Goal: Task Accomplishment & Management: Manage account settings

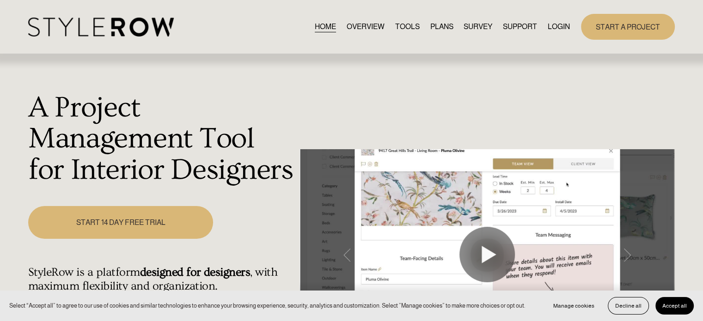
click at [528, 25] on link "LOGIN" at bounding box center [559, 26] width 22 height 12
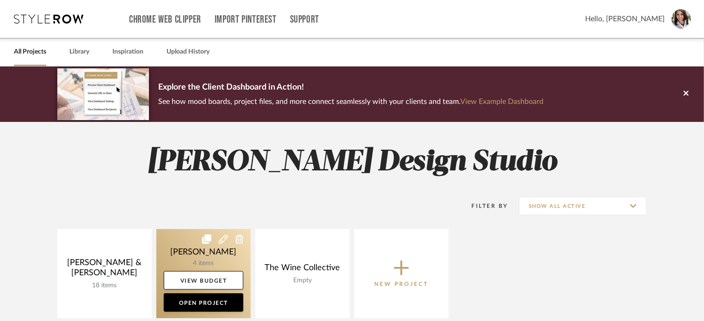
click at [235, 259] on link at bounding box center [203, 273] width 94 height 89
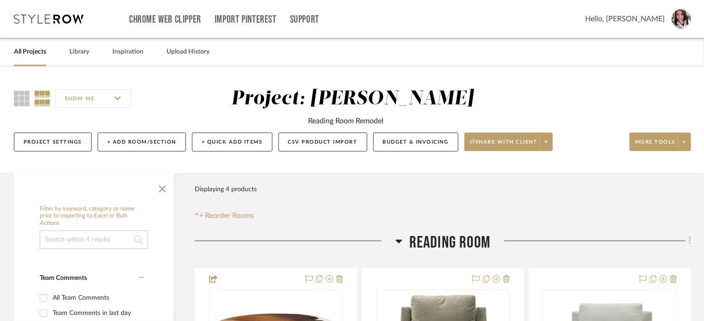
click at [690, 239] on icon at bounding box center [689, 241] width 3 height 10
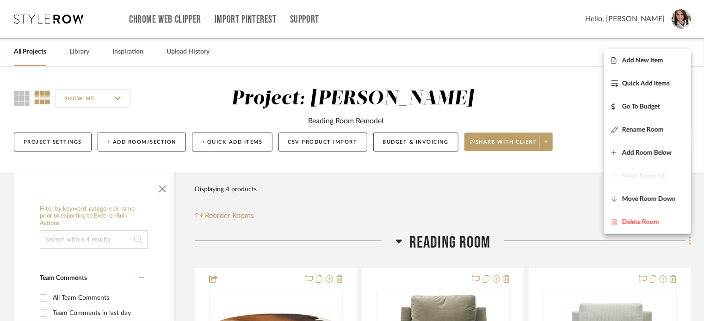
click at [690, 239] on div at bounding box center [352, 160] width 704 height 321
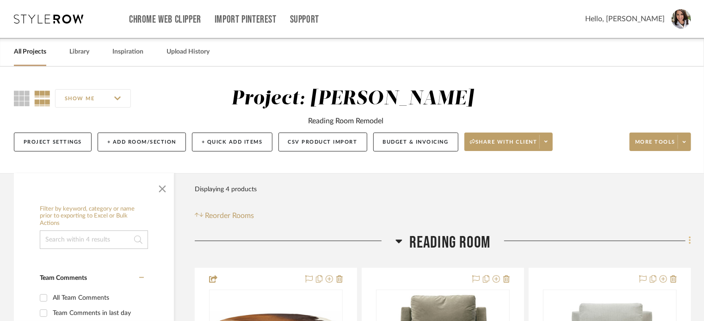
click at [690, 239] on icon at bounding box center [689, 241] width 3 height 10
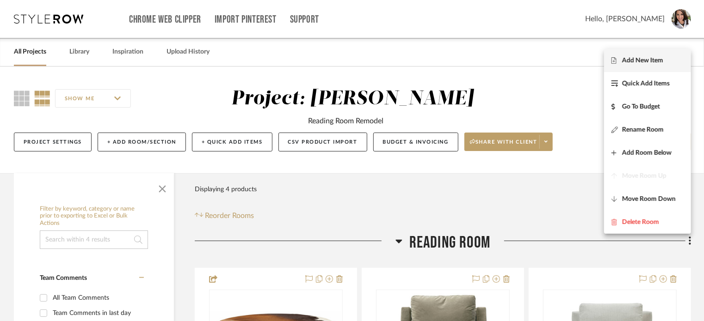
click at [634, 60] on span "Add New Item" at bounding box center [642, 61] width 41 height 8
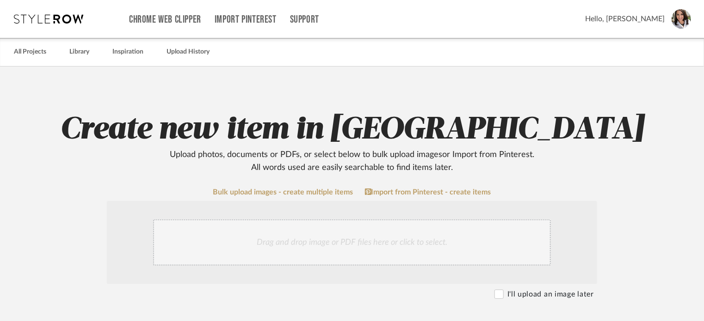
click at [309, 241] on div "Drag and drop image or PDF files here or click to select." at bounding box center [352, 243] width 398 height 46
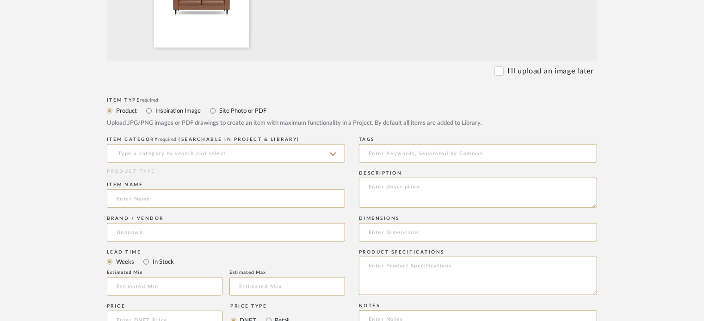
scroll to position [324, 0]
click at [152, 154] on input at bounding box center [226, 151] width 238 height 18
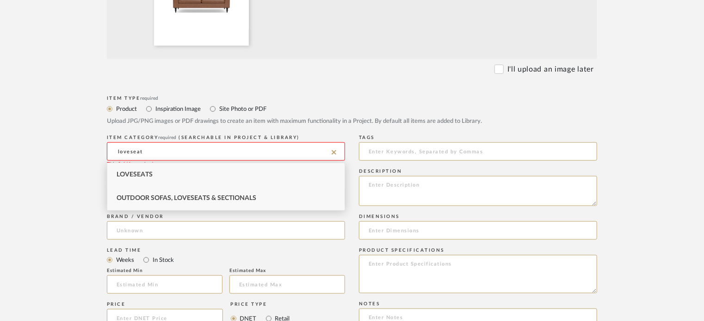
click at [149, 190] on div "Outdoor Sofas, Loveseats & Sectionals" at bounding box center [225, 199] width 237 height 24
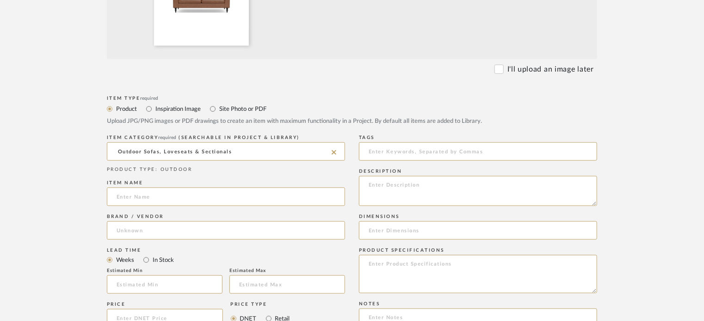
drag, startPoint x: 263, startPoint y: 154, endPoint x: 33, endPoint y: 141, distance: 229.7
click at [33, 141] on upload-items "Create new item in Storck Upload photos, documents or PDFs, or select below to …" at bounding box center [352, 175] width 704 height 864
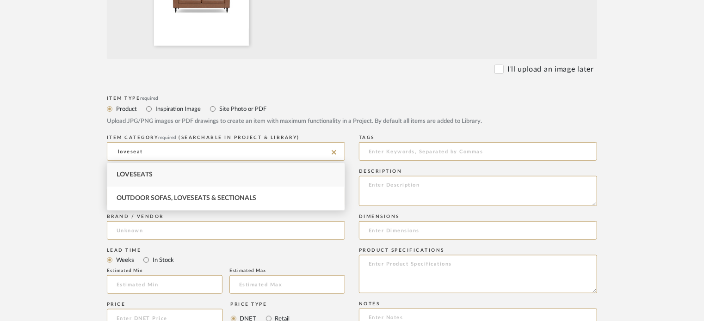
click at [144, 178] on div "Loveseats" at bounding box center [225, 175] width 237 height 24
type input "Loveseats"
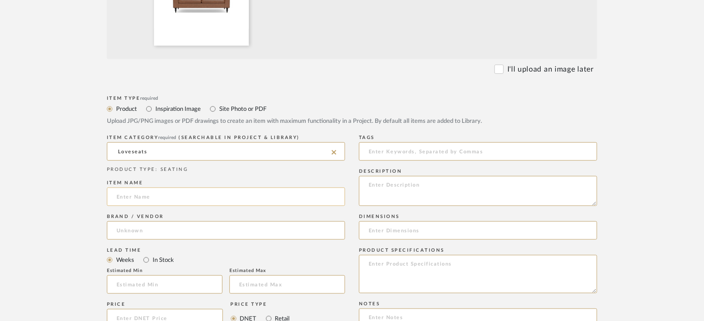
click at [153, 198] on input at bounding box center [226, 197] width 238 height 18
type input "[PERSON_NAME] Leather Custom Loveseat"
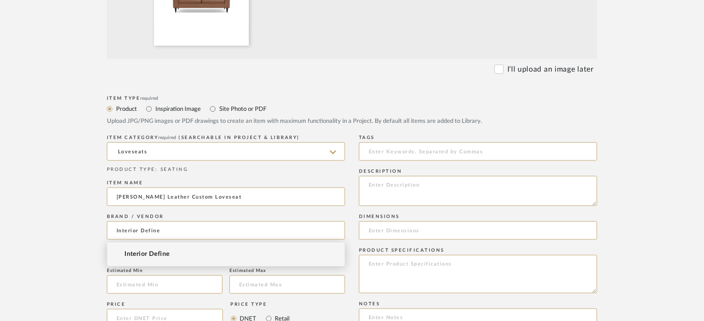
type input "Interior Define"
click at [385, 183] on textarea at bounding box center [478, 191] width 238 height 30
type textarea "Leather Color: TBD"
click at [418, 228] on input at bounding box center [478, 230] width 238 height 18
type input "67" L x 40"D"
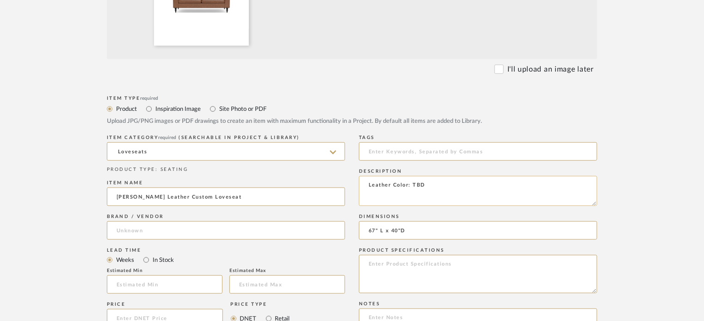
drag, startPoint x: 425, startPoint y: 183, endPoint x: 370, endPoint y: 184, distance: 55.0
click at [370, 184] on textarea "Leather Color: TBD" at bounding box center [478, 191] width 238 height 30
click at [418, 187] on textarea "Leather Color: TBD" at bounding box center [478, 191] width 238 height 30
drag, startPoint x: 431, startPoint y: 183, endPoint x: 385, endPoint y: 189, distance: 46.6
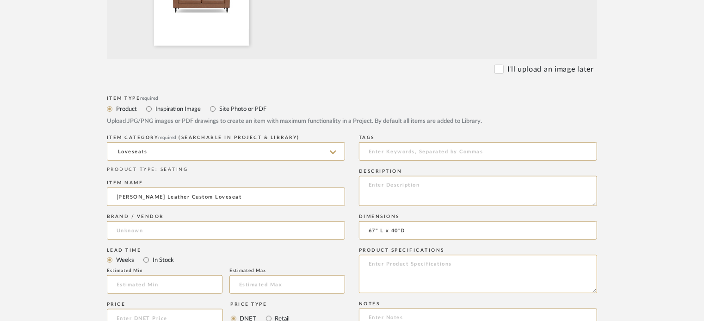
paste textarea "Leather Color: TBD"
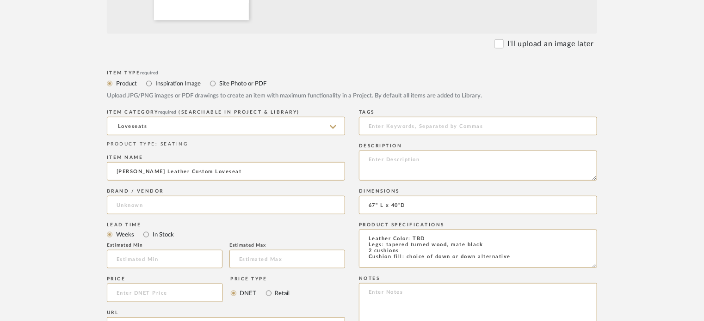
scroll to position [370, 0]
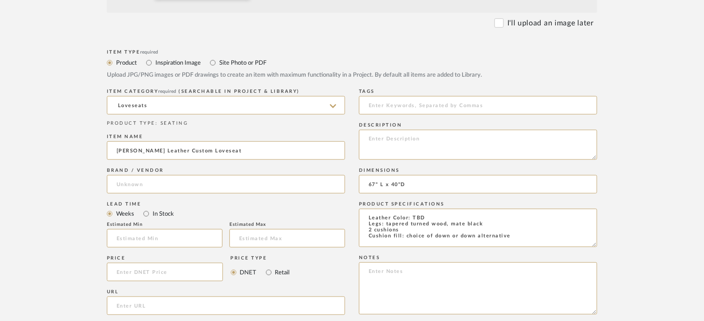
type textarea "Leather Color: TBD Legs: tapered turned wood, mate black 2 cushions Cushion fil…"
click at [150, 276] on input at bounding box center [165, 272] width 116 height 18
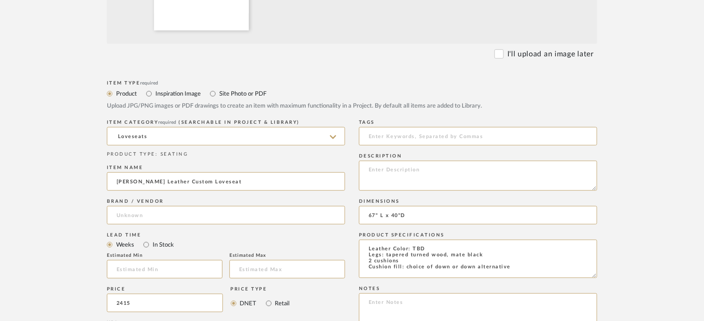
scroll to position [324, 0]
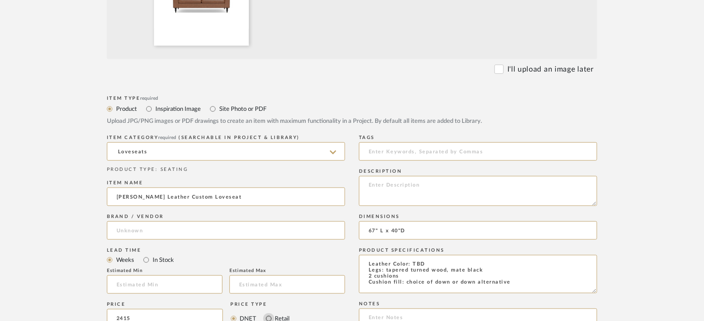
type input "$2,415.00"
click at [268, 317] on input "Retail" at bounding box center [268, 318] width 11 height 11
radio input "true"
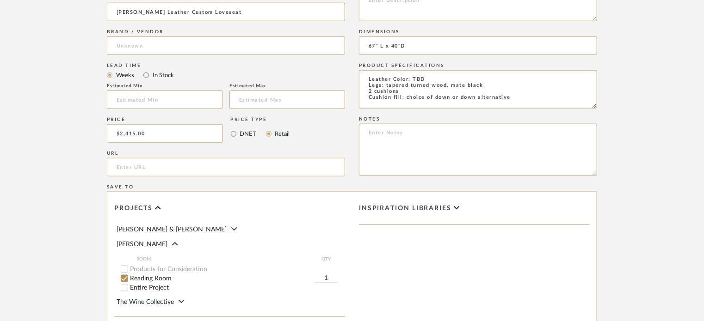
paste input "https://www.interiordefine.com/sloan-leather-custom-loveseat-sofa?legs-type=145…"
type input "https://www.interiordefine.com/sloan-leather-custom-loveseat-sofa?legs-type=145…"
paste textarea "https://www.interiordefine.com/sloan-leather-custom-loveseat-sofa?legs-type=145…"
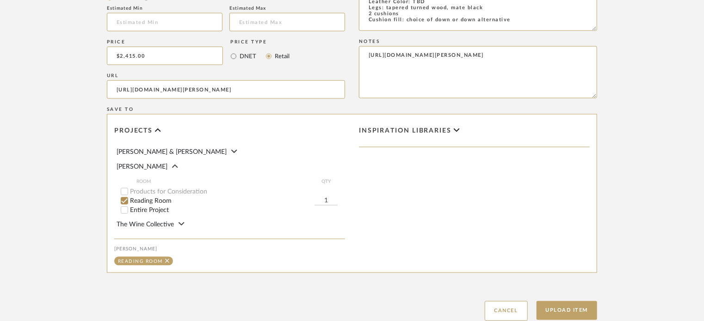
scroll to position [601, 0]
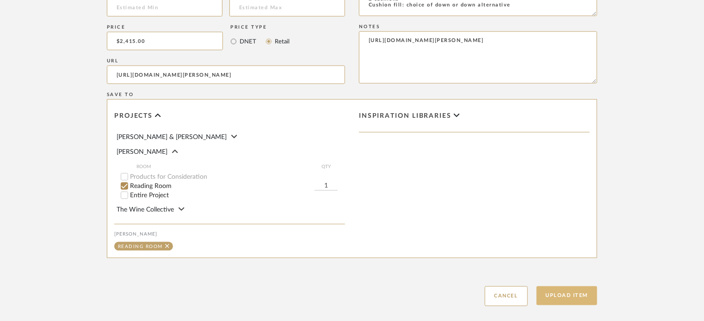
type textarea "https://www.interiordefine.com/sloan-leather-custom-loveseat-sofa?legs-type=145…"
click at [559, 294] on button "Upload Item" at bounding box center [566, 296] width 61 height 19
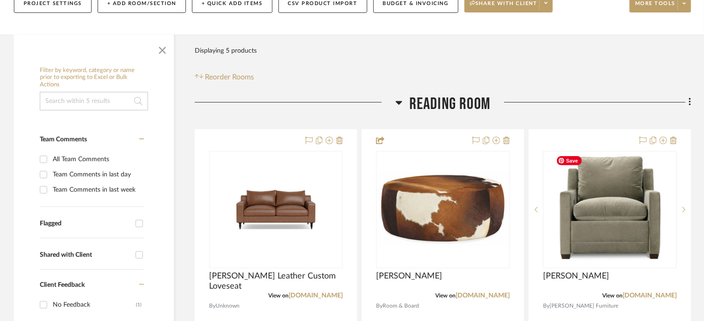
scroll to position [233, 0]
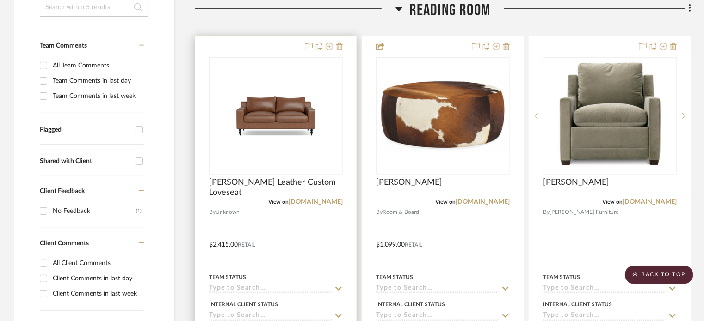
click at [303, 221] on div at bounding box center [275, 238] width 161 height 405
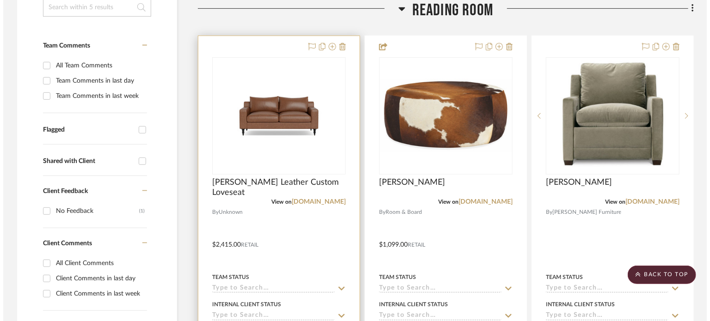
scroll to position [0, 0]
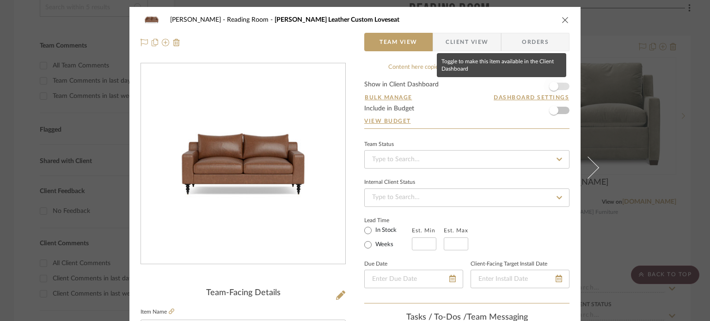
click at [553, 86] on span "button" at bounding box center [553, 86] width 9 height 9
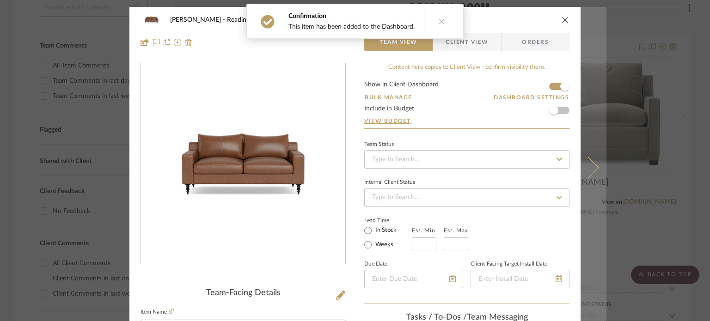
click at [587, 173] on icon at bounding box center [588, 167] width 22 height 22
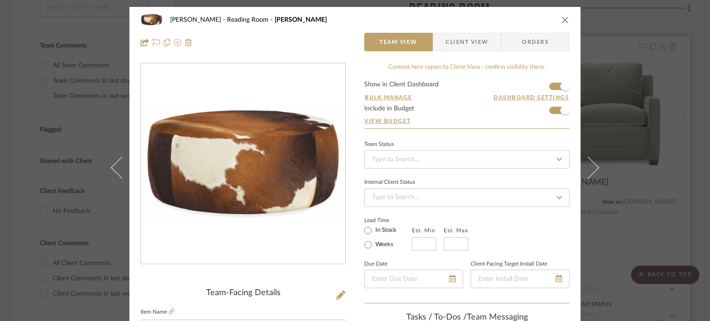
drag, startPoint x: 562, startPoint y: 19, endPoint x: 641, endPoint y: 82, distance: 101.3
click at [562, 19] on icon "close" at bounding box center [565, 19] width 7 height 7
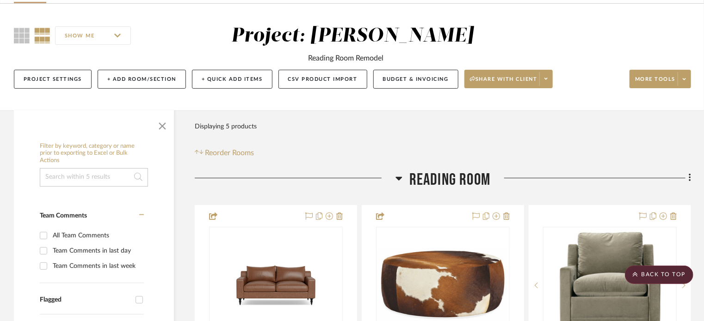
scroll to position [1, 0]
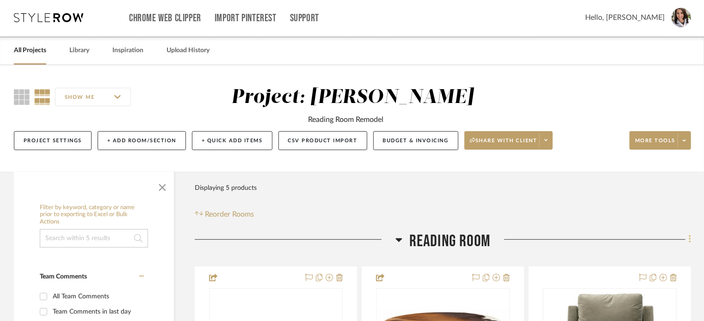
click at [690, 241] on icon at bounding box center [689, 239] width 3 height 10
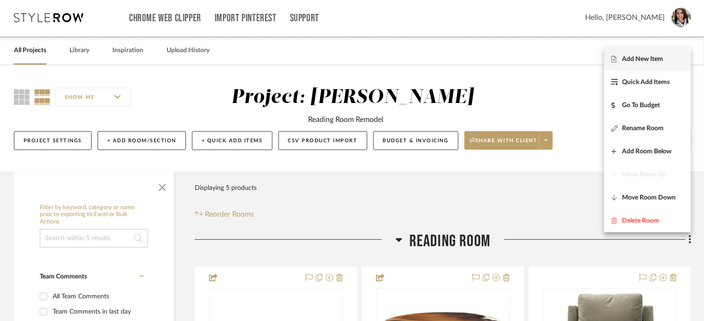
click at [653, 61] on span "Add New Item" at bounding box center [642, 59] width 41 height 8
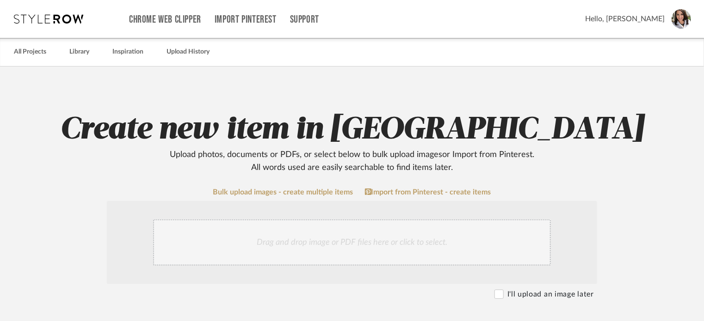
click at [306, 242] on div "Drag and drop image or PDF files here or click to select." at bounding box center [352, 243] width 398 height 46
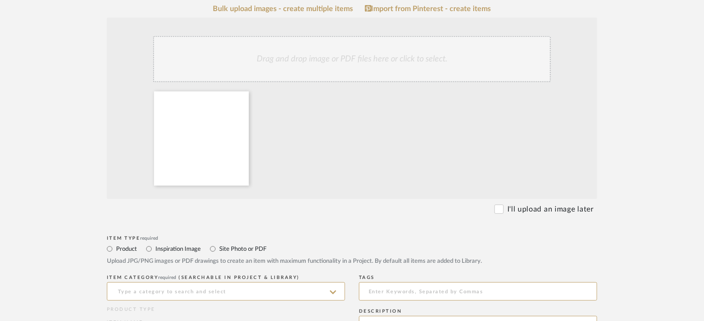
scroll to position [185, 0]
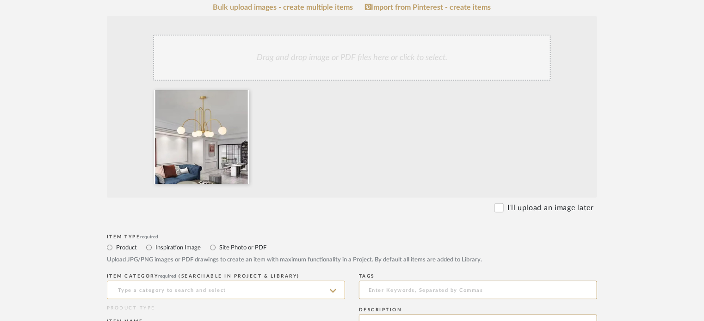
click at [183, 289] on input at bounding box center [226, 290] width 238 height 18
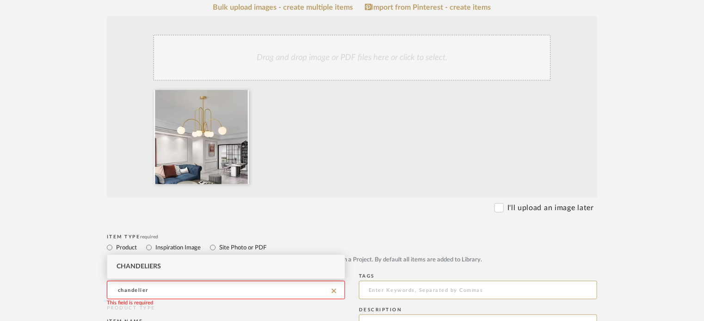
click at [161, 263] on div "Chandeliers" at bounding box center [225, 267] width 237 height 24
type input "Chandeliers"
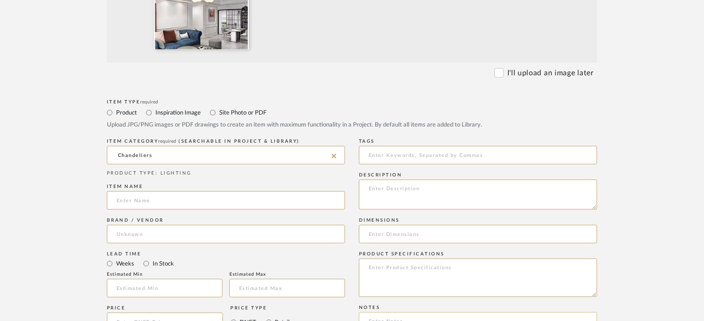
scroll to position [370, 0]
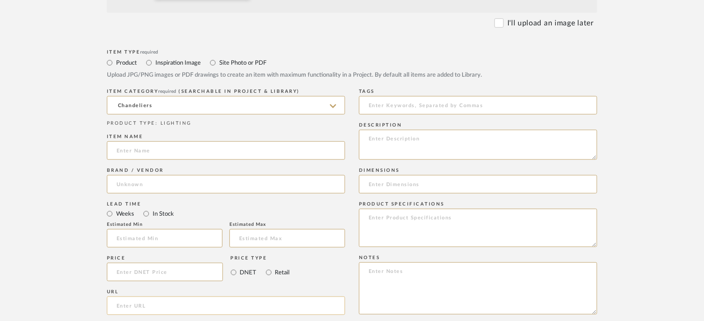
paste input "https://www.amazon.com/Hanging-Creative-Suspension-Decoration-Chandelier/dp/B0F…"
type input "https://www.amazon.com/Hanging-Creative-Suspension-Decoration-Chandelier/dp/B0F…"
click at [141, 270] on input at bounding box center [165, 272] width 116 height 18
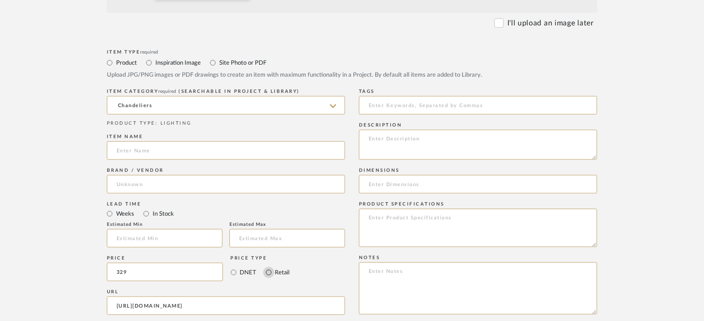
type input "$329.00"
drag, startPoint x: 266, startPoint y: 273, endPoint x: 307, endPoint y: 277, distance: 40.9
click at [271, 273] on input "Retail" at bounding box center [268, 272] width 11 height 11
radio input "true"
paste textarea "https://www.amazon.com/Hanging-Creative-Suspension-Decoration-Chandelier/dp/B0F…"
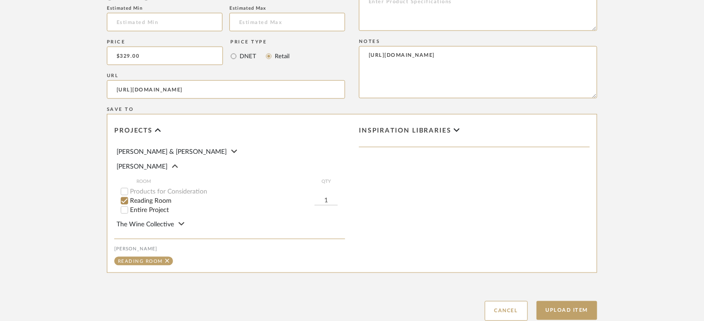
scroll to position [601, 0]
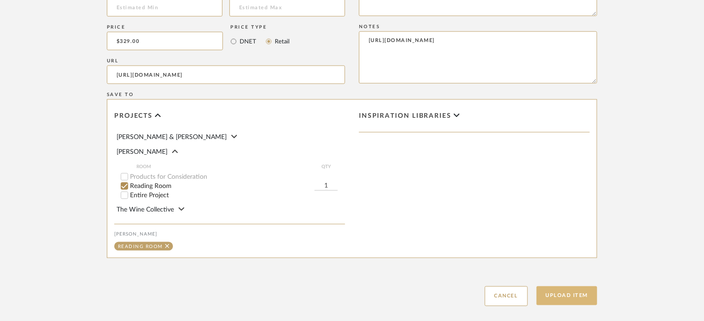
type textarea "https://www.amazon.com/Hanging-Creative-Suspension-Decoration-Chandelier/dp/B0F…"
click at [555, 299] on button "Upload Item" at bounding box center [566, 296] width 61 height 19
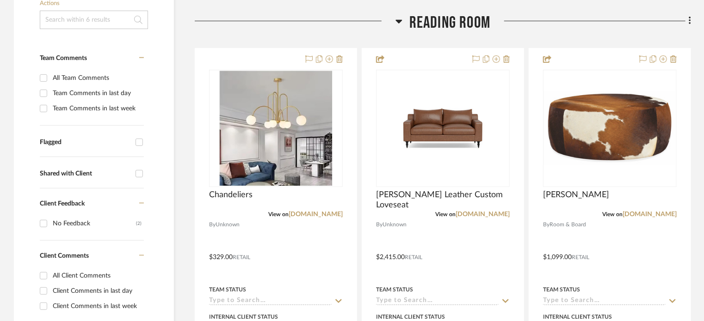
scroll to position [233, 0]
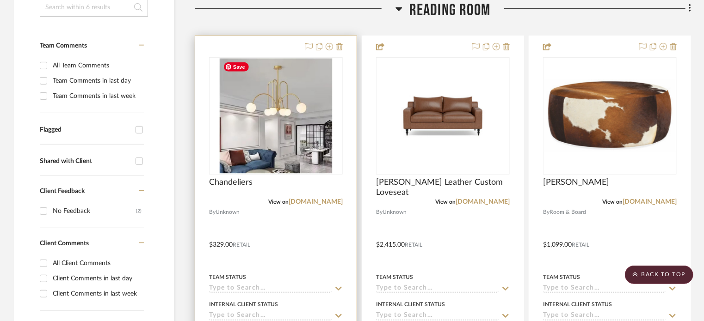
click at [333, 182] on div "Chandeliers" at bounding box center [276, 188] width 134 height 20
click at [272, 126] on img "0" at bounding box center [276, 116] width 114 height 116
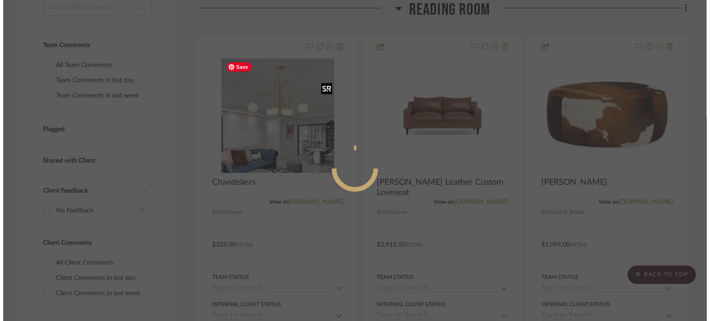
scroll to position [0, 0]
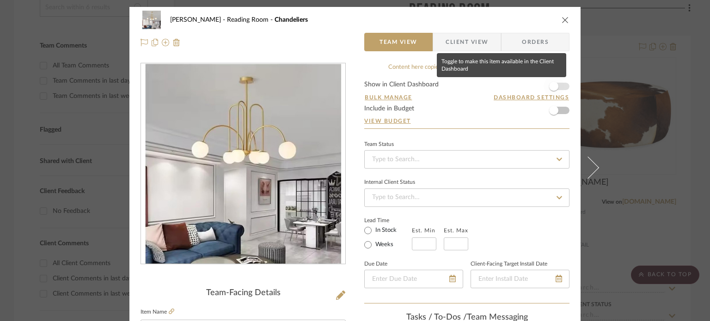
click at [549, 88] on span "button" at bounding box center [553, 86] width 9 height 9
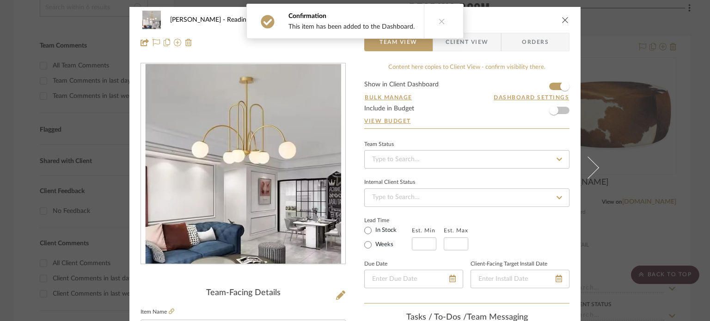
click at [562, 16] on icon "close" at bounding box center [565, 19] width 7 height 7
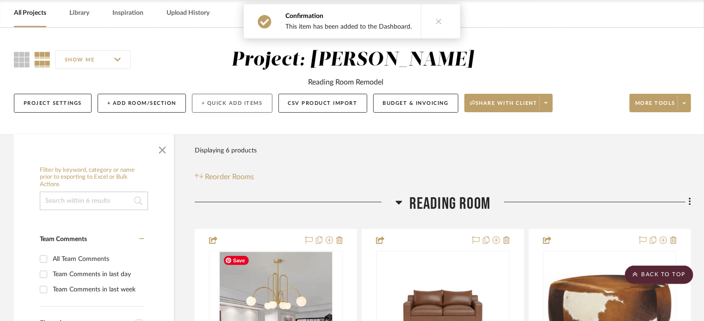
scroll to position [1, 0]
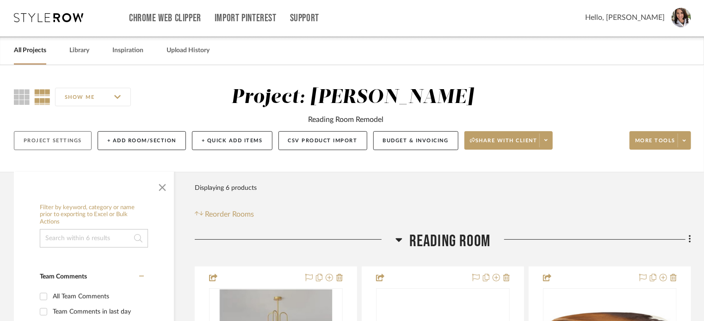
click at [59, 139] on button "Project Settings" at bounding box center [53, 140] width 78 height 19
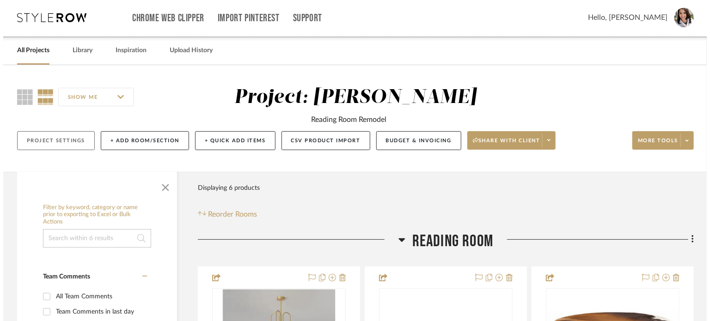
scroll to position [0, 0]
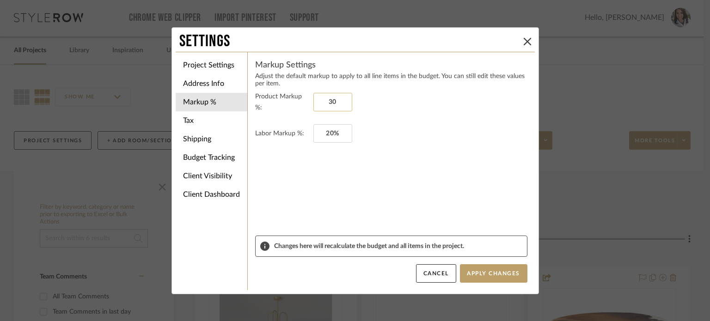
click at [343, 96] on input "30" at bounding box center [332, 102] width 39 height 18
type input "0%"
click at [344, 124] on input "20" at bounding box center [332, 133] width 39 height 18
type input "0%"
click at [494, 275] on button "Apply Changes" at bounding box center [494, 273] width 68 height 18
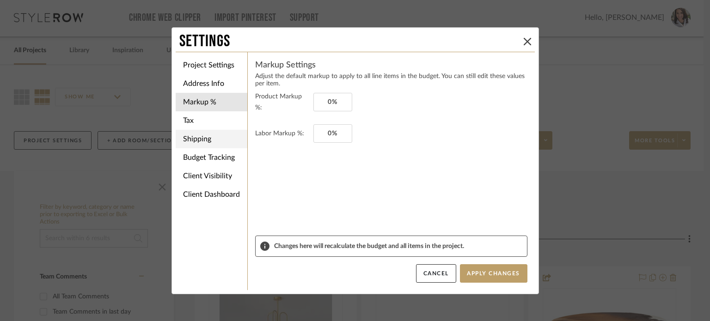
click at [213, 140] on li "Shipping" at bounding box center [212, 139] width 72 height 18
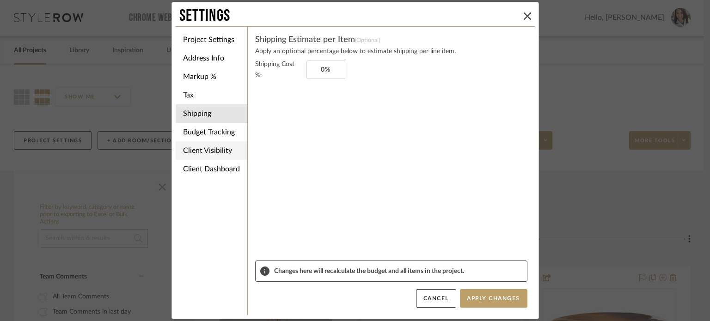
click at [214, 152] on li "Client Visibility" at bounding box center [212, 150] width 72 height 18
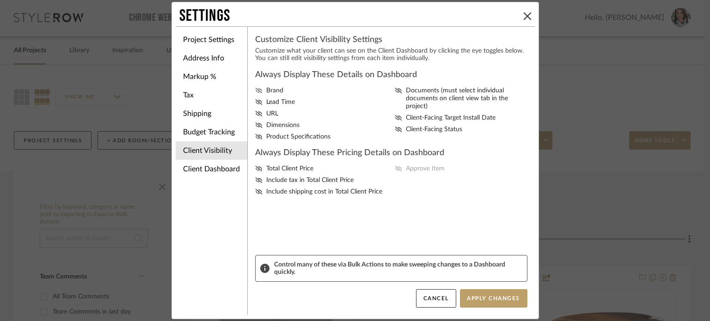
click at [255, 90] on icon at bounding box center [258, 91] width 7 height 6
click at [0, 0] on input "Brand" at bounding box center [0, 0] width 0 height 0
click at [255, 101] on icon at bounding box center [258, 102] width 7 height 6
click at [0, 0] on input "Lead Time" at bounding box center [0, 0] width 0 height 0
drag, startPoint x: 254, startPoint y: 114, endPoint x: 252, endPoint y: 120, distance: 5.8
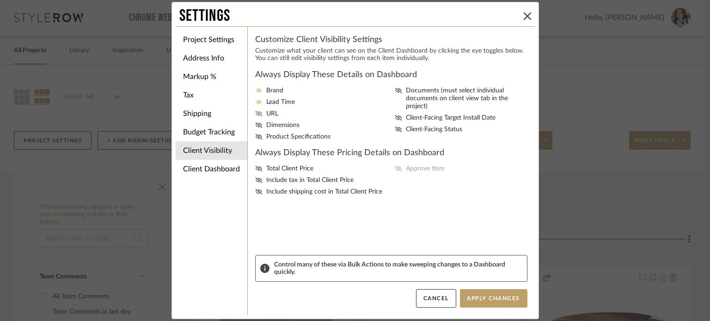
click at [255, 116] on icon at bounding box center [258, 114] width 7 height 6
click at [0, 0] on input "URL" at bounding box center [0, 0] width 0 height 0
click at [255, 122] on fa-icon at bounding box center [258, 126] width 7 height 8
click at [0, 0] on input "Dimensions" at bounding box center [0, 0] width 0 height 0
drag, startPoint x: 256, startPoint y: 133, endPoint x: 276, endPoint y: 129, distance: 20.2
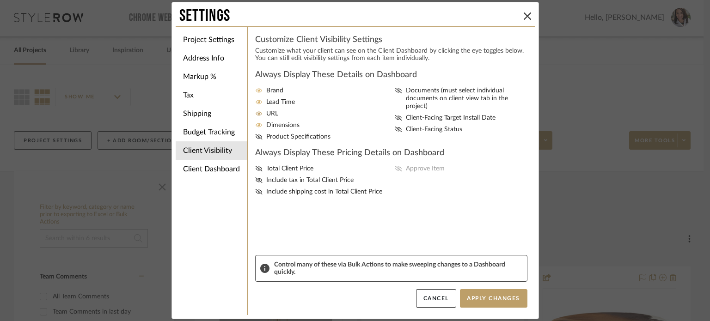
click at [256, 133] on fa-icon at bounding box center [258, 137] width 7 height 8
click at [0, 0] on input "Product Specifications" at bounding box center [0, 0] width 0 height 0
drag, startPoint x: 395, startPoint y: 91, endPoint x: 393, endPoint y: 104, distance: 14.0
click at [395, 91] on icon at bounding box center [398, 91] width 7 height 6
click at [0, 0] on input "Documents (must select individual documents on client view tab in the project)" at bounding box center [0, 0] width 0 height 0
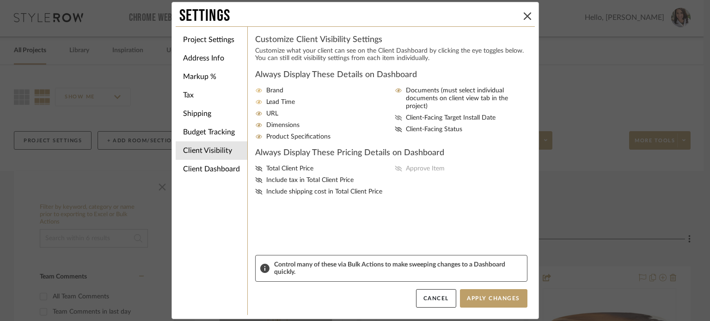
click at [395, 115] on icon at bounding box center [398, 118] width 7 height 6
click at [0, 0] on input "Client-Facing Target Install Date" at bounding box center [0, 0] width 0 height 0
click at [393, 117] on div "Brand Lead Time URL Dimensions Product Specifications Documents (must select in…" at bounding box center [391, 114] width 272 height 54
click at [256, 171] on icon at bounding box center [258, 169] width 7 height 6
click at [0, 0] on input "Total Client Price" at bounding box center [0, 0] width 0 height 0
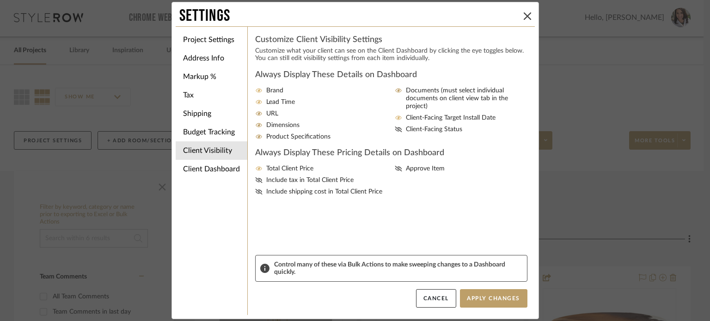
click at [255, 175] on div "Total Client Price Include tax in Total Client Price Include shipping cost in T…" at bounding box center [391, 180] width 272 height 31
click at [255, 189] on icon at bounding box center [258, 192] width 7 height 6
click at [0, 0] on input "Include shipping cost in Total Client Price" at bounding box center [0, 0] width 0 height 0
click at [258, 178] on icon at bounding box center [258, 181] width 7 height 6
click at [0, 0] on input "Include tax in Total Client Price" at bounding box center [0, 0] width 0 height 0
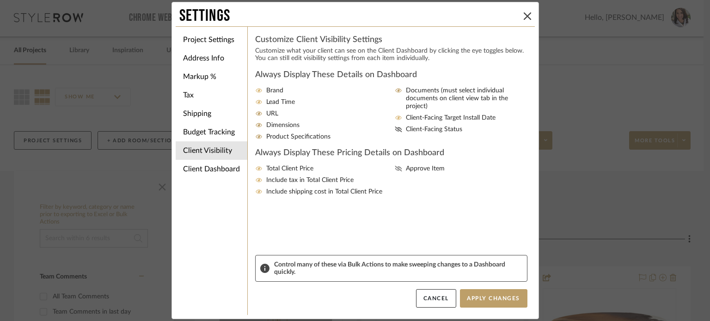
click at [395, 165] on fa-icon at bounding box center [398, 169] width 7 height 8
click at [0, 0] on input "Approve Item" at bounding box center [0, 0] width 0 height 0
drag, startPoint x: 395, startPoint y: 122, endPoint x: 444, endPoint y: 217, distance: 106.5
click at [396, 127] on icon at bounding box center [398, 130] width 7 height 6
click at [0, 0] on input "Client-Facing Status" at bounding box center [0, 0] width 0 height 0
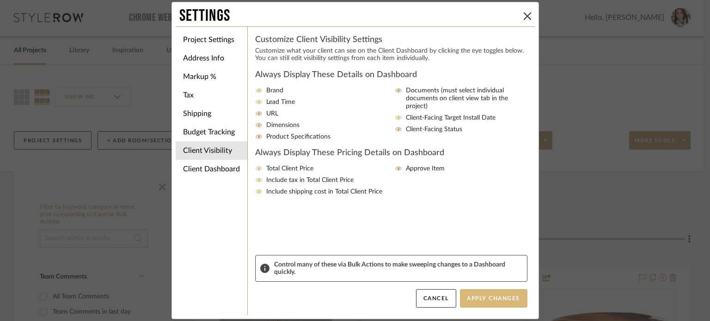
click at [498, 297] on button "Apply Changes" at bounding box center [494, 298] width 68 height 18
click at [216, 175] on li "Client Dashboard" at bounding box center [212, 169] width 72 height 18
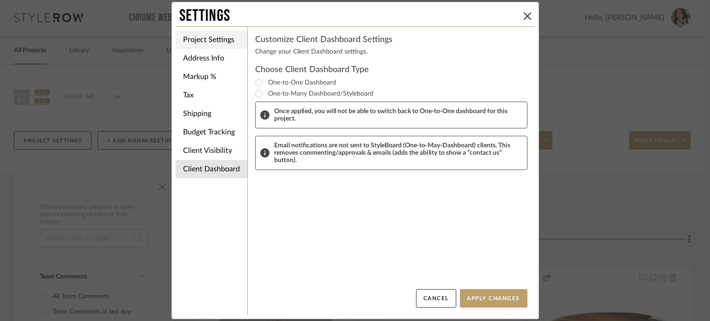
click at [202, 38] on li "Project Settings" at bounding box center [212, 40] width 72 height 18
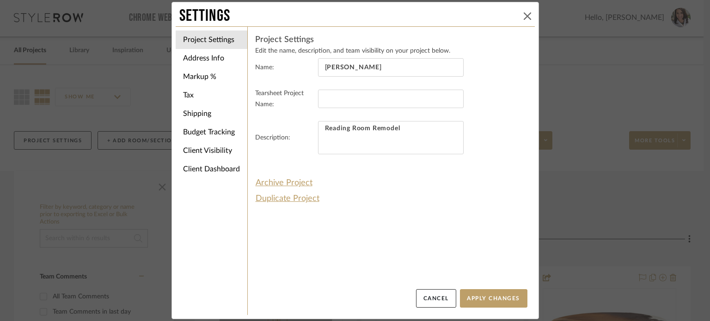
click at [526, 15] on icon at bounding box center [527, 15] width 7 height 7
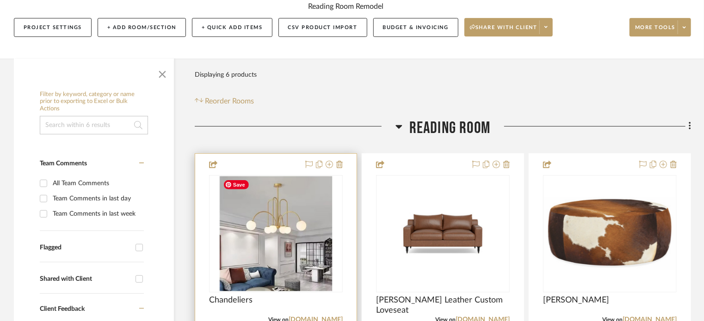
scroll to position [186, 0]
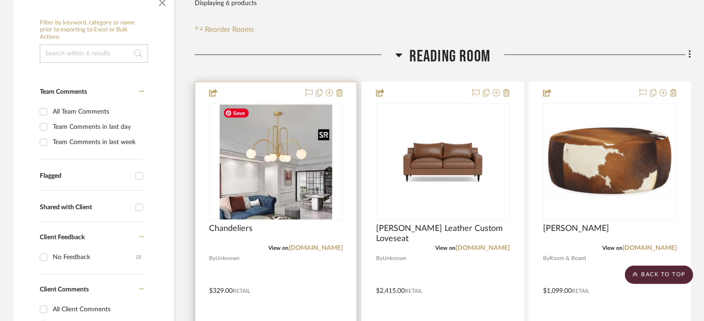
click at [303, 193] on img "0" at bounding box center [276, 162] width 114 height 116
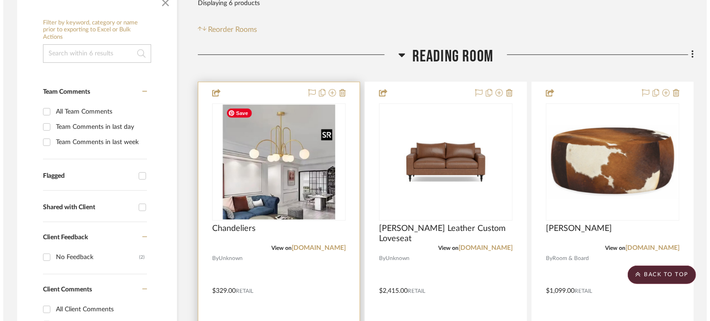
scroll to position [0, 0]
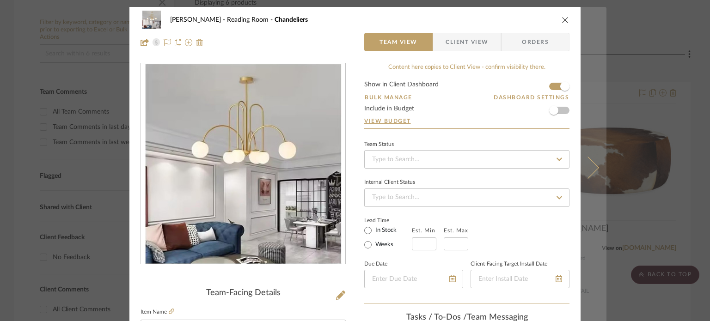
click at [592, 172] on button at bounding box center [594, 167] width 26 height 321
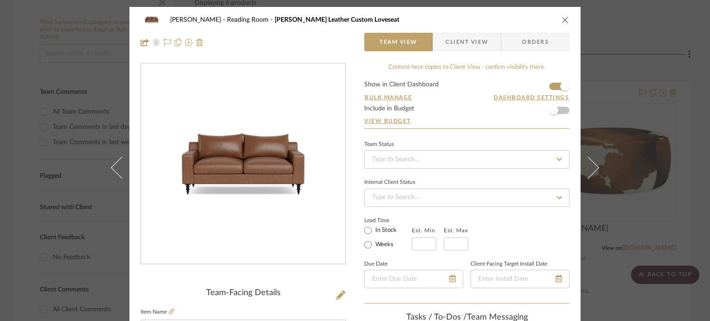
click at [592, 172] on button at bounding box center [594, 167] width 26 height 321
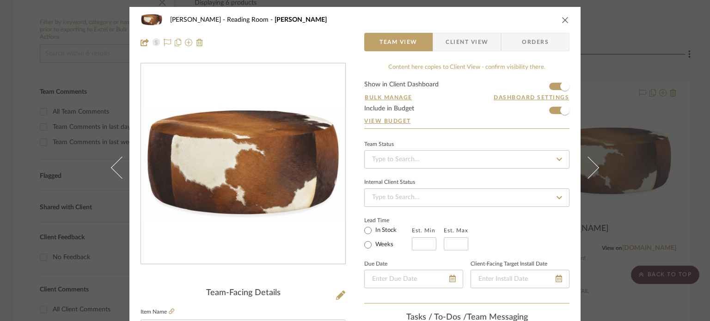
click at [592, 172] on button at bounding box center [594, 167] width 26 height 321
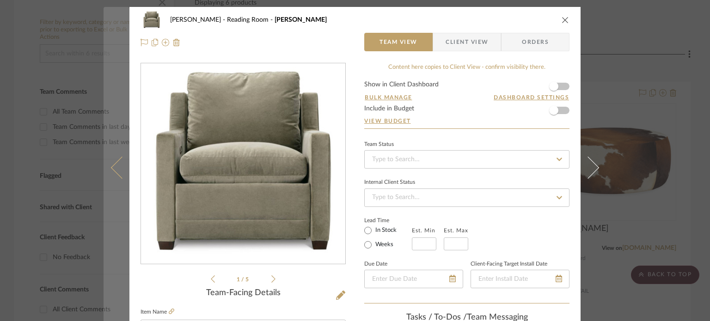
click at [114, 165] on icon at bounding box center [122, 167] width 22 height 22
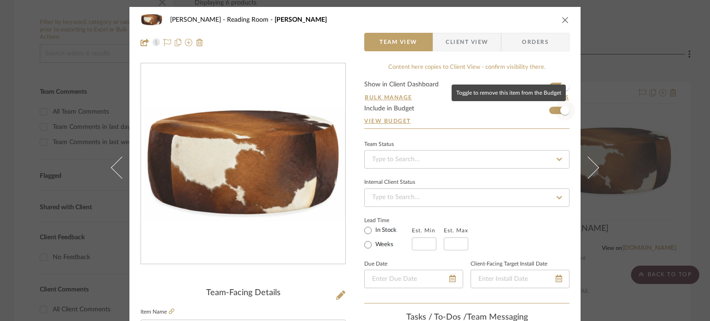
click at [560, 109] on span "button" at bounding box center [564, 110] width 9 height 9
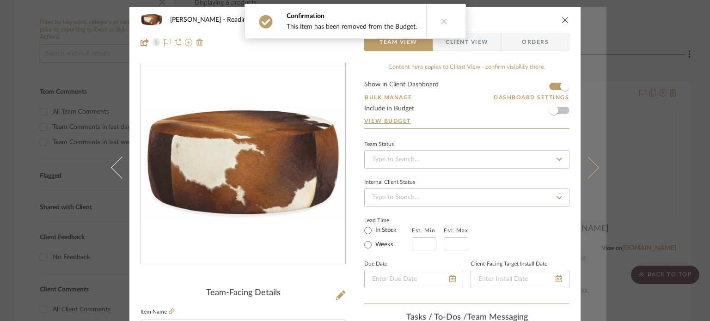
click at [590, 172] on icon at bounding box center [588, 167] width 22 height 22
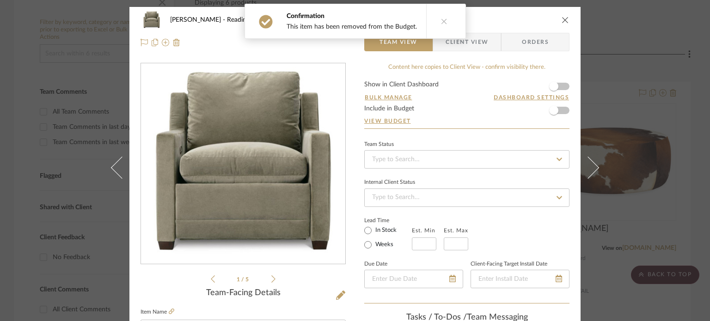
click at [590, 172] on icon at bounding box center [588, 167] width 22 height 22
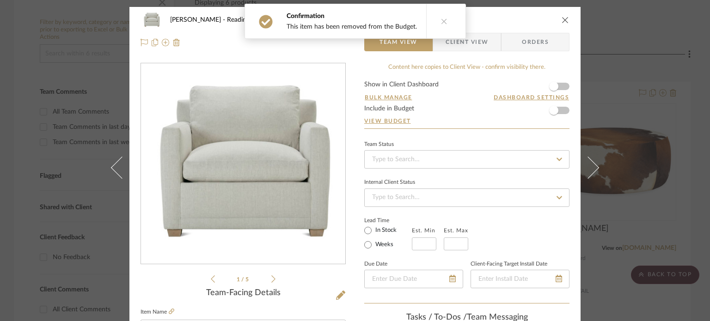
click at [590, 172] on icon at bounding box center [588, 167] width 22 height 22
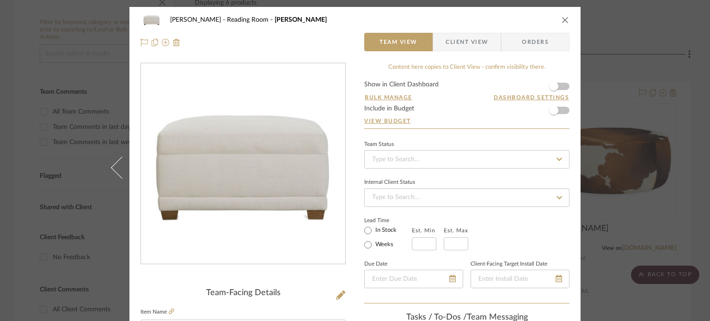
click at [562, 19] on icon "close" at bounding box center [565, 19] width 7 height 7
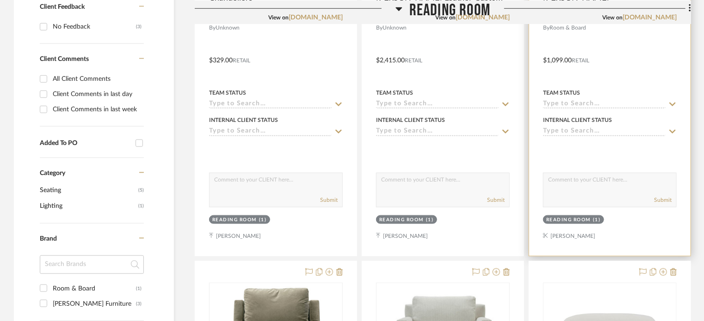
scroll to position [509, 0]
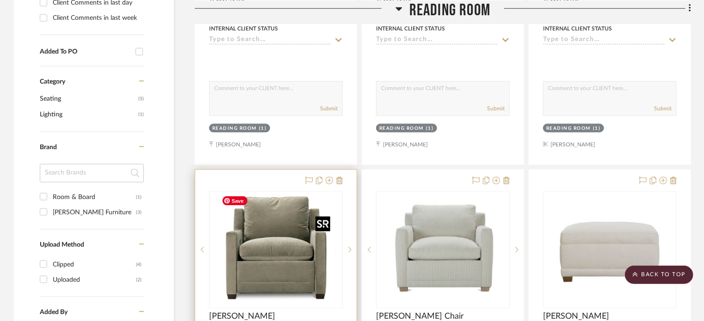
click at [309, 243] on div at bounding box center [276, 249] width 134 height 117
click at [298, 274] on img "0" at bounding box center [276, 250] width 116 height 116
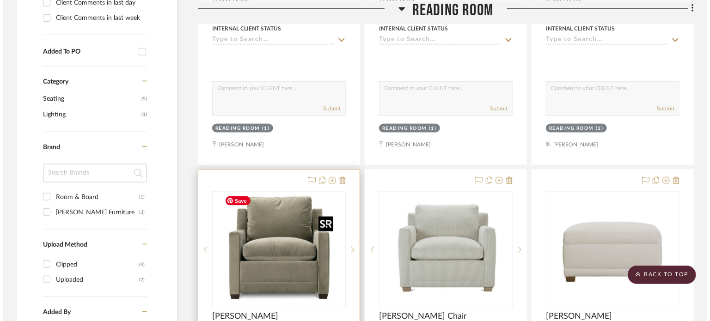
scroll to position [0, 0]
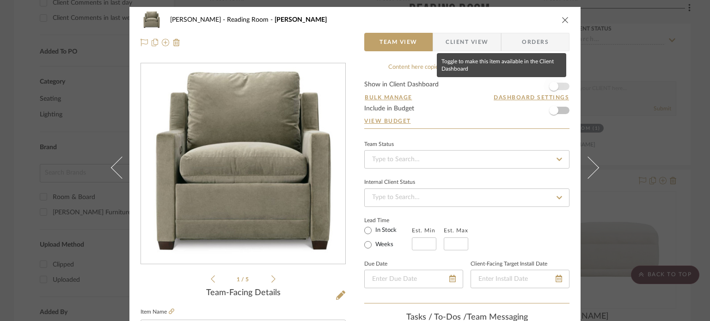
click at [553, 86] on span "button" at bounding box center [553, 86] width 9 height 9
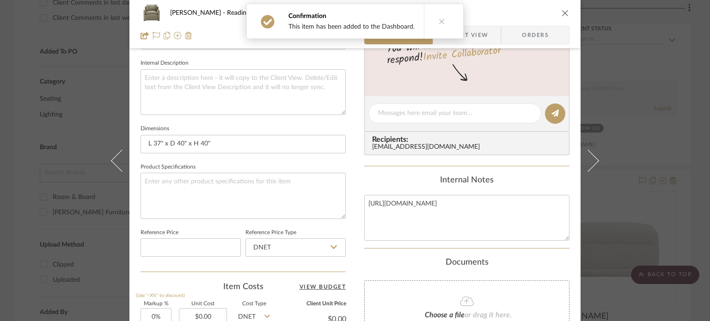
scroll to position [168, 0]
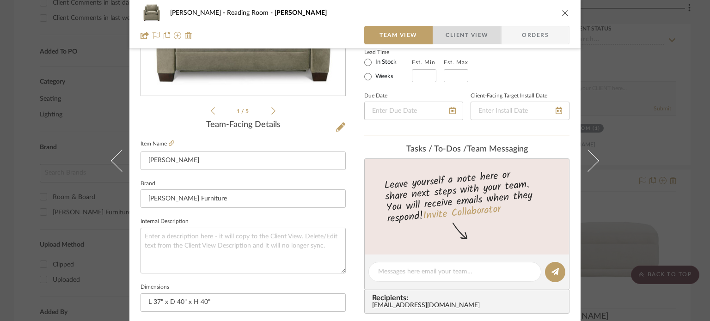
click at [463, 40] on span "Client View" at bounding box center [467, 35] width 43 height 18
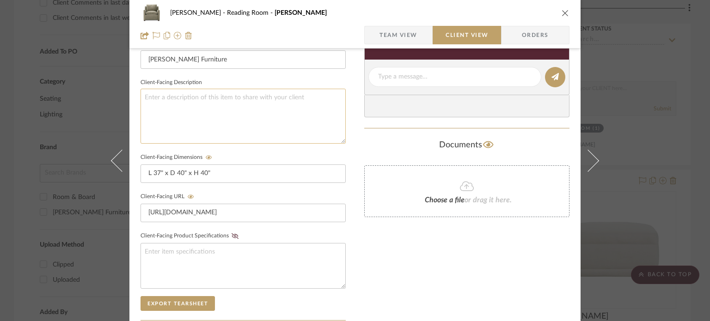
scroll to position [0, 0]
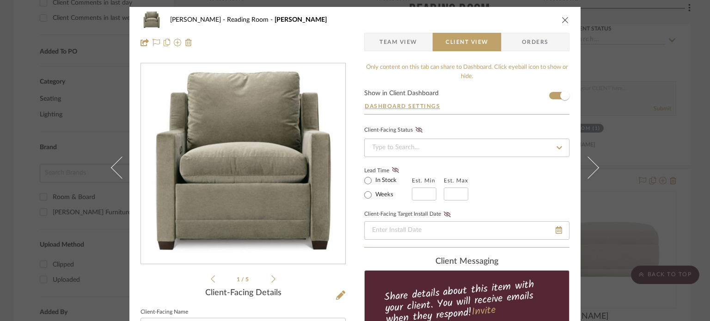
click at [562, 19] on icon "close" at bounding box center [565, 19] width 7 height 7
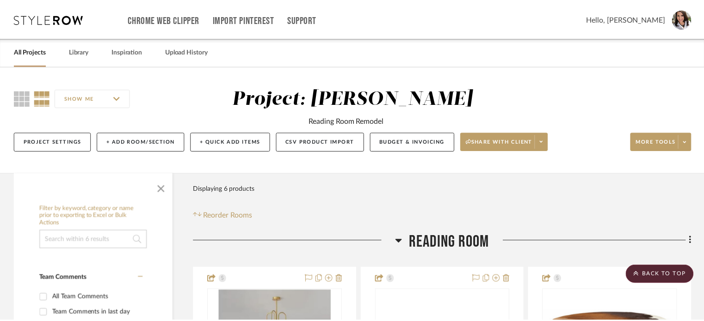
scroll to position [509, 0]
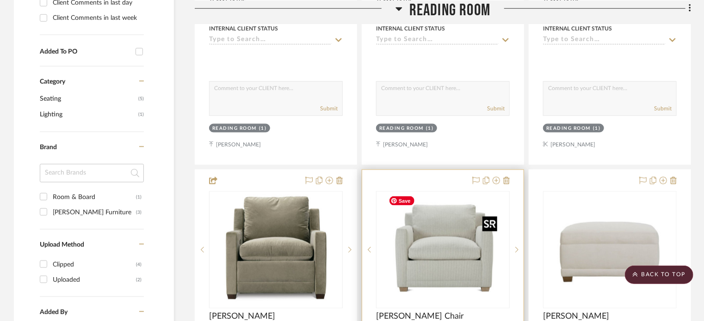
click at [477, 254] on img "0" at bounding box center [443, 250] width 116 height 116
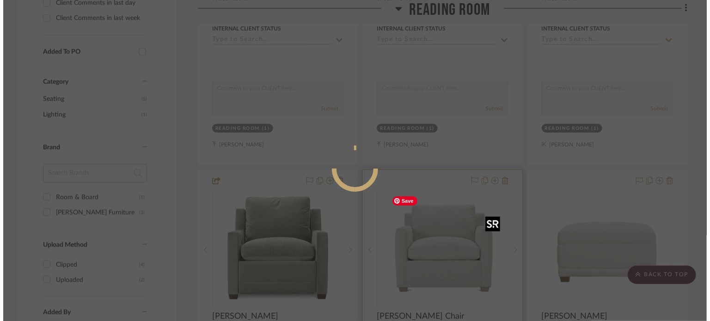
scroll to position [0, 0]
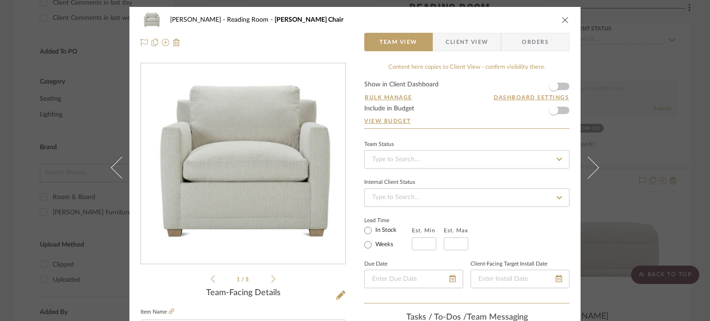
click at [562, 20] on icon "close" at bounding box center [565, 19] width 7 height 7
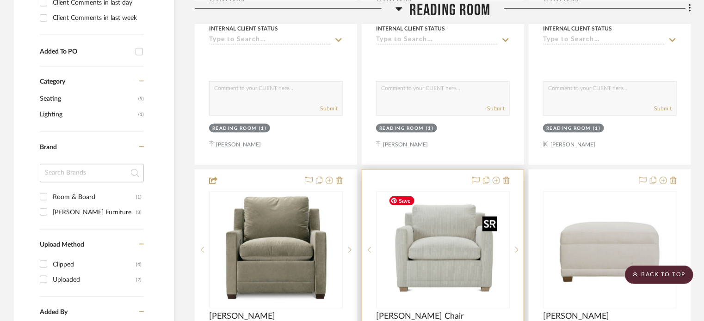
scroll to position [694, 0]
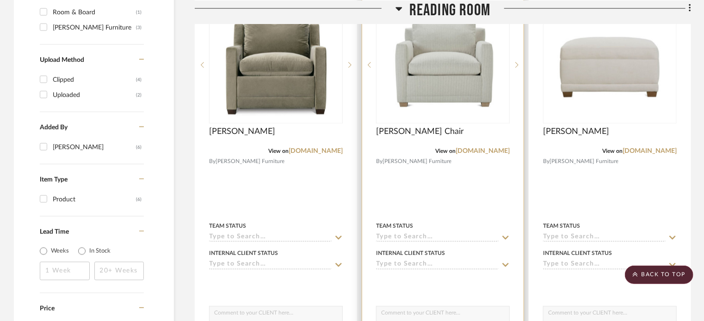
click at [463, 170] on div at bounding box center [442, 187] width 161 height 405
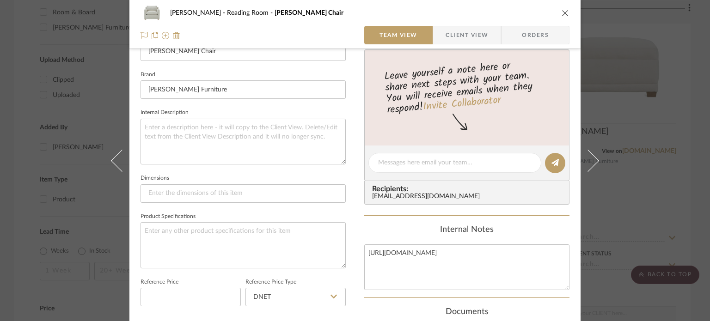
scroll to position [462, 0]
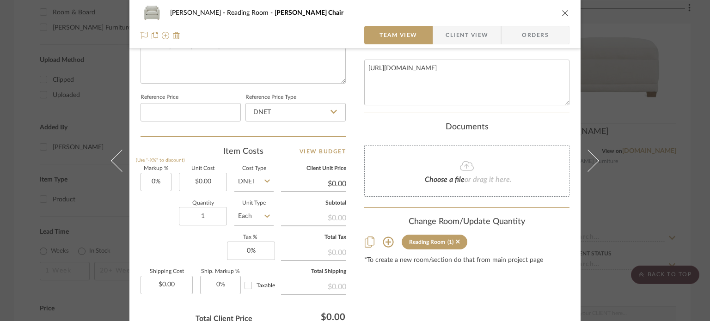
click at [383, 240] on icon at bounding box center [388, 242] width 11 height 11
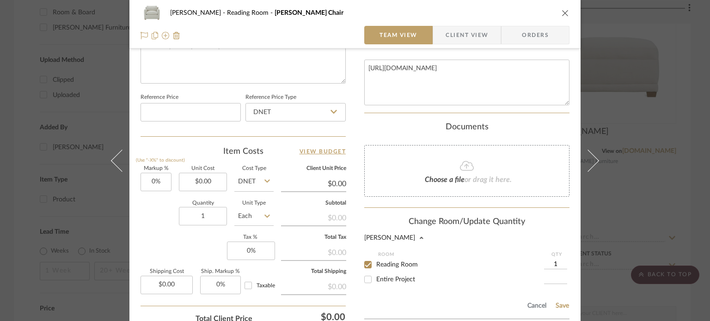
click at [365, 280] on input "Entire Project" at bounding box center [368, 279] width 15 height 15
checkbox input "true"
type input "1"
drag, startPoint x: 363, startPoint y: 263, endPoint x: 369, endPoint y: 264, distance: 6.3
click at [364, 263] on input "Reading Room" at bounding box center [368, 265] width 15 height 15
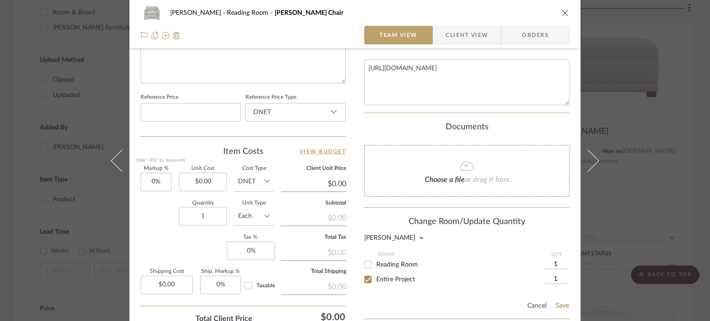
checkbox input "false"
click at [562, 303] on button "Save" at bounding box center [562, 305] width 14 height 7
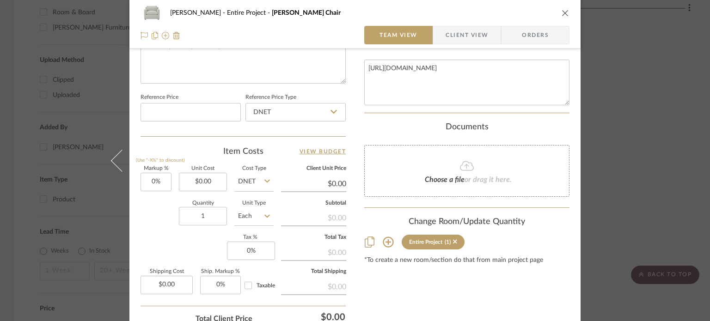
click at [562, 14] on icon "close" at bounding box center [565, 12] width 7 height 7
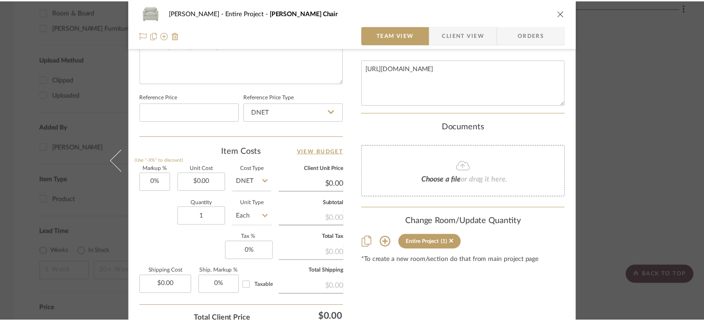
scroll to position [694, 0]
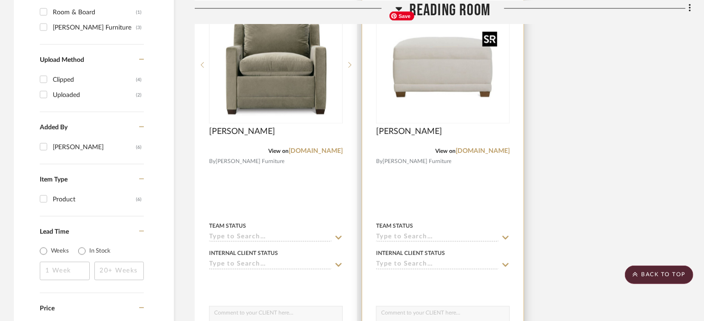
click at [483, 91] on img "0" at bounding box center [443, 65] width 116 height 116
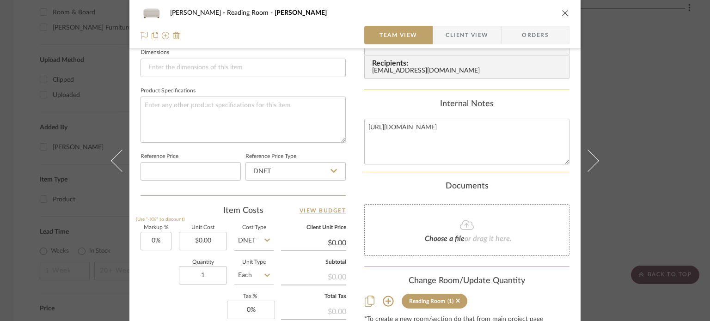
scroll to position [462, 0]
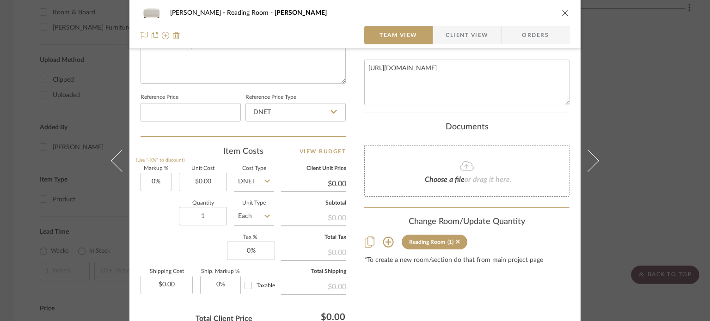
click at [387, 238] on icon at bounding box center [388, 242] width 11 height 11
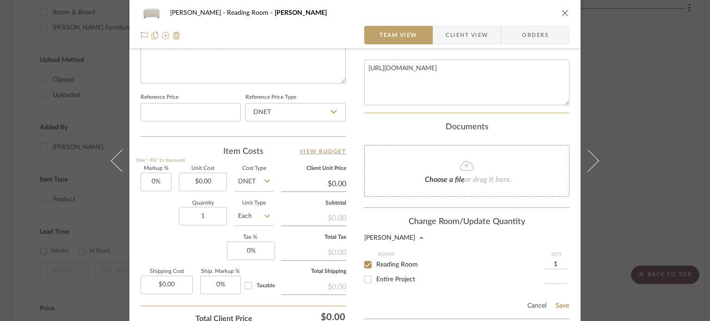
drag, startPoint x: 365, startPoint y: 276, endPoint x: 372, endPoint y: 260, distance: 17.6
click at [365, 276] on input "Entire Project" at bounding box center [368, 279] width 15 height 15
checkbox input "true"
type input "1"
click at [372, 260] on input "Reading Room" at bounding box center [368, 265] width 15 height 15
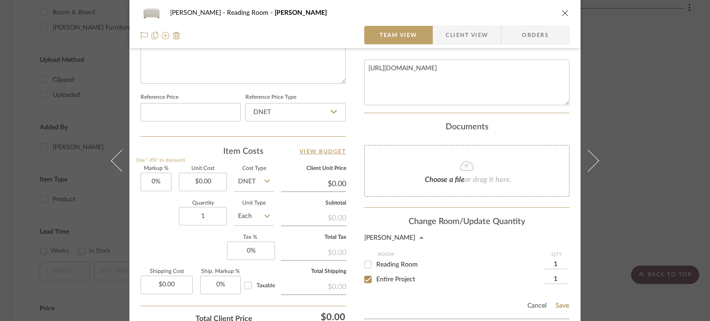
checkbox input "false"
click at [561, 304] on button "Save" at bounding box center [562, 305] width 14 height 7
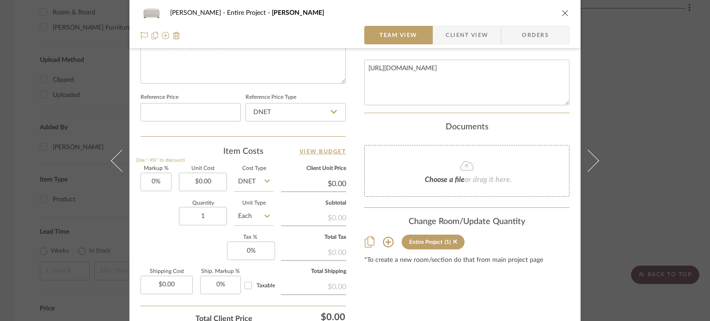
click at [562, 12] on icon "close" at bounding box center [565, 12] width 7 height 7
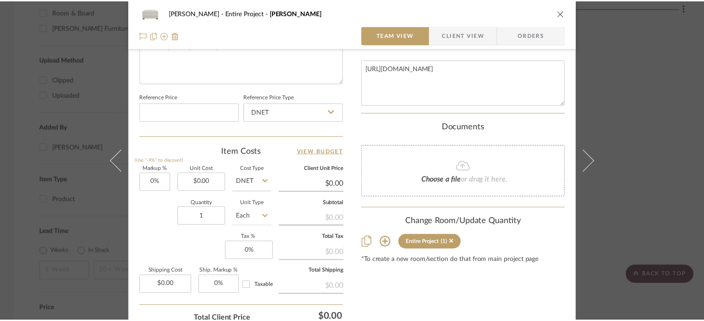
scroll to position [694, 0]
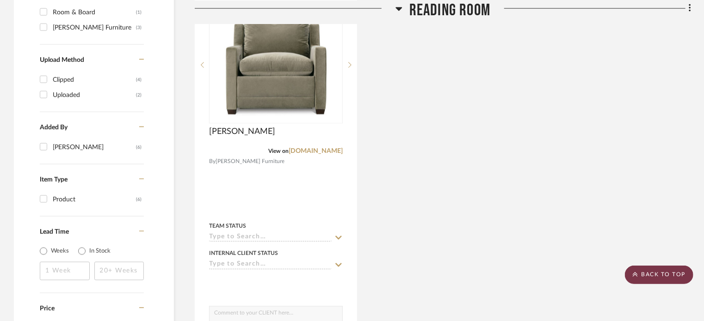
click at [659, 275] on scroll-to-top-button "BACK TO TOP" at bounding box center [659, 275] width 68 height 18
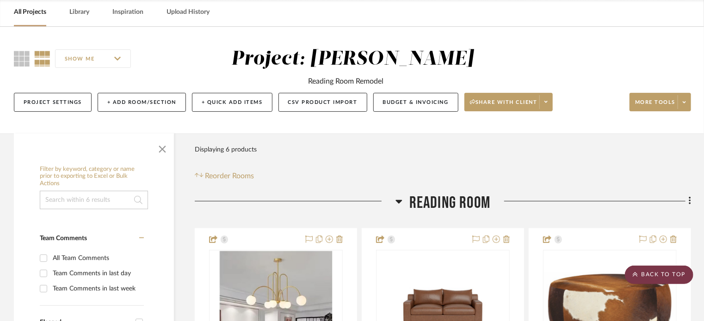
scroll to position [0, 0]
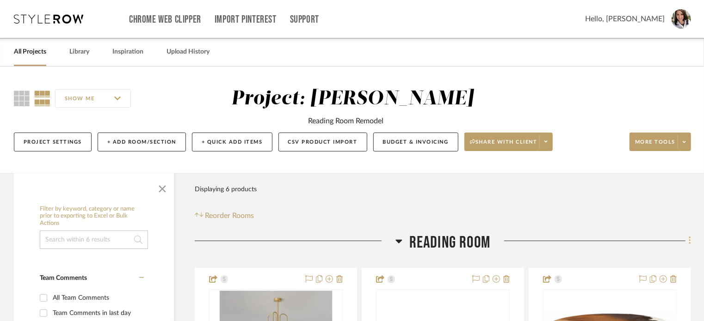
click at [686, 239] on fa-icon at bounding box center [688, 241] width 6 height 15
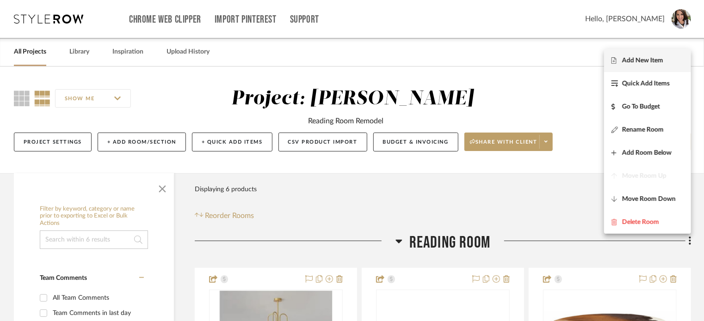
click at [639, 58] on span "Add New Item" at bounding box center [642, 61] width 41 height 8
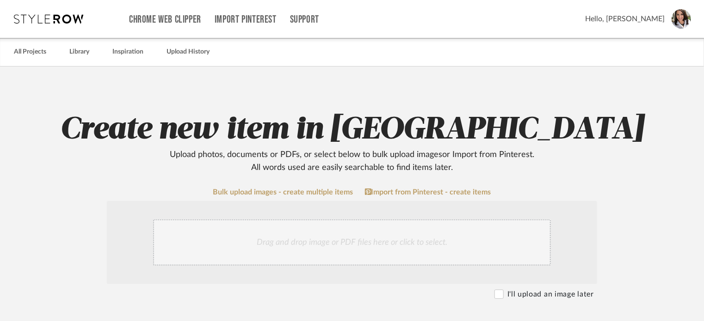
click at [354, 253] on div "Drag and drop image or PDF files here or click to select." at bounding box center [352, 243] width 398 height 46
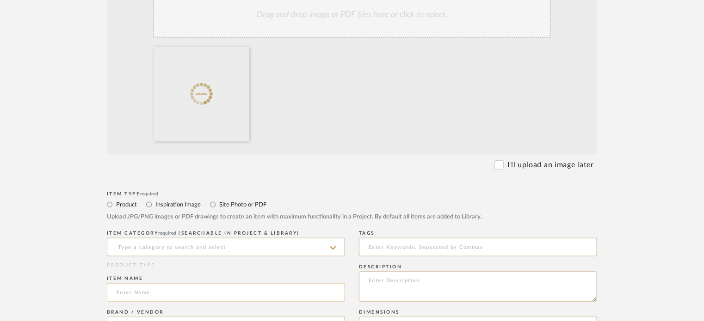
scroll to position [277, 0]
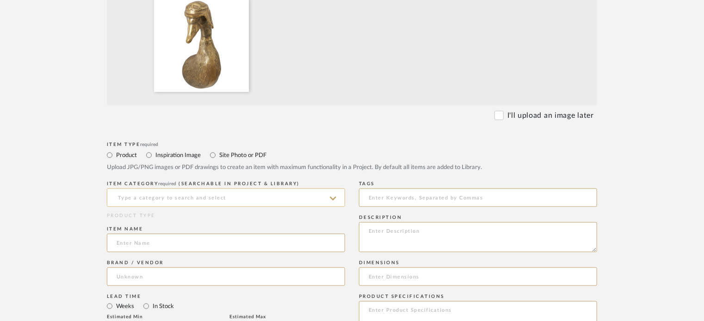
click at [172, 197] on input at bounding box center [226, 198] width 238 height 18
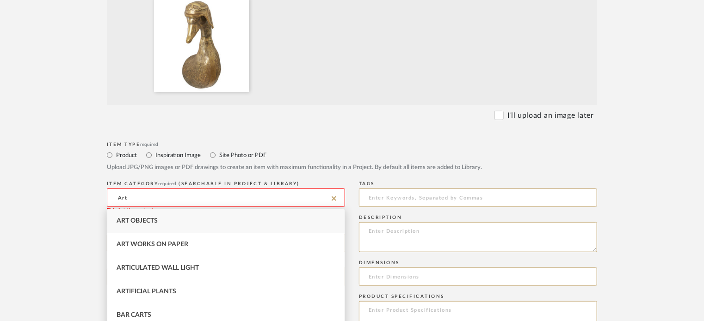
click at [172, 223] on div "Art Objects" at bounding box center [225, 221] width 237 height 24
type input "Art Objects"
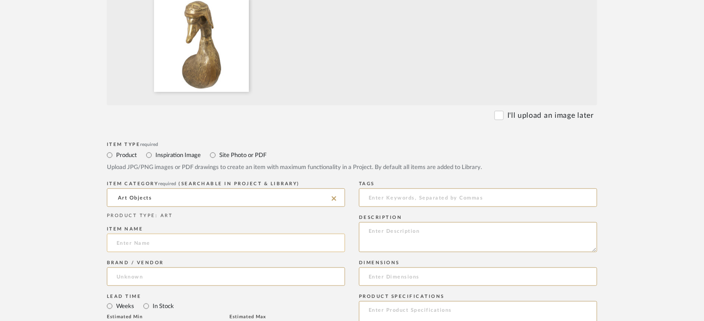
click at [171, 242] on input at bounding box center [226, 243] width 238 height 18
type input "C"
type input "E+E [PERSON_NAME]"
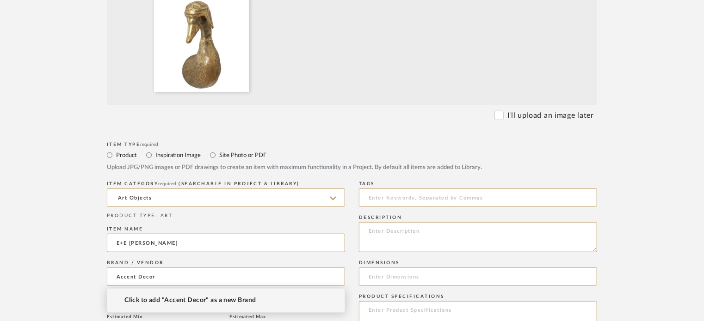
type input "Accent Decor"
click at [187, 299] on span "Click to add "Accent Decor" as a new Brand" at bounding box center [189, 301] width 131 height 8
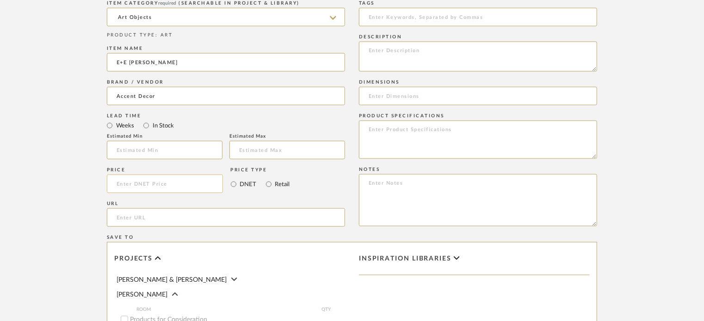
scroll to position [462, 0]
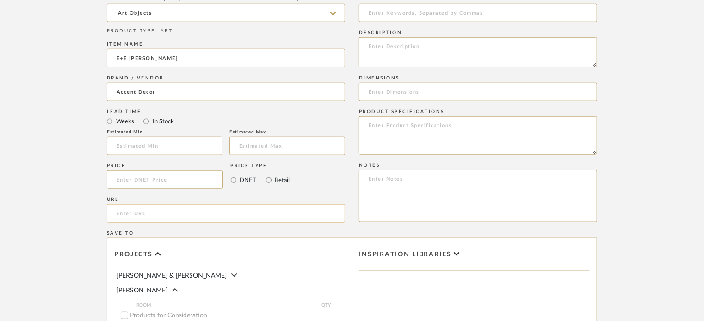
paste input "https://www.accentdecor.com/ee-charlie-wall-mount"
type input "https://www.accentdecor.com/ee-charlie-wall-mount"
paste textarea "https://www.accentdecor.com/ee-charlie-wall-mount"
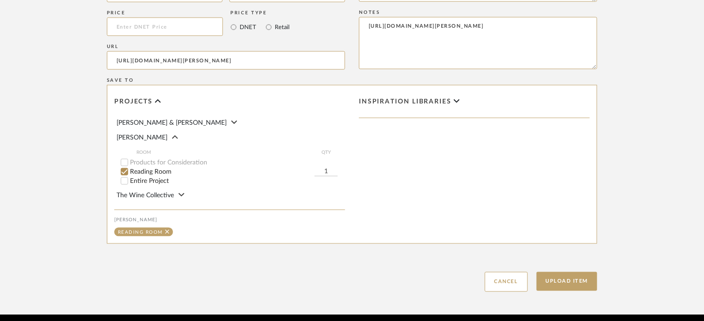
scroll to position [647, 0]
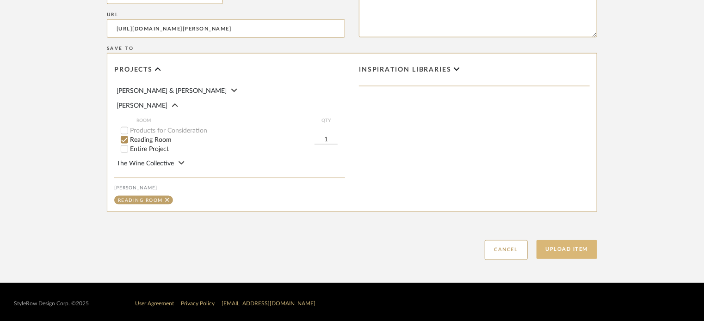
type textarea "https://www.accentdecor.com/ee-charlie-wall-mount"
click at [560, 253] on button "Upload Item" at bounding box center [566, 249] width 61 height 19
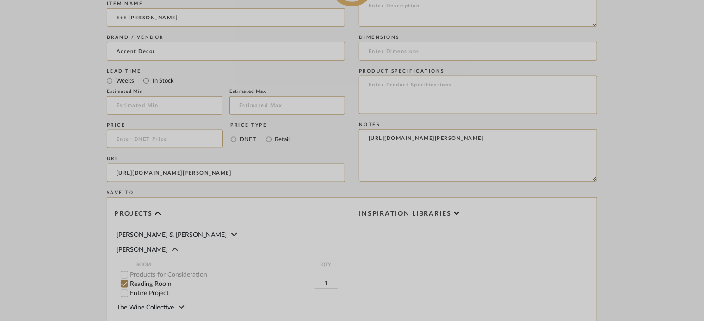
scroll to position [462, 0]
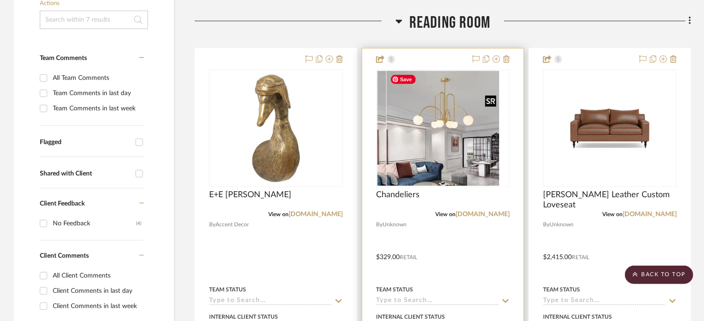
scroll to position [233, 0]
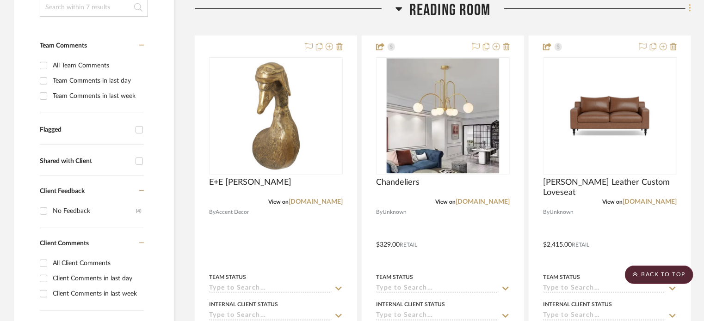
click at [688, 10] on fa-icon at bounding box center [688, 9] width 6 height 15
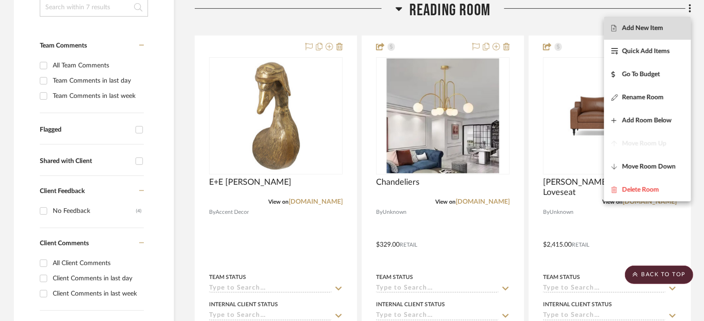
click at [624, 25] on span "Add New Item" at bounding box center [642, 29] width 41 height 8
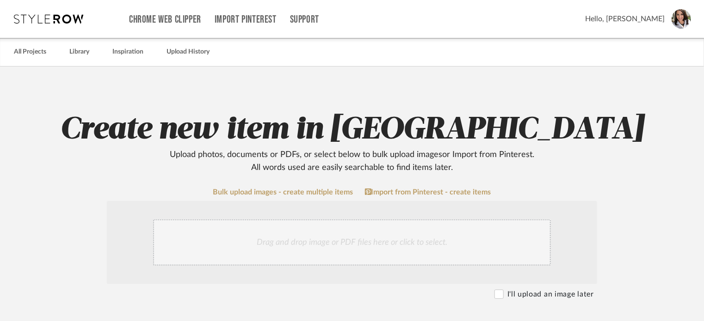
click at [309, 246] on div "Drag and drop image or PDF files here or click to select." at bounding box center [352, 243] width 398 height 46
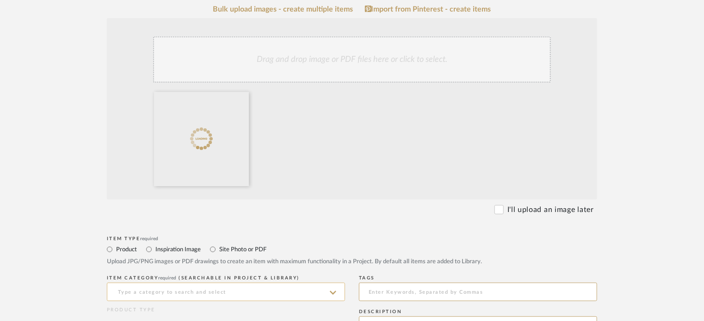
scroll to position [231, 0]
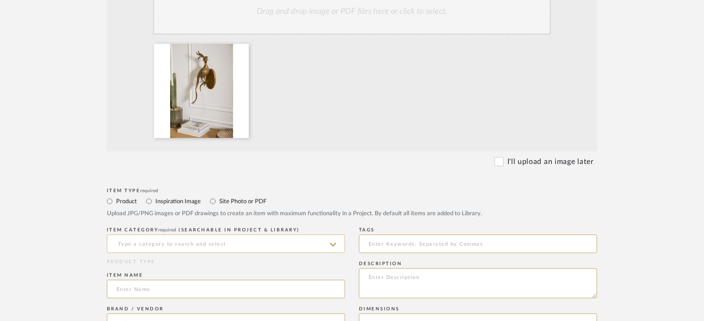
click at [176, 241] on input at bounding box center [226, 244] width 238 height 18
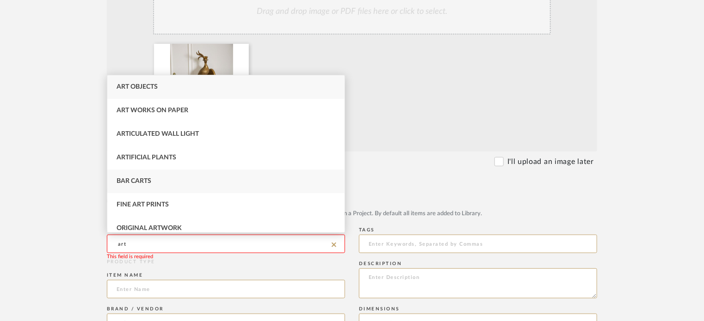
click at [151, 173] on div "Bar Carts" at bounding box center [225, 182] width 237 height 24
type input "Bar Carts"
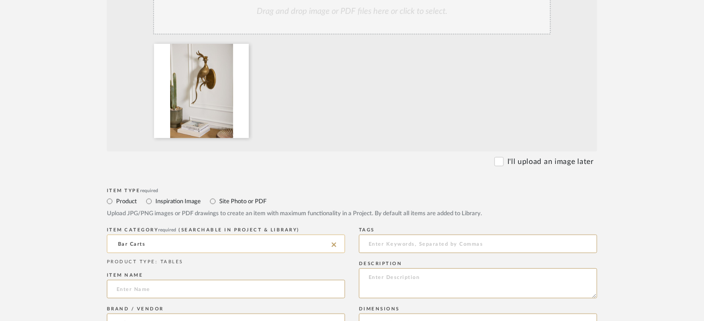
drag, startPoint x: 144, startPoint y: 244, endPoint x: 214, endPoint y: 243, distance: 69.8
click at [80, 241] on form "Bulk upload images - create multiple items Import from Pinterest - create items…" at bounding box center [351, 316] width 589 height 719
click at [333, 244] on icon at bounding box center [334, 245] width 5 height 5
click at [222, 247] on input at bounding box center [226, 244] width 238 height 18
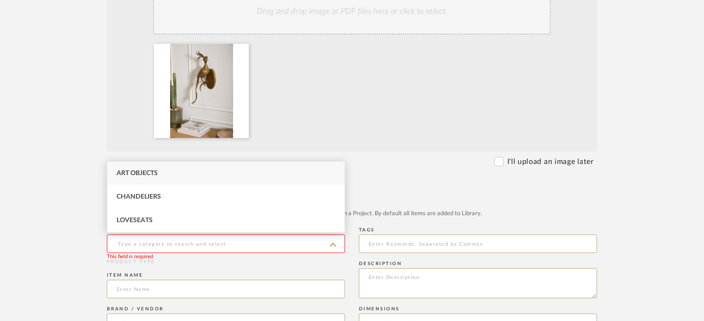
click at [176, 181] on div "Art Objects" at bounding box center [225, 174] width 237 height 24
type input "Art Objects"
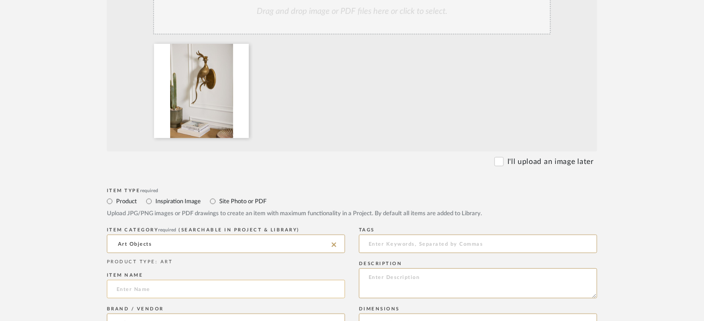
click at [177, 291] on input at bounding box center [226, 289] width 238 height 18
type input "E"
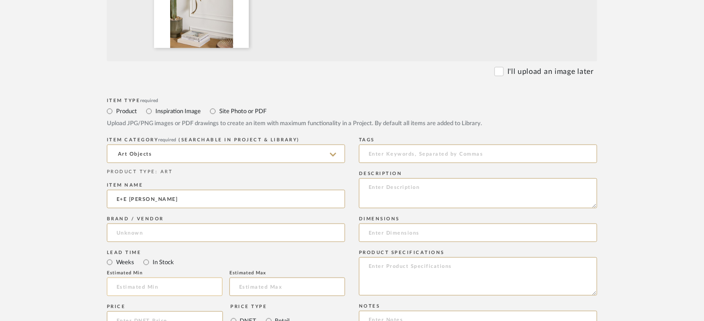
scroll to position [324, 0]
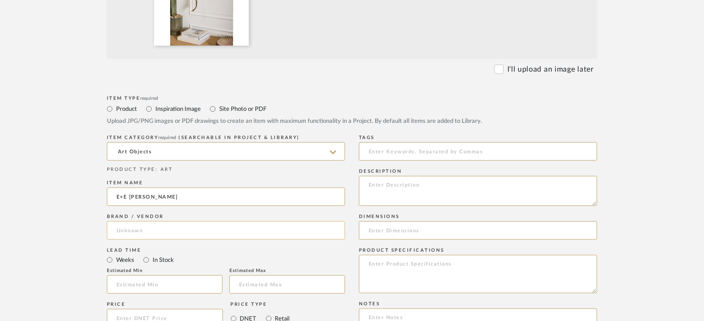
type input "E+E [PERSON_NAME]"
click at [166, 226] on input at bounding box center [226, 230] width 238 height 18
click at [163, 254] on span "Accent Decor" at bounding box center [145, 255] width 42 height 8
type input "Accent Decor"
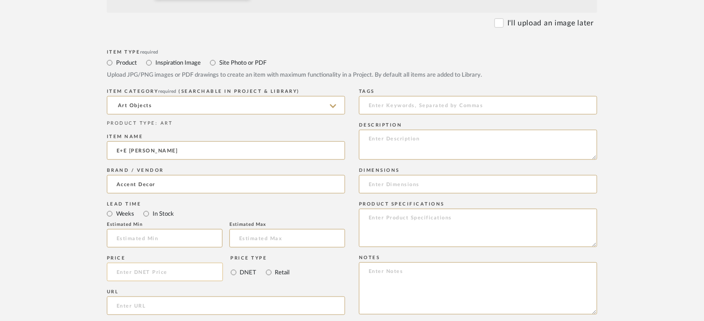
scroll to position [462, 0]
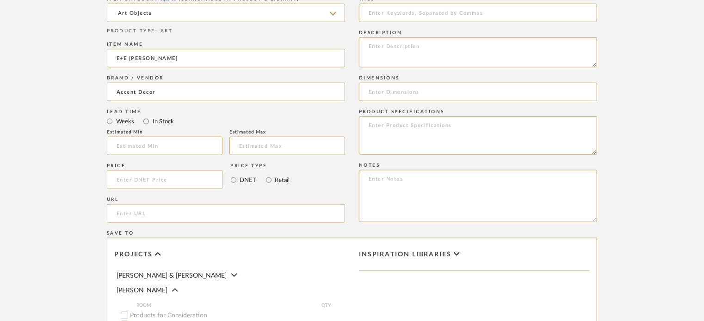
click at [155, 178] on input at bounding box center [165, 180] width 116 height 18
type input "$88.00"
click at [56, 192] on upload-items "Create new item in Storck Upload photos, documents or PDFs, or select below to …" at bounding box center [352, 36] width 704 height 864
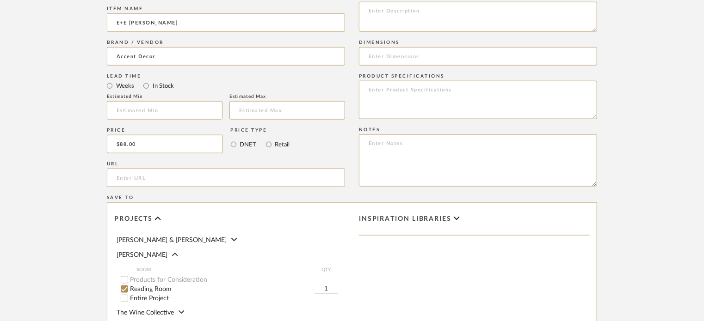
scroll to position [509, 0]
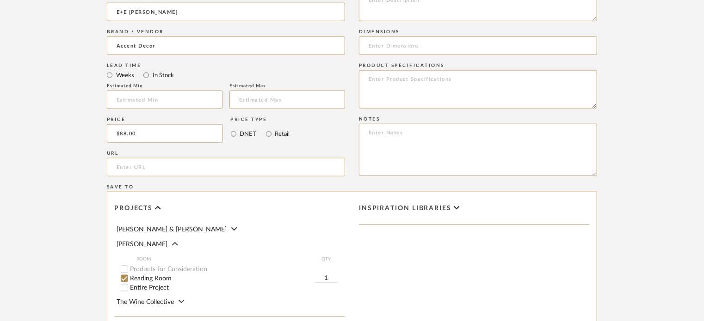
paste input "https://www.accentdecor.com/ee-emerson-wall-mount"
type input "https://www.accentdecor.com/ee-emerson-wall-mount"
paste textarea "https://www.accentdecor.com/ee-emerson-wall-mount"
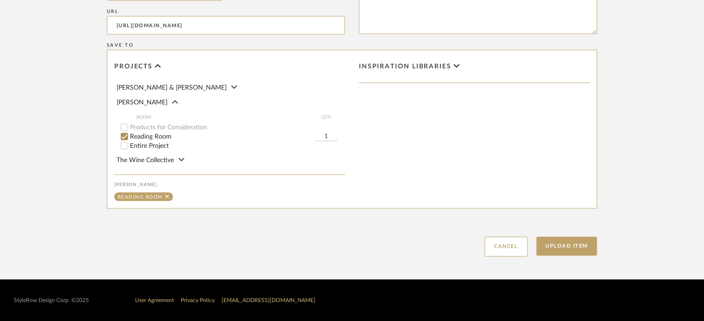
scroll to position [651, 0]
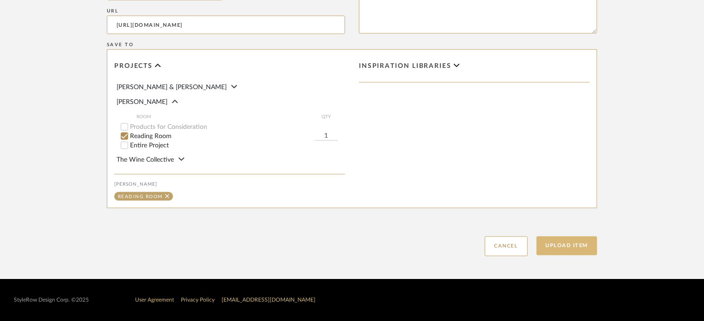
type textarea "https://www.accentdecor.com/ee-emerson-wall-mount"
click at [572, 243] on button "Upload Item" at bounding box center [566, 246] width 61 height 19
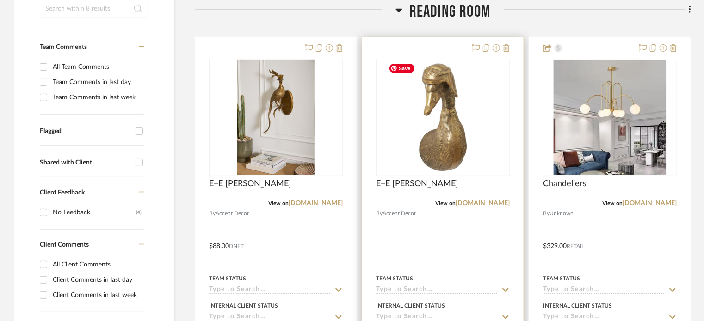
scroll to position [233, 0]
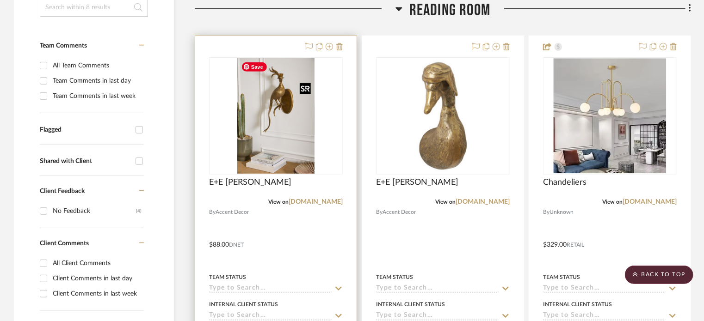
click at [246, 169] on img "0" at bounding box center [275, 116] width 77 height 116
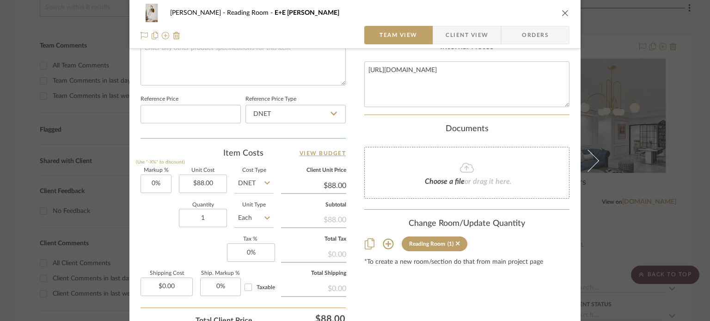
scroll to position [462, 0]
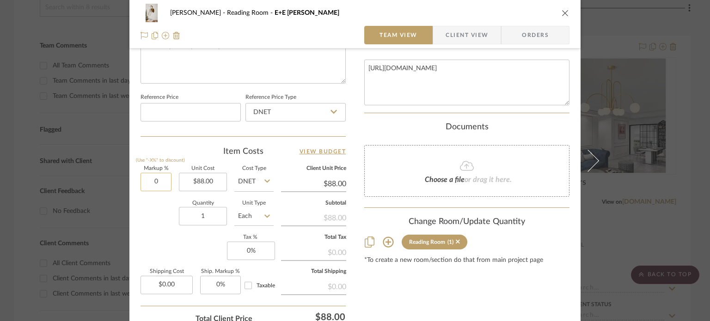
click at [159, 181] on input "0" at bounding box center [156, 182] width 31 height 18
type input "35%"
type input "88.00"
type input "$118.80"
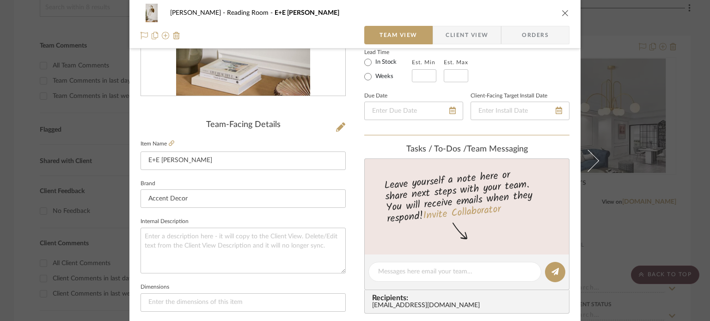
scroll to position [0, 0]
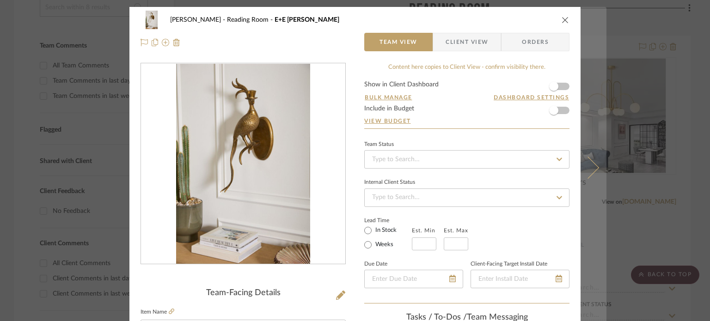
type input "$88.00"
click at [588, 172] on icon at bounding box center [588, 167] width 22 height 22
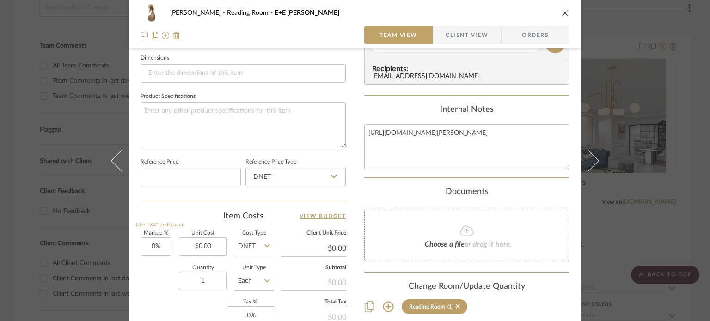
scroll to position [462, 0]
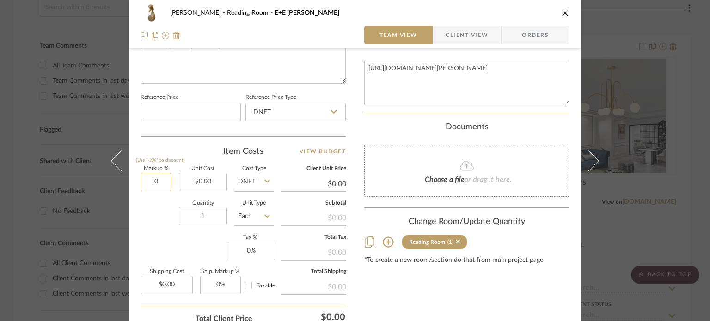
click at [164, 179] on input "0" at bounding box center [156, 182] width 31 height 18
type input "35%"
type input "0.00"
type input "$58.00"
type input "$78.30"
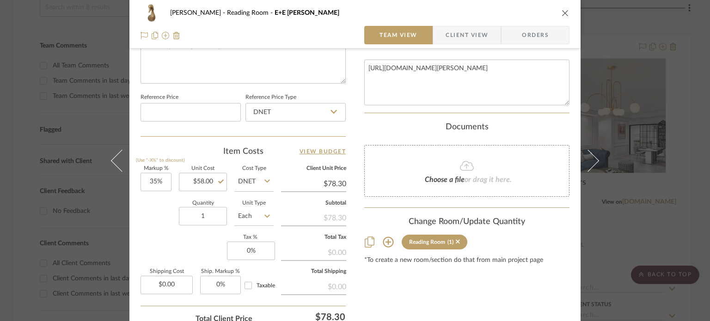
click at [163, 224] on div "Quantity 1 Unit Type Each" at bounding box center [207, 217] width 133 height 33
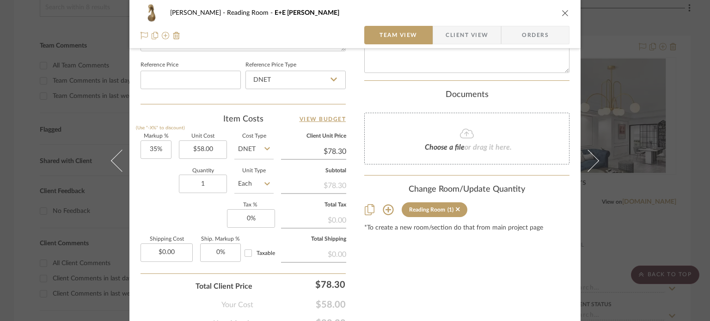
scroll to position [509, 0]
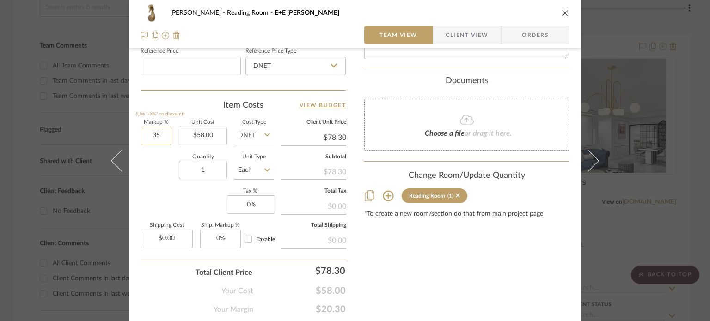
click at [162, 133] on input "35" at bounding box center [156, 136] width 31 height 18
type input "50%"
type input "58.00"
type input "$87.00"
type input "$58.00"
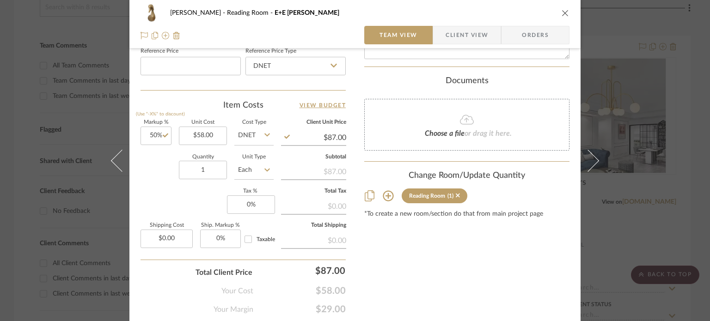
click at [370, 216] on div "*To create a new room/section do that from main project page" at bounding box center [466, 214] width 205 height 7
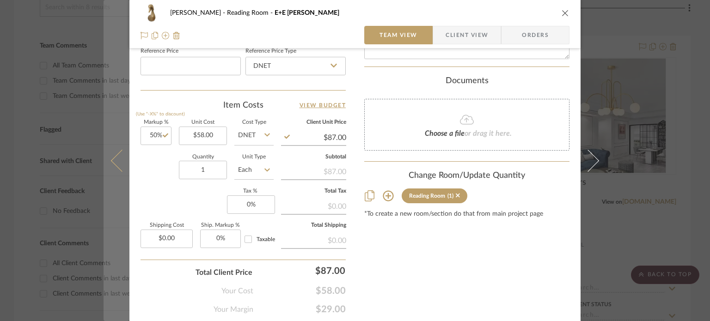
click at [114, 162] on icon at bounding box center [122, 160] width 22 height 22
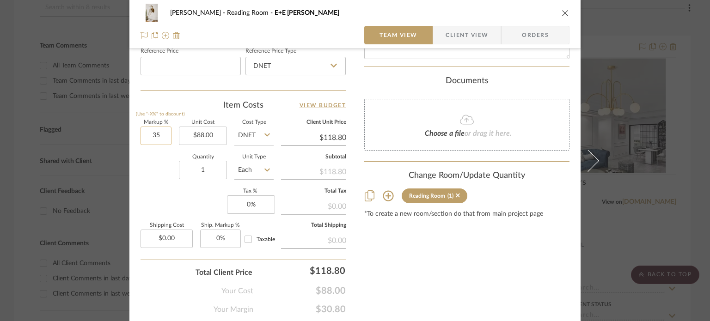
click at [161, 134] on input "35" at bounding box center [156, 136] width 31 height 18
type input "50%"
type input "88.00"
type input "$132.00"
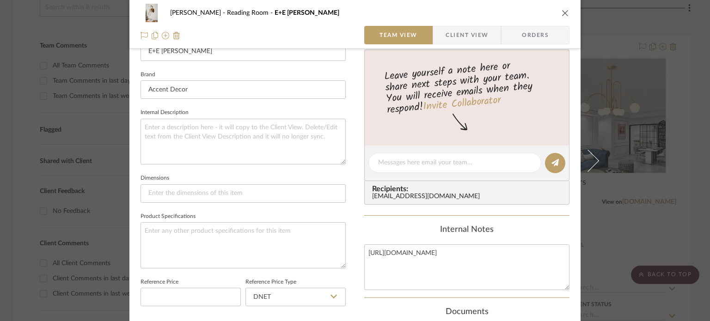
scroll to position [0, 0]
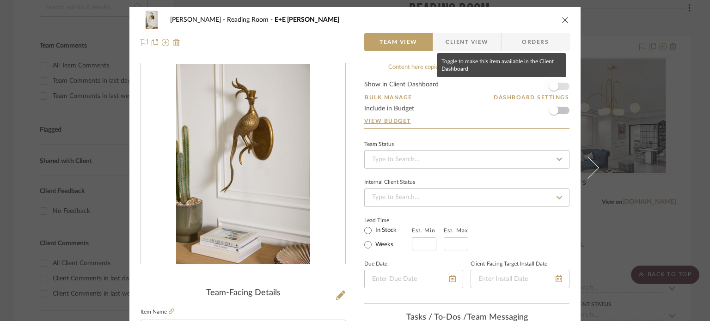
type input "$88.00"
click at [554, 88] on span "button" at bounding box center [553, 86] width 9 height 9
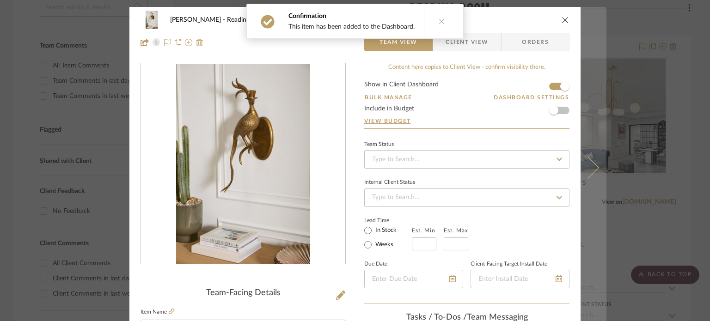
click at [591, 172] on icon at bounding box center [588, 167] width 22 height 22
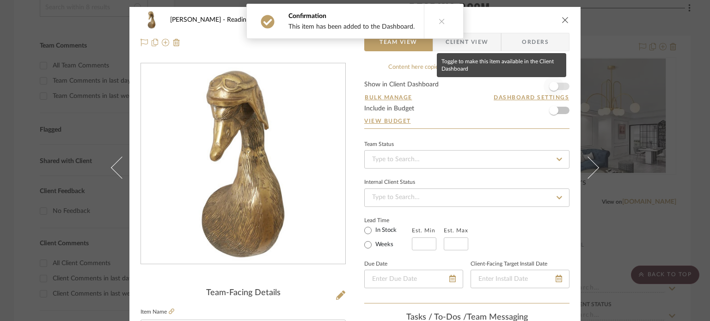
click at [550, 88] on span "button" at bounding box center [553, 86] width 9 height 9
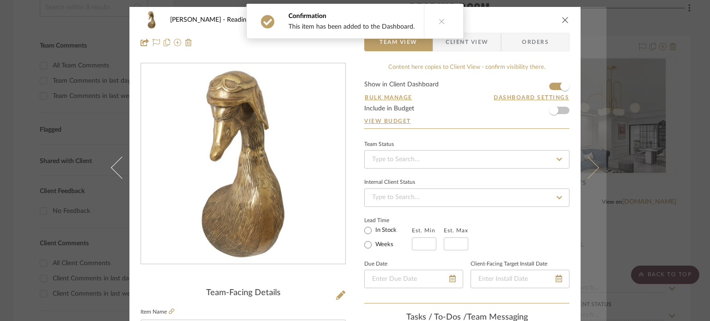
click at [585, 175] on icon at bounding box center [588, 167] width 22 height 22
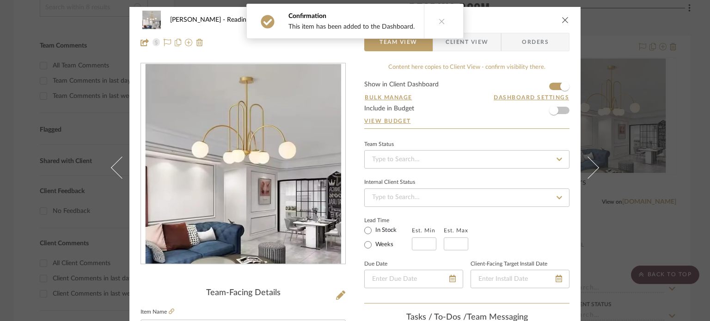
click at [439, 22] on icon at bounding box center [442, 21] width 6 height 6
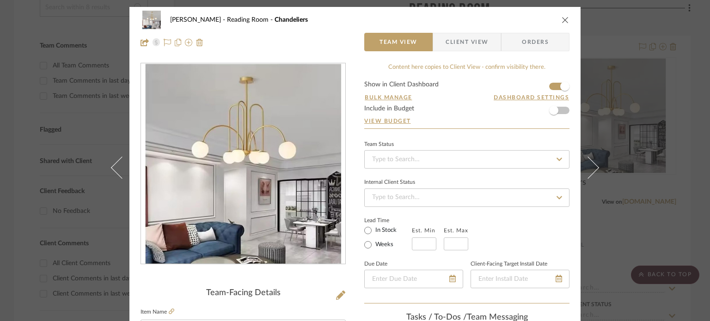
click at [565, 22] on icon "close" at bounding box center [565, 19] width 7 height 7
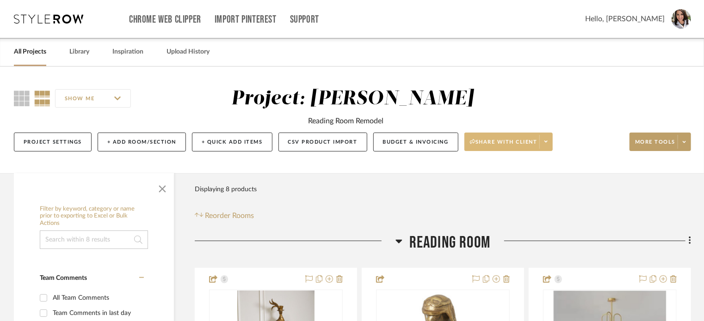
click at [494, 141] on span "Share with client" at bounding box center [504, 146] width 68 height 14
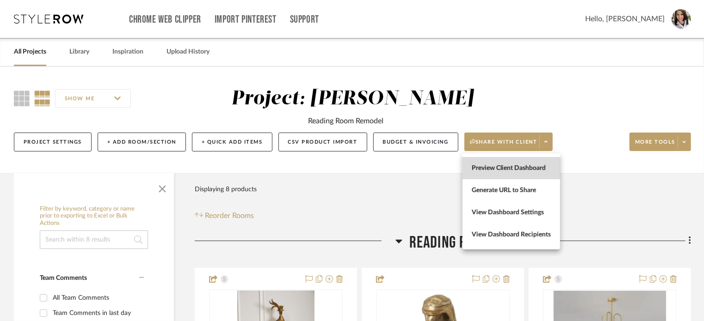
click at [494, 165] on span "Preview Client Dashboard" at bounding box center [511, 169] width 79 height 8
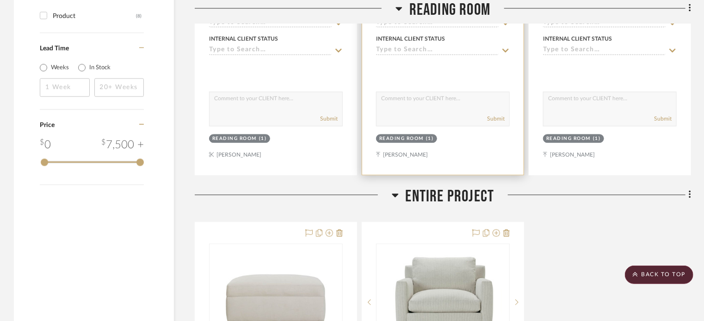
scroll to position [934, 0]
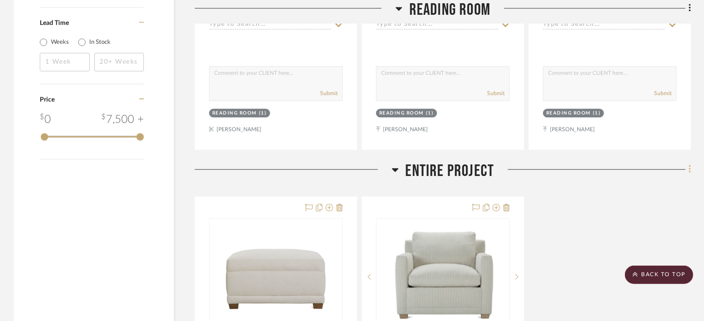
click at [690, 168] on icon at bounding box center [689, 169] width 3 height 10
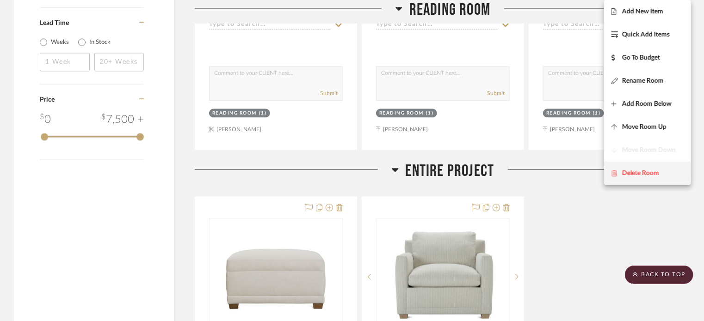
click at [649, 175] on span "Delete Room" at bounding box center [640, 174] width 37 height 8
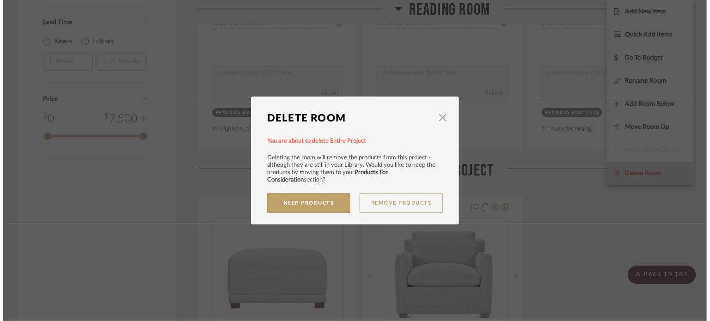
scroll to position [0, 0]
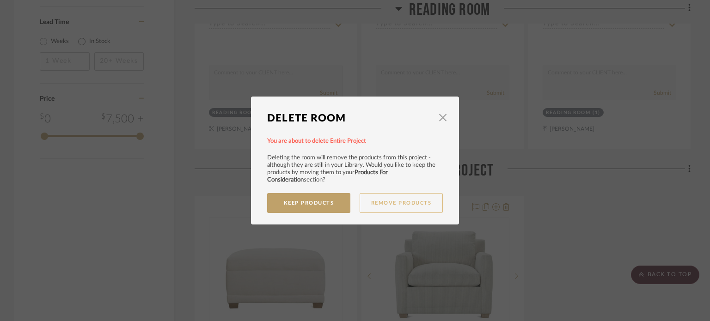
click at [396, 204] on button "Remove Products" at bounding box center [401, 203] width 83 height 20
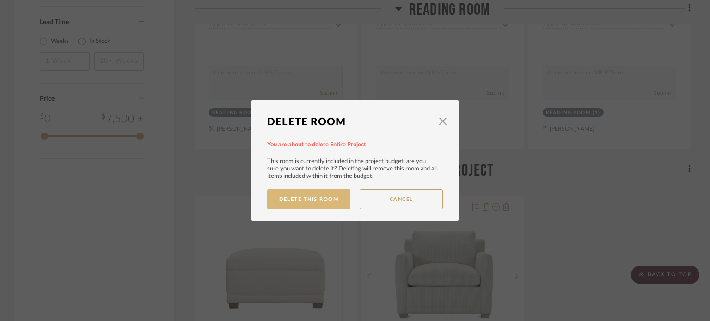
click at [316, 202] on button "Delete This Room" at bounding box center [308, 200] width 83 height 20
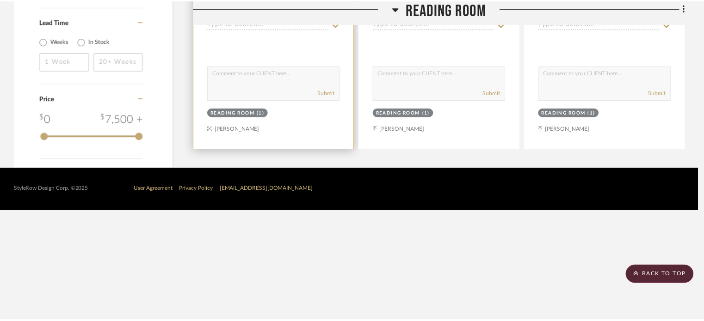
scroll to position [823, 0]
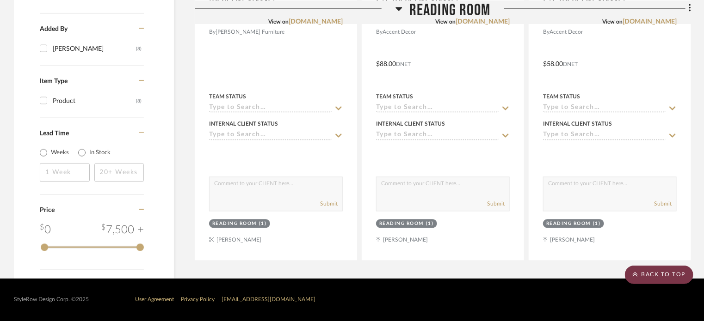
click at [675, 274] on scroll-to-top-button "BACK TO TOP" at bounding box center [659, 275] width 68 height 18
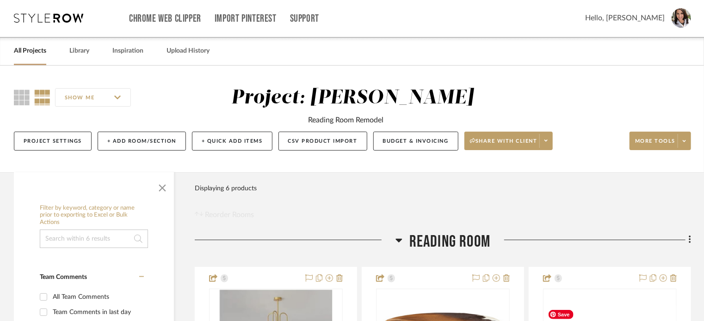
scroll to position [0, 0]
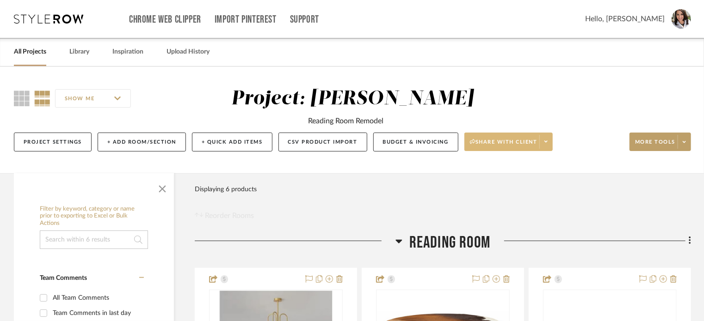
click at [547, 146] on span at bounding box center [545, 142] width 13 height 14
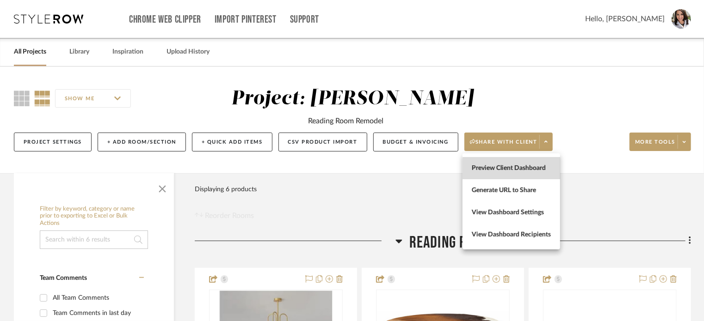
click at [531, 169] on span "Preview Client Dashboard" at bounding box center [511, 169] width 79 height 8
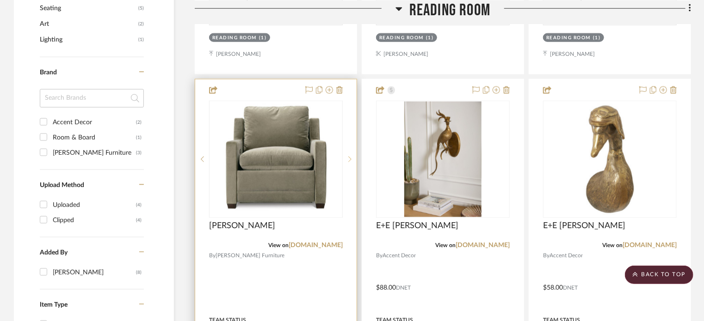
scroll to position [647, 0]
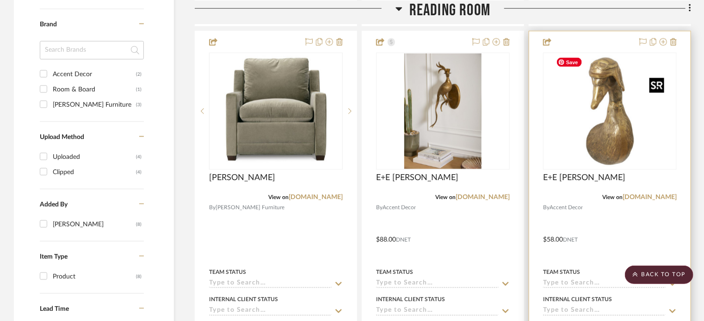
click at [590, 149] on img "0" at bounding box center [610, 112] width 116 height 116
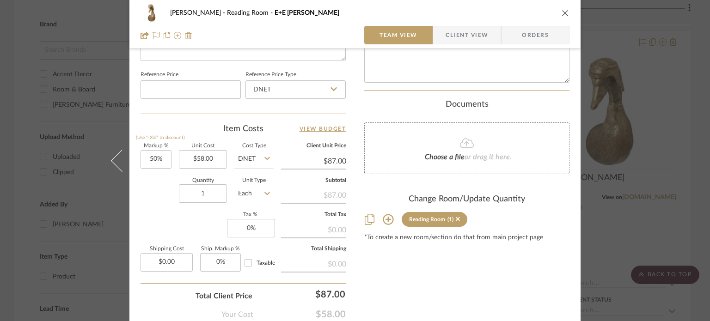
scroll to position [538, 0]
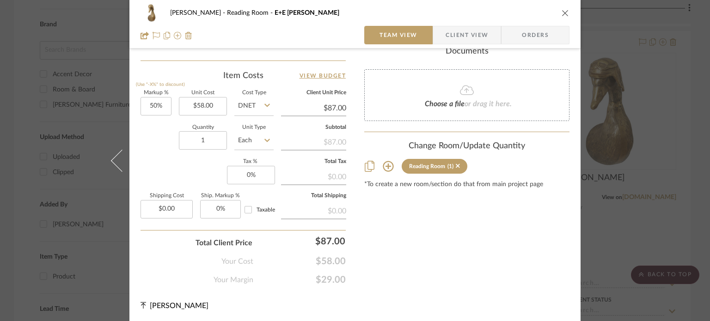
drag, startPoint x: 479, startPoint y: 269, endPoint x: 504, endPoint y: 164, distance: 108.0
click at [562, 10] on icon "close" at bounding box center [565, 12] width 7 height 7
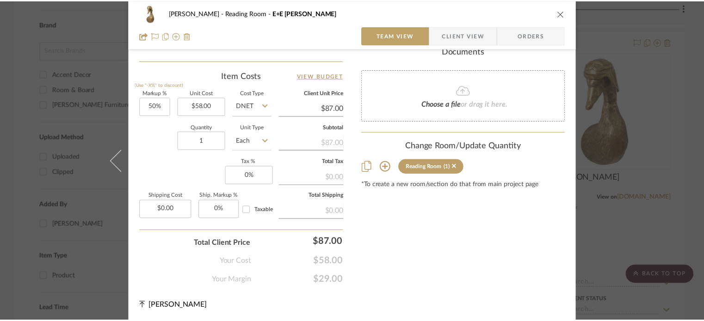
scroll to position [647, 0]
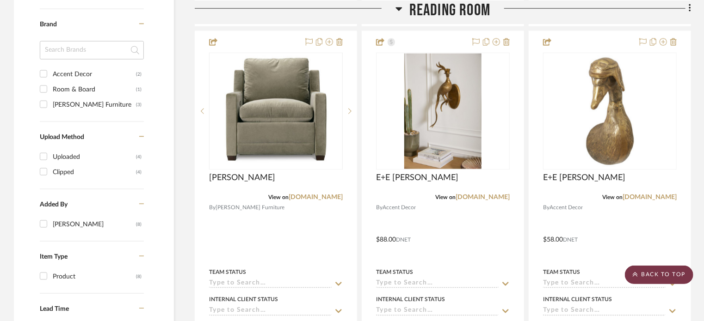
click at [676, 271] on scroll-to-top-button "BACK TO TOP" at bounding box center [659, 275] width 68 height 18
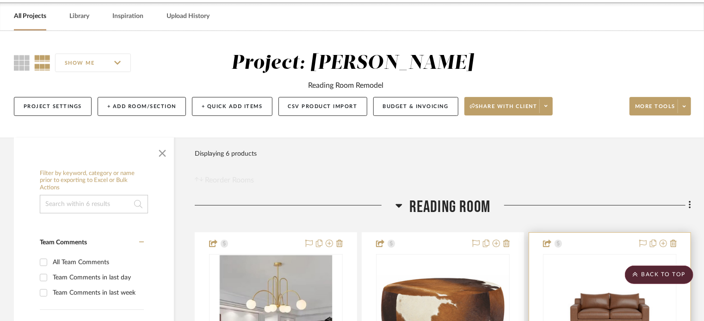
scroll to position [0, 0]
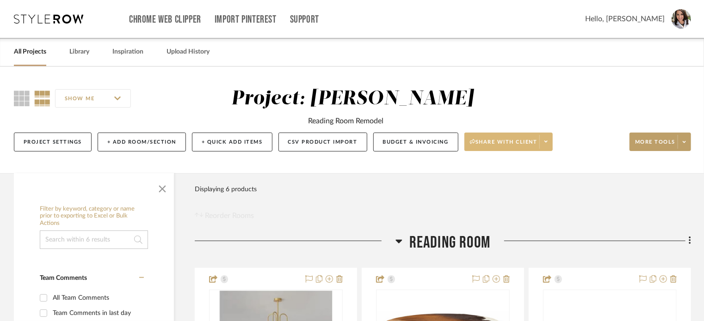
click at [526, 146] on span "Share with client" at bounding box center [504, 146] width 68 height 14
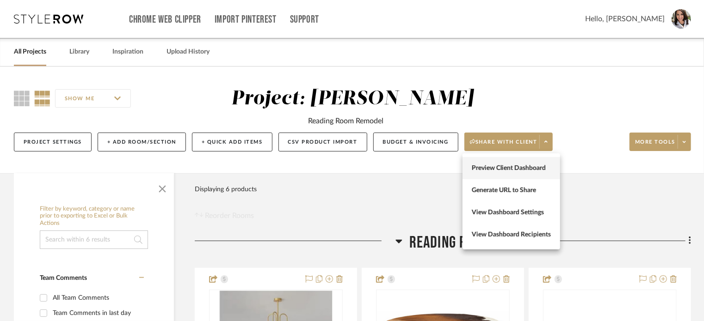
click at [516, 170] on span "Preview Client Dashboard" at bounding box center [511, 169] width 79 height 8
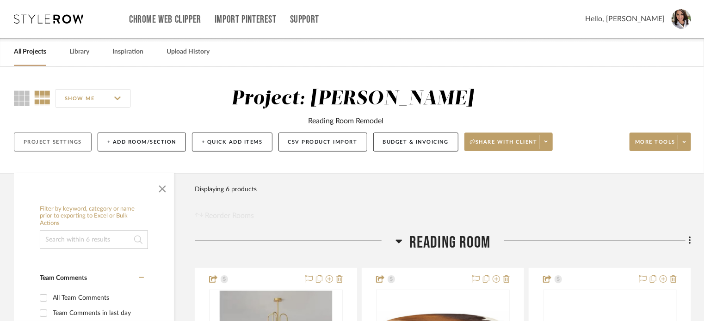
click at [39, 141] on button "Project Settings" at bounding box center [53, 142] width 78 height 19
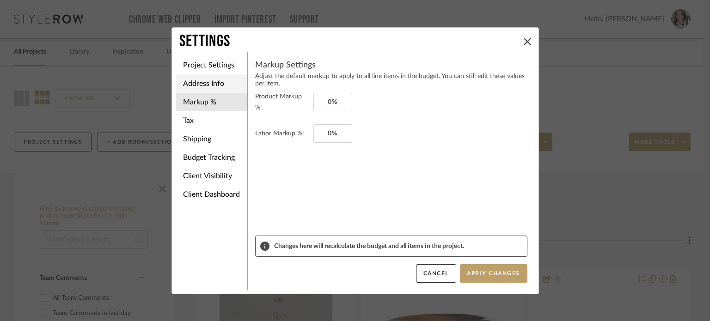
click at [207, 81] on li "Address Info" at bounding box center [212, 83] width 72 height 18
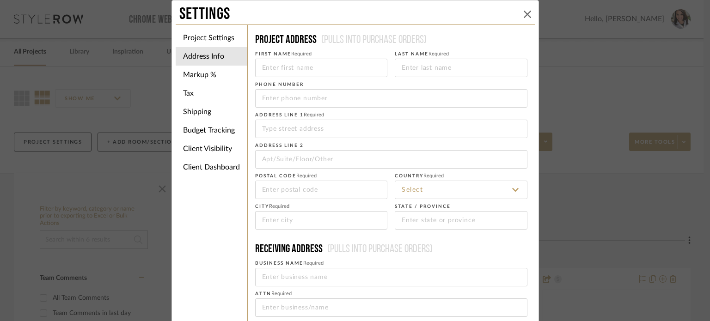
click at [522, 15] on button at bounding box center [527, 14] width 11 height 11
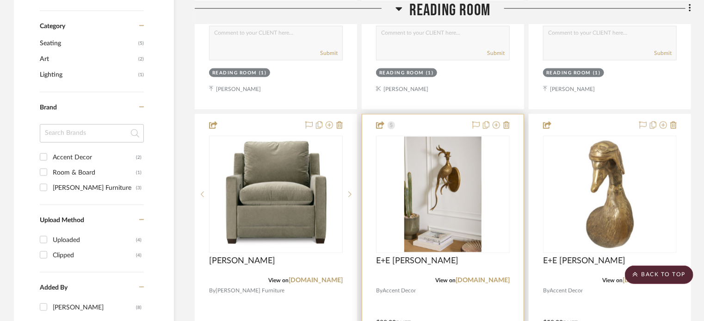
scroll to position [647, 0]
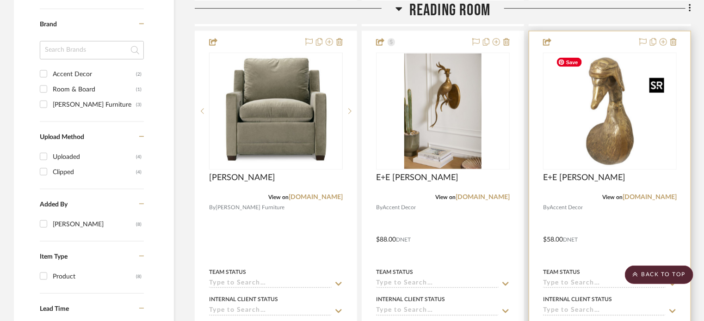
click at [633, 136] on img "0" at bounding box center [610, 112] width 116 height 116
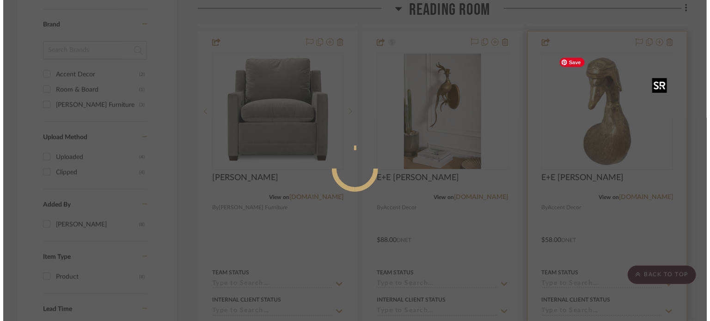
scroll to position [0, 0]
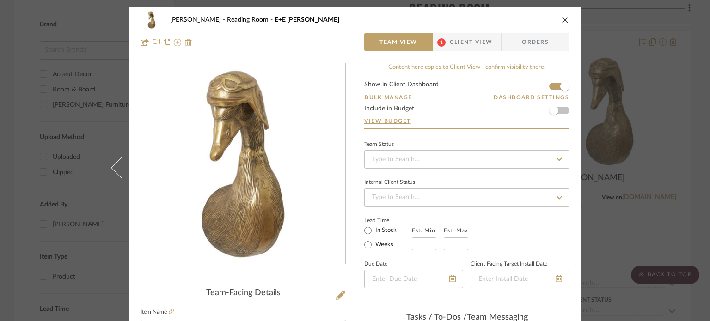
click at [469, 42] on span "Client View" at bounding box center [471, 42] width 43 height 18
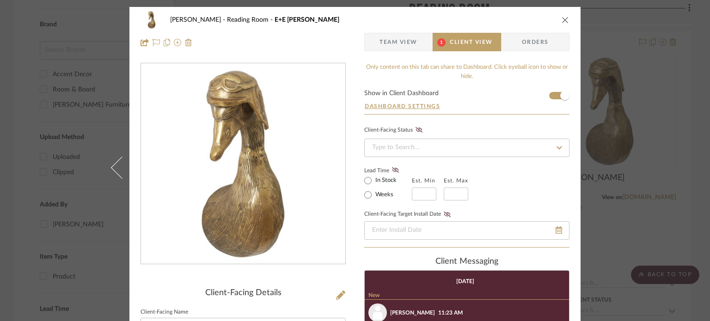
click at [399, 46] on span "Team View" at bounding box center [399, 42] width 38 height 18
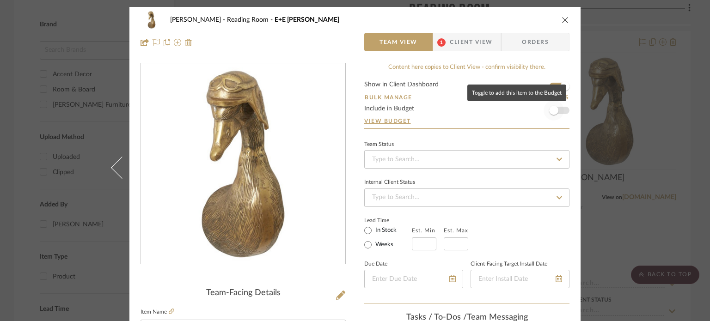
click at [549, 109] on span "button" at bounding box center [553, 110] width 9 height 9
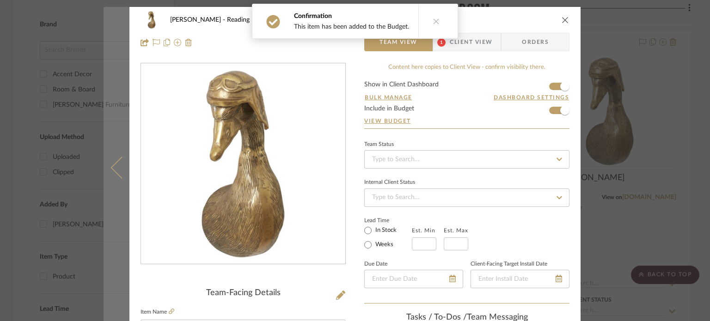
click at [113, 172] on button at bounding box center [117, 167] width 26 height 321
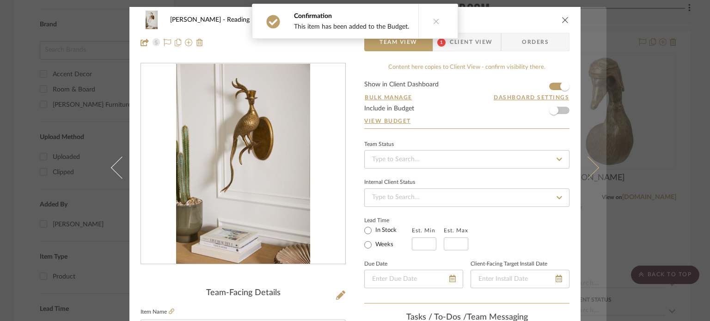
click at [586, 162] on icon at bounding box center [588, 167] width 22 height 22
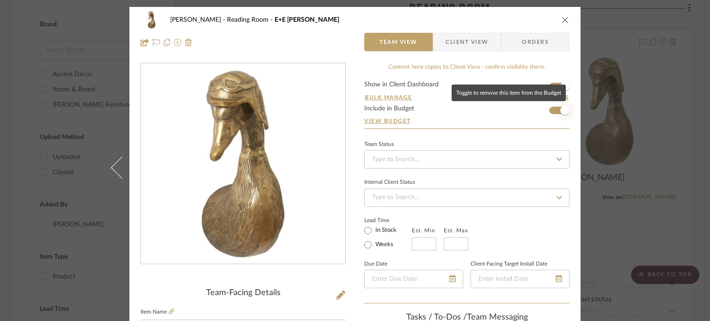
click at [560, 109] on span "button" at bounding box center [564, 110] width 9 height 9
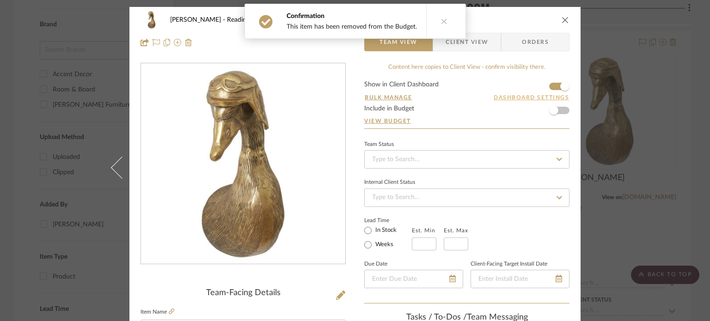
click at [522, 98] on button "Dashboard Settings" at bounding box center [531, 97] width 76 height 8
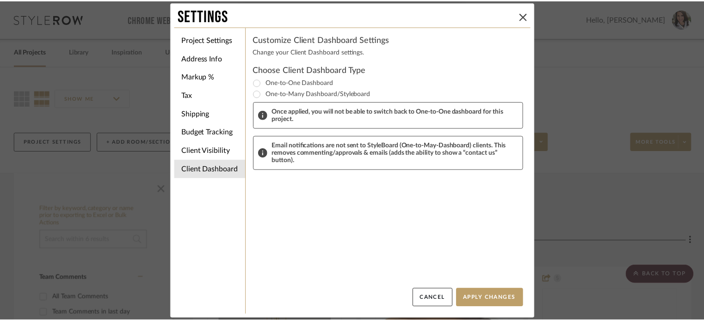
scroll to position [647, 0]
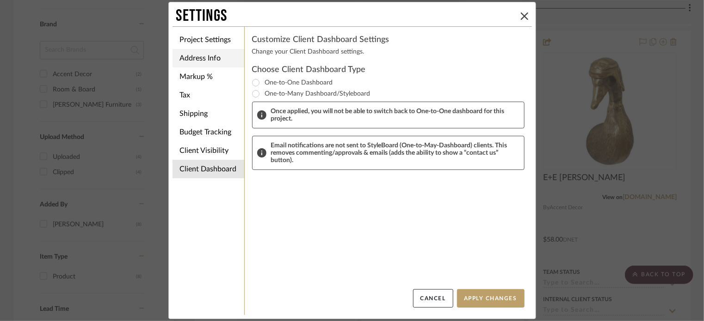
click at [202, 54] on li "Address Info" at bounding box center [208, 58] width 72 height 18
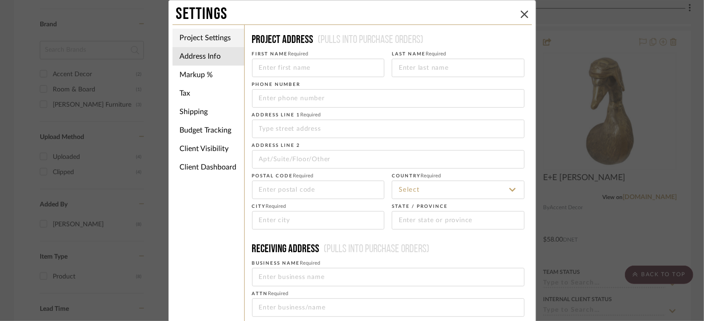
click at [203, 38] on li "Project Settings" at bounding box center [208, 38] width 72 height 18
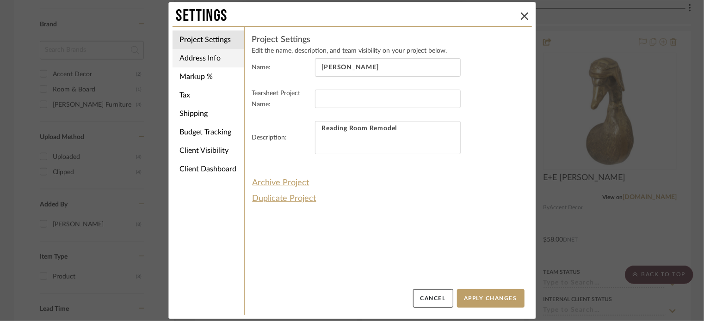
click at [205, 55] on li "Address Info" at bounding box center [208, 58] width 72 height 18
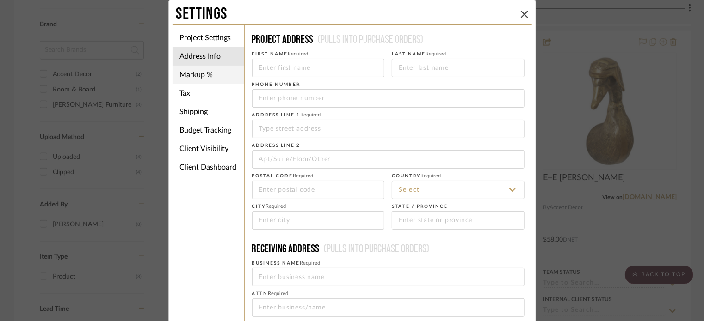
click at [205, 74] on li "Markup %" at bounding box center [208, 75] width 72 height 18
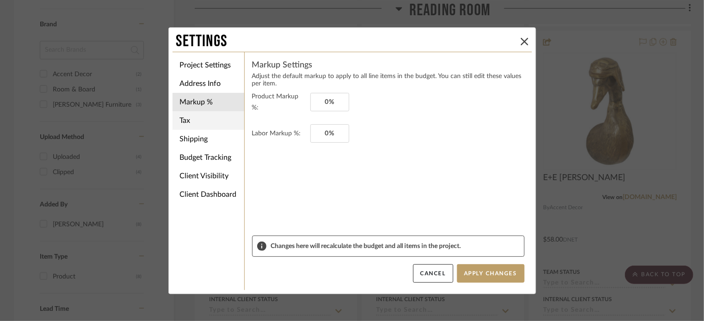
click at [200, 118] on li "Tax" at bounding box center [208, 120] width 72 height 18
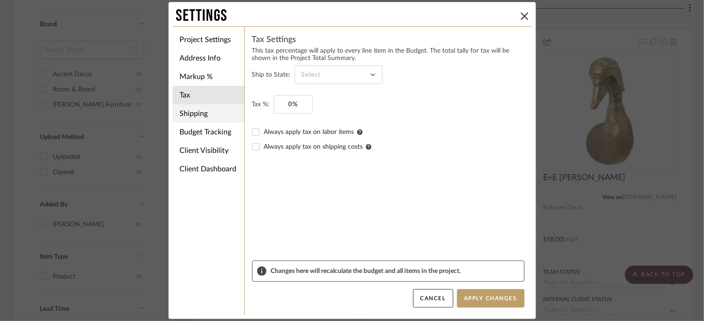
click at [208, 115] on li "Shipping" at bounding box center [208, 113] width 72 height 18
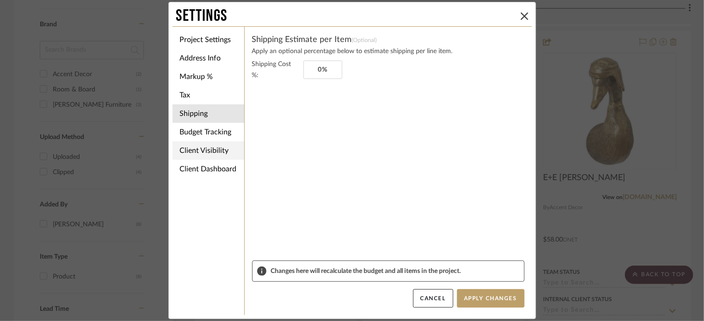
click at [207, 151] on li "Client Visibility" at bounding box center [208, 150] width 72 height 18
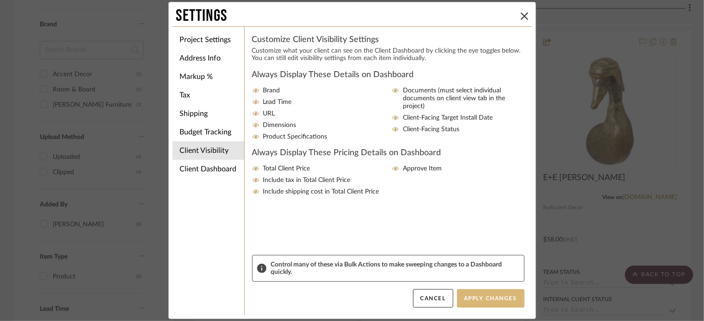
click at [482, 299] on button "Apply Changes" at bounding box center [491, 298] width 68 height 18
click at [521, 17] on icon at bounding box center [524, 15] width 7 height 7
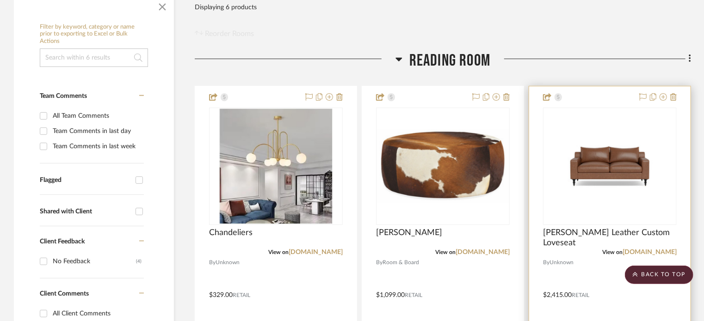
scroll to position [46, 0]
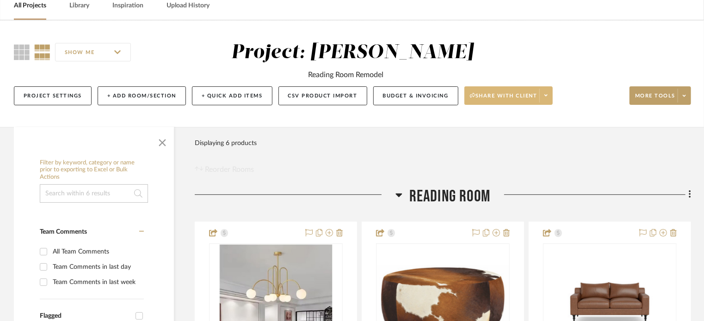
click at [534, 104] on span "Share with client" at bounding box center [504, 99] width 68 height 14
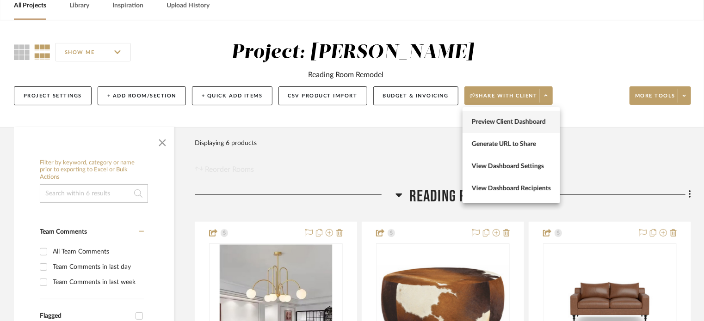
click at [518, 120] on span "Preview Client Dashboard" at bounding box center [511, 122] width 79 height 8
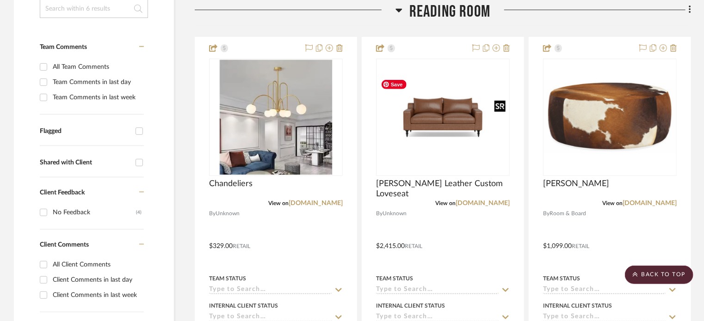
scroll to position [0, 0]
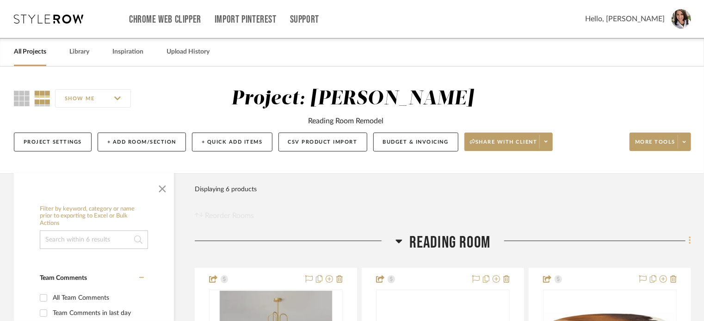
click at [689, 242] on icon at bounding box center [689, 241] width 3 height 10
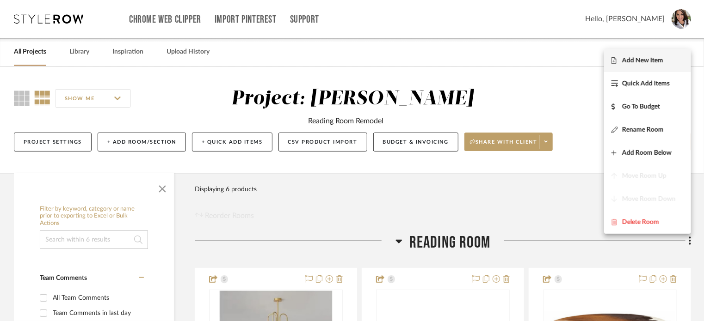
click at [645, 62] on span "Add New Item" at bounding box center [642, 61] width 41 height 8
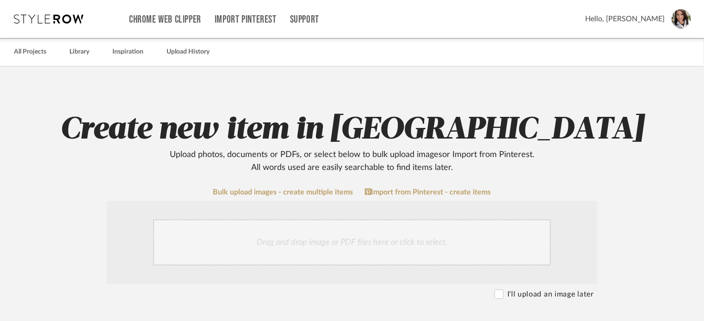
click at [379, 237] on div "Drag and drop image or PDF files here or click to select." at bounding box center [352, 243] width 398 height 46
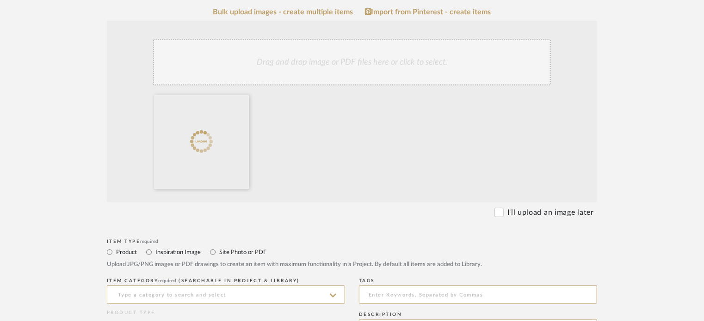
scroll to position [277, 0]
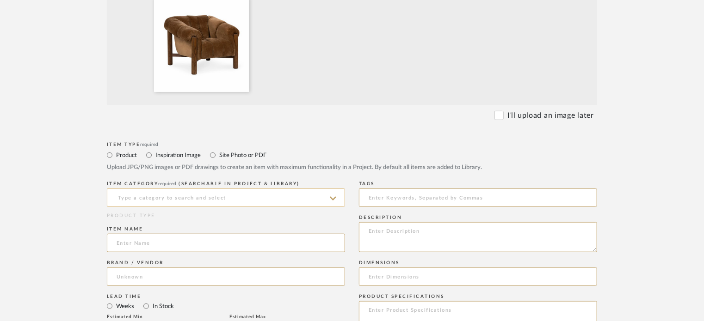
click at [169, 197] on input at bounding box center [226, 198] width 238 height 18
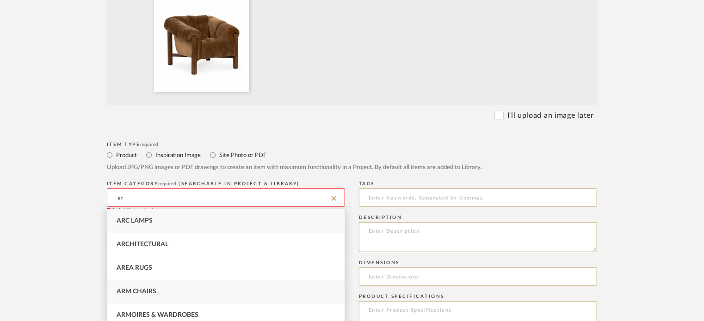
click at [167, 295] on div "Arm Chairs" at bounding box center [225, 292] width 237 height 24
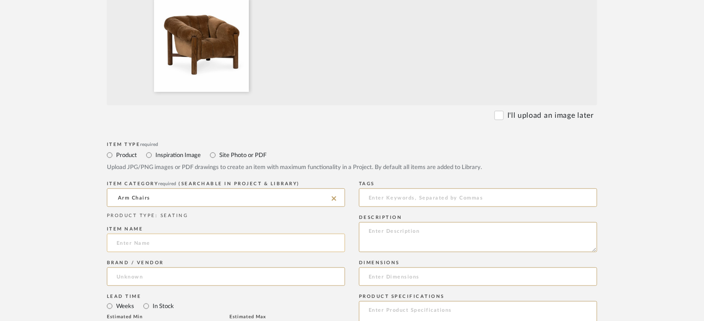
click at [176, 242] on input at bounding box center [226, 243] width 238 height 18
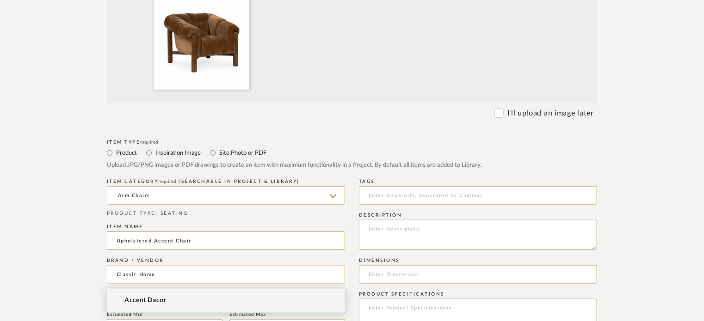
scroll to position [324, 0]
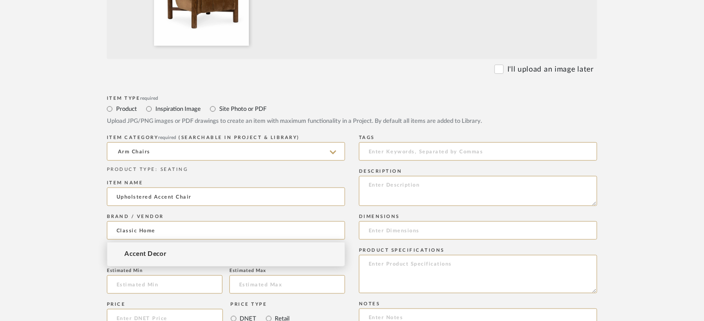
click at [59, 258] on form "Bulk upload images - create multiple items Import from Pinterest - create items…" at bounding box center [351, 220] width 589 height 710
click at [133, 233] on input at bounding box center [226, 230] width 238 height 18
click at [141, 231] on input at bounding box center [226, 230] width 238 height 18
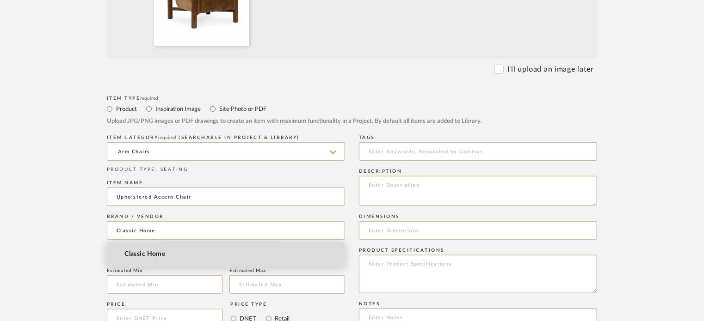
click at [136, 253] on span "Classic Home" at bounding box center [144, 255] width 41 height 8
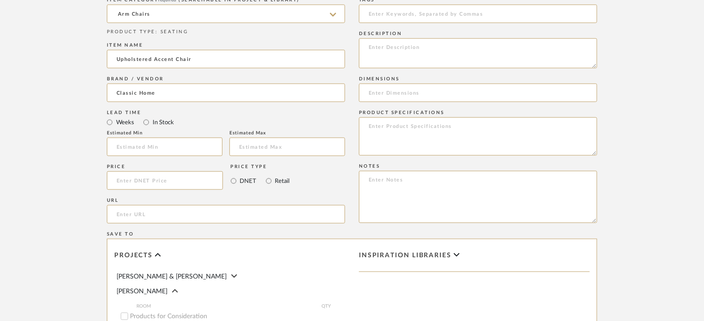
scroll to position [462, 0]
click at [152, 178] on input at bounding box center [165, 180] width 116 height 18
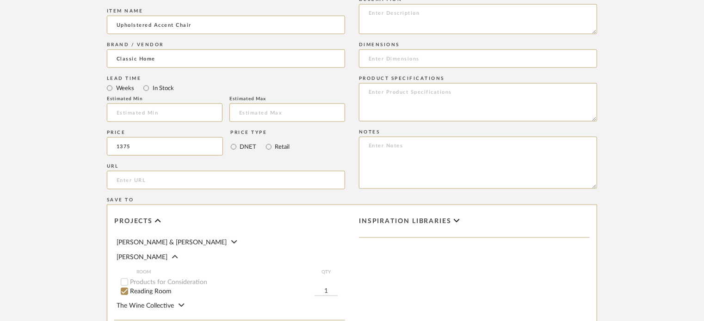
scroll to position [509, 0]
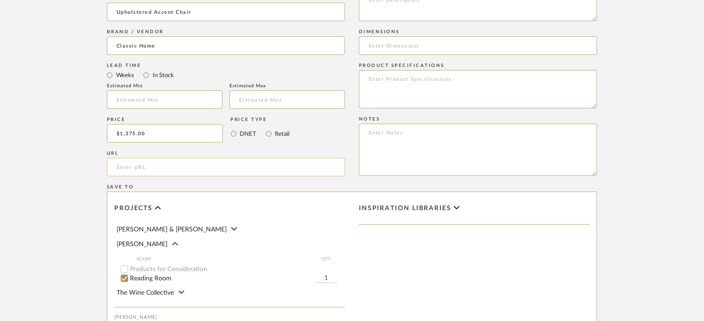
paste input "https://www.classichome.com/products/sansa-upholstered-accent-chair-bronze?vari…"
paste textarea "https://www.classichome.com/products/sansa-upholstered-accent-chair-bronze?vari…"
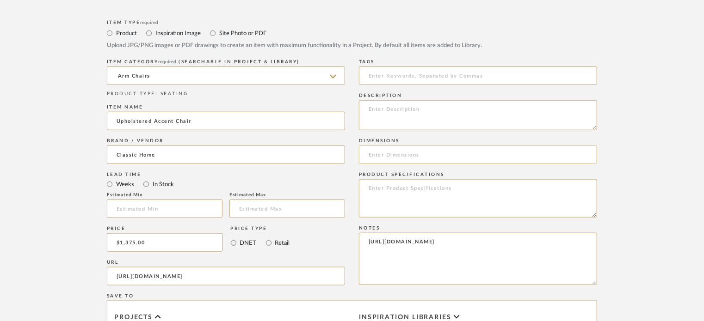
scroll to position [370, 0]
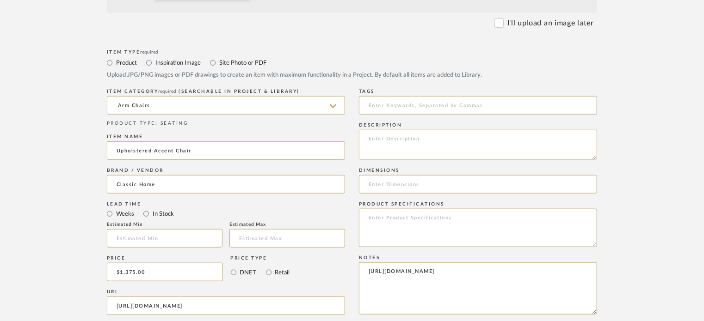
click at [372, 136] on textarea at bounding box center [478, 145] width 238 height 30
paste input "39.8”W x 38.6”D x 31.1”H"
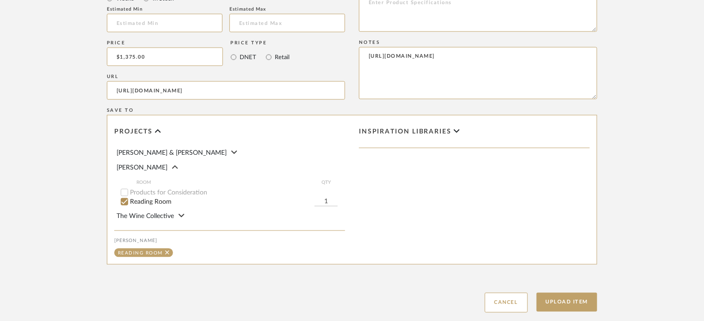
scroll to position [642, 0]
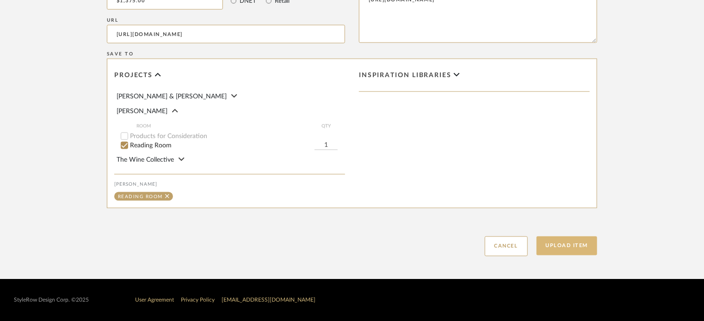
click at [571, 247] on button "Upload Item" at bounding box center [566, 246] width 61 height 19
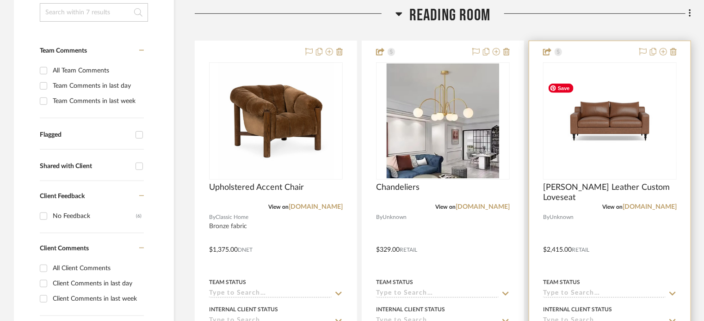
scroll to position [233, 0]
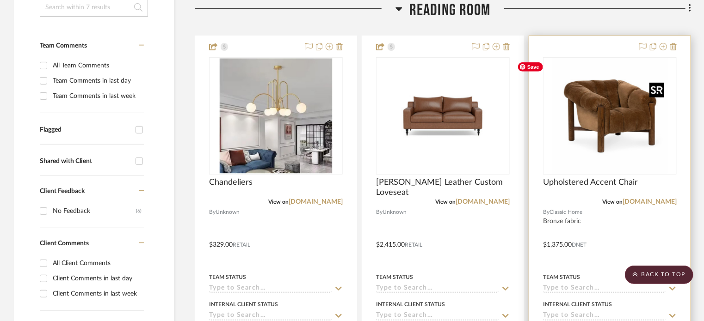
click at [622, 156] on img "0" at bounding box center [610, 116] width 116 height 116
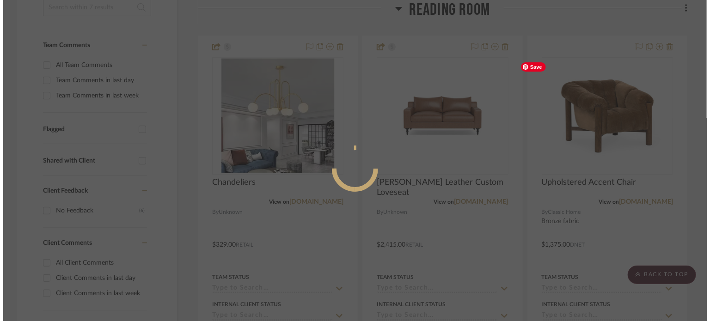
scroll to position [0, 0]
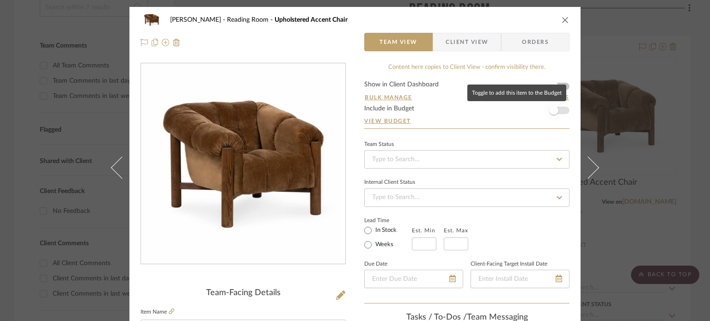
click at [553, 110] on span "button" at bounding box center [553, 110] width 9 height 9
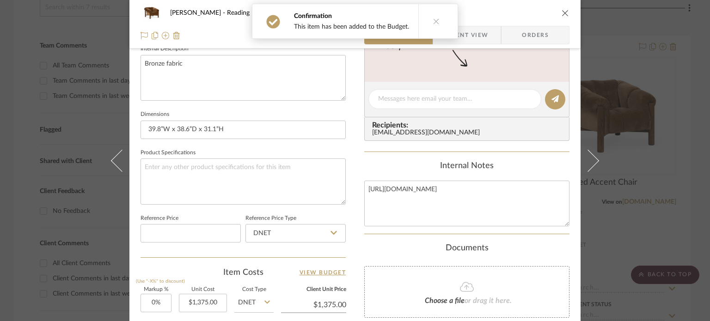
scroll to position [370, 0]
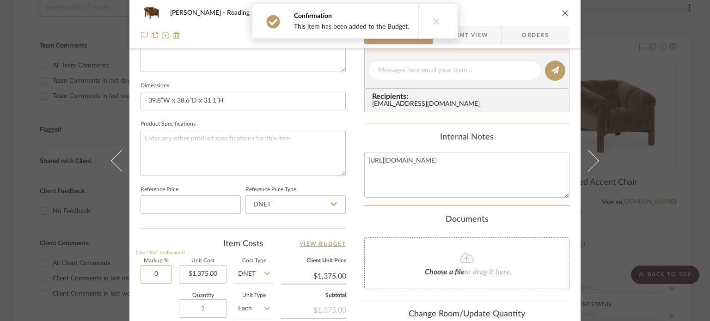
click at [162, 275] on input "0" at bounding box center [156, 274] width 31 height 18
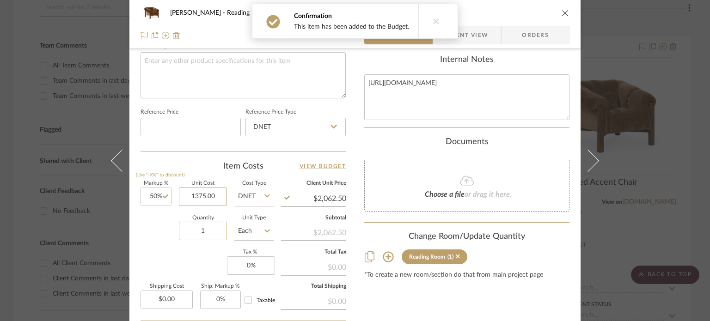
scroll to position [509, 0]
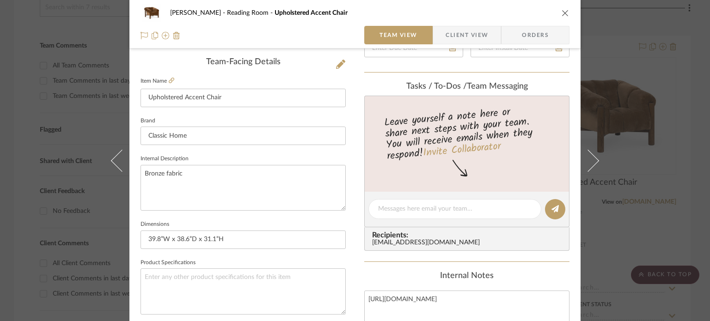
scroll to position [0, 0]
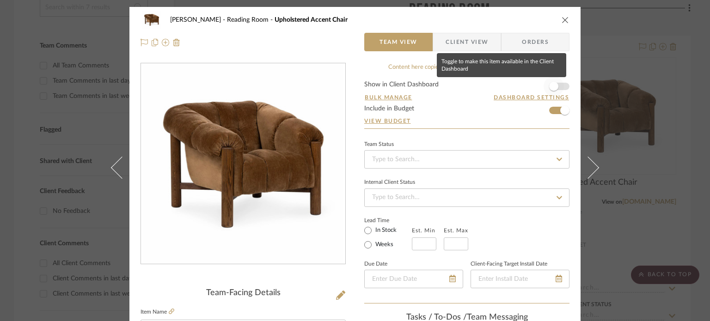
click at [558, 85] on span "button" at bounding box center [554, 86] width 20 height 20
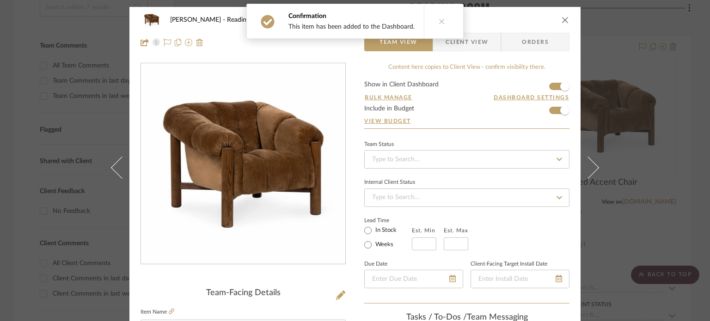
drag, startPoint x: 437, startPoint y: 20, endPoint x: 549, endPoint y: 20, distance: 111.4
click at [440, 20] on icon at bounding box center [442, 21] width 6 height 6
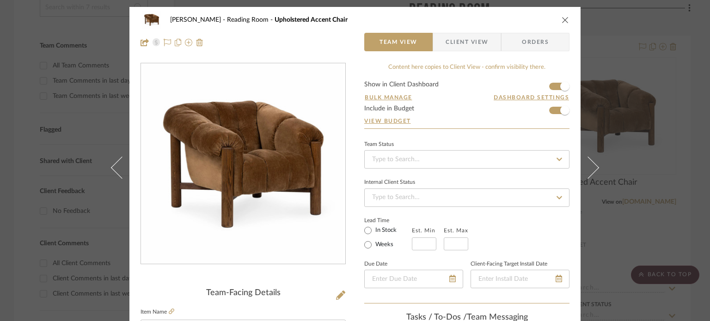
click at [562, 20] on icon "close" at bounding box center [565, 19] width 7 height 7
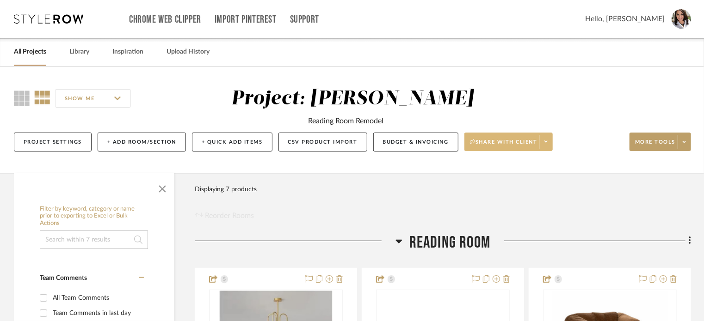
click at [522, 145] on span "Share with client" at bounding box center [504, 146] width 68 height 14
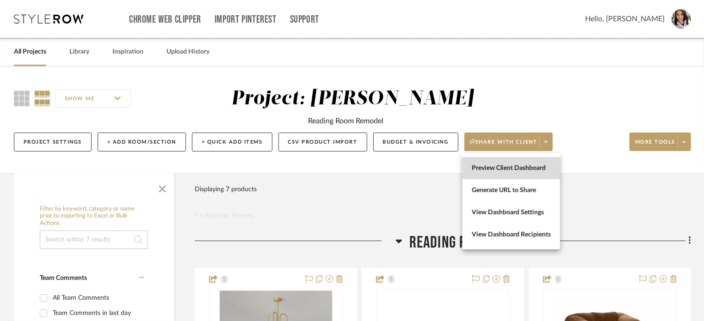
click at [516, 166] on span "Preview Client Dashboard" at bounding box center [511, 169] width 79 height 8
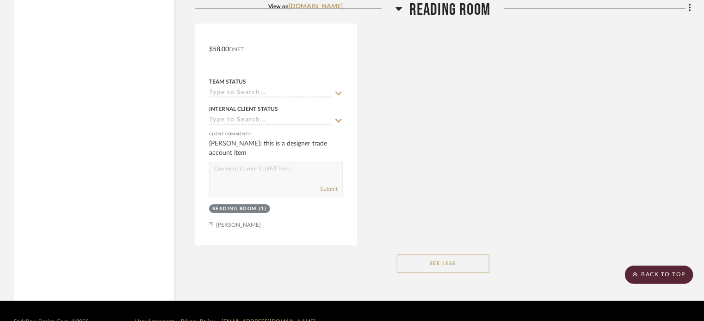
scroll to position [1063, 0]
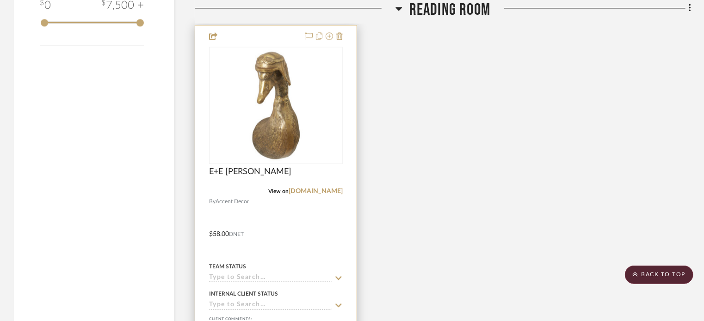
click at [324, 232] on div at bounding box center [275, 227] width 161 height 405
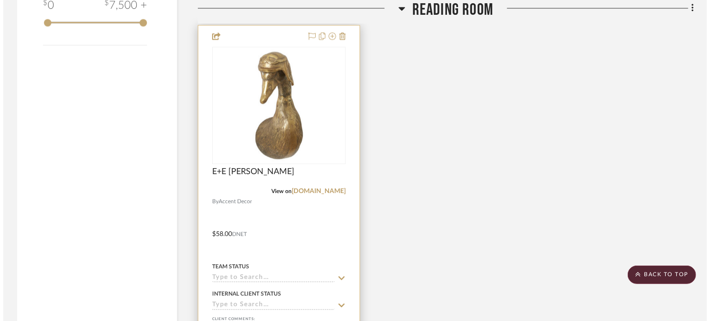
scroll to position [0, 0]
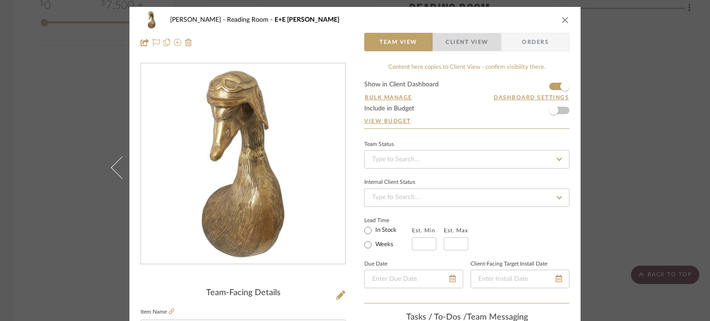
click at [455, 42] on span "Client View" at bounding box center [467, 42] width 43 height 18
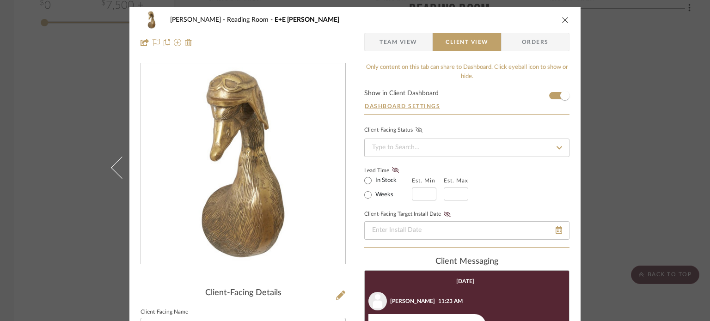
click at [416, 129] on icon at bounding box center [419, 130] width 7 height 6
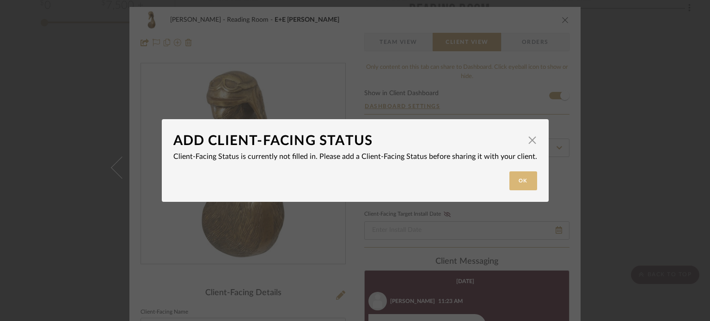
click at [513, 182] on button "Ok" at bounding box center [524, 181] width 28 height 19
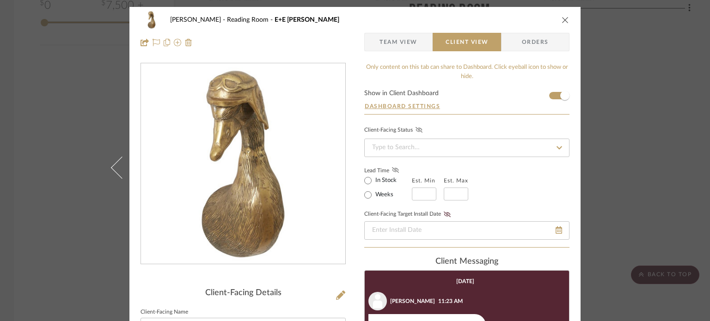
click at [394, 169] on icon at bounding box center [395, 170] width 7 height 6
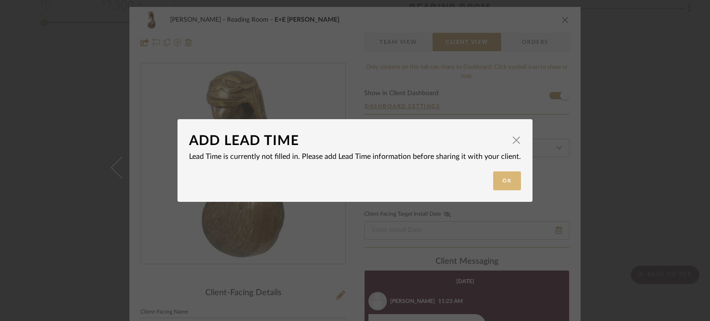
click at [493, 182] on button "Ok" at bounding box center [507, 181] width 28 height 19
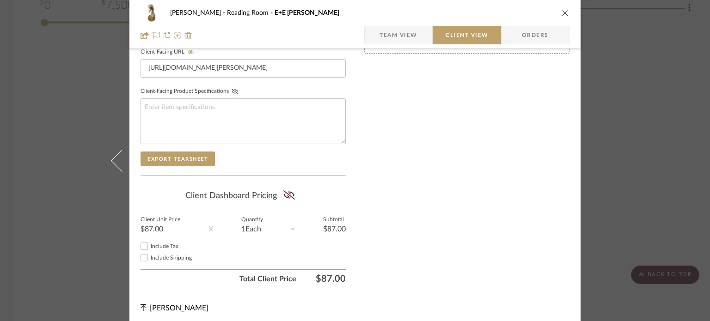
scroll to position [453, 0]
click at [290, 192] on icon at bounding box center [289, 193] width 12 height 9
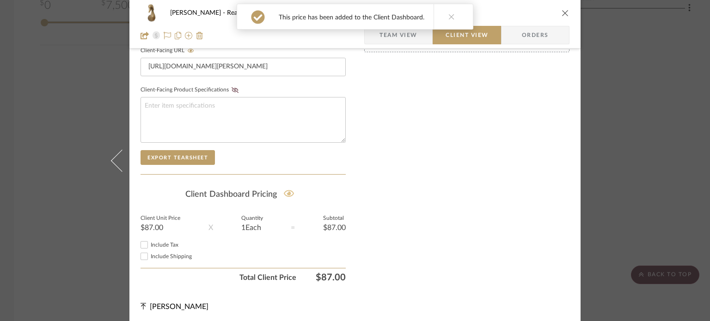
scroll to position [361, 0]
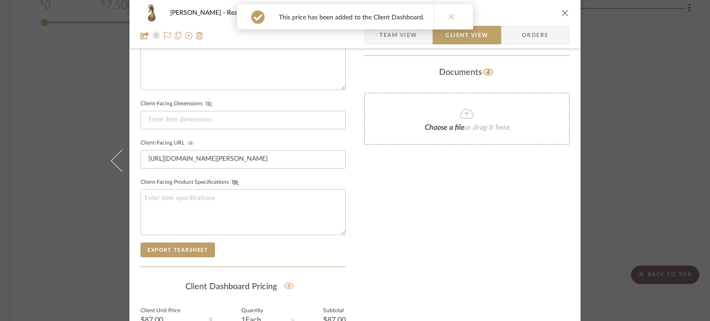
click at [205, 103] on icon at bounding box center [208, 104] width 7 height 6
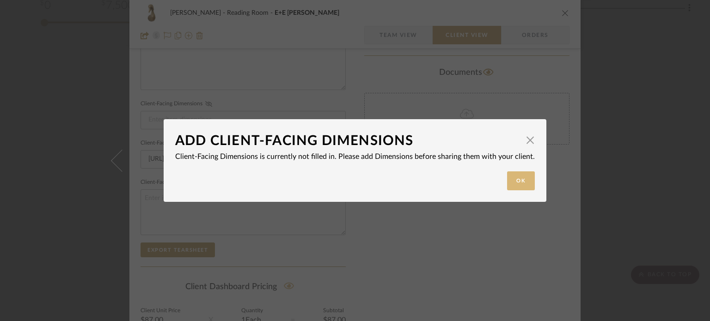
click at [518, 181] on button "Ok" at bounding box center [521, 181] width 28 height 19
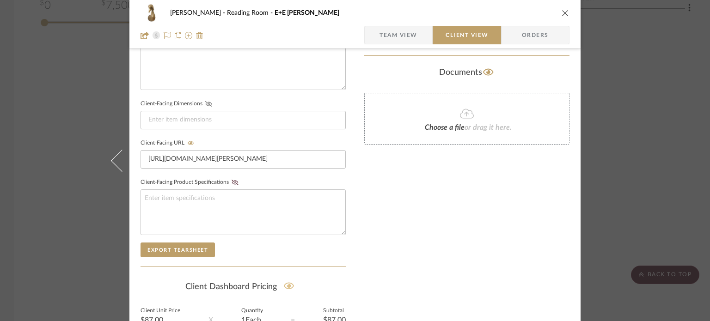
click at [559, 17] on div "Storck Reading Room E+E Charlie" at bounding box center [355, 13] width 429 height 18
click at [562, 12] on icon "close" at bounding box center [565, 12] width 7 height 7
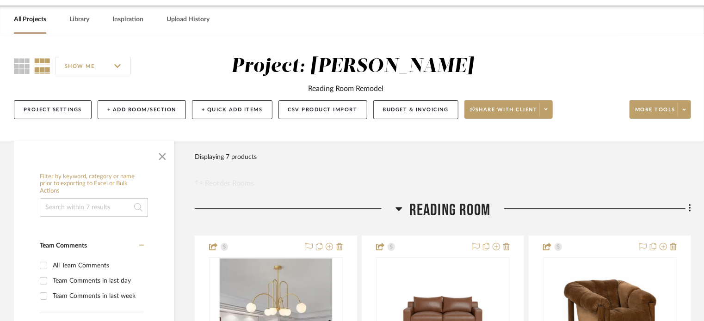
scroll to position [0, 0]
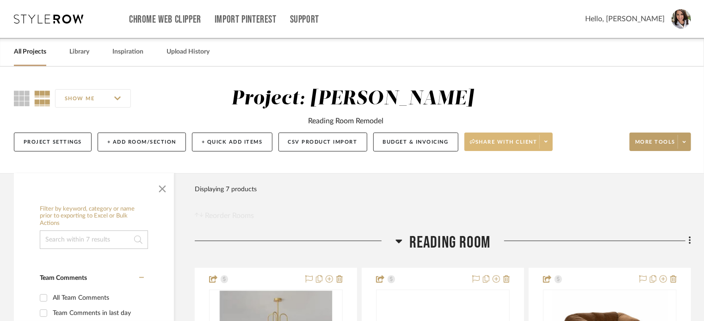
click at [510, 151] on span "Share with client" at bounding box center [504, 146] width 68 height 14
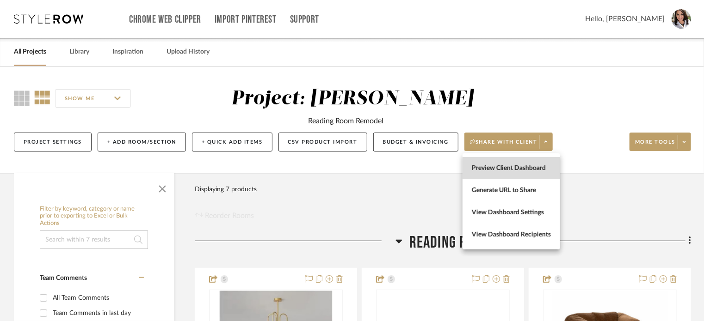
click at [514, 165] on span "Preview Client Dashboard" at bounding box center [511, 169] width 79 height 8
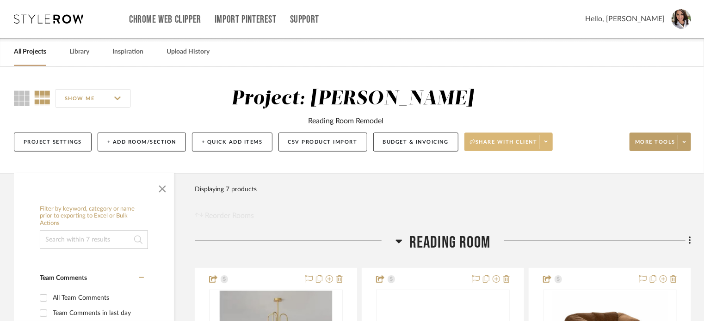
click at [547, 141] on icon at bounding box center [545, 141] width 3 height 5
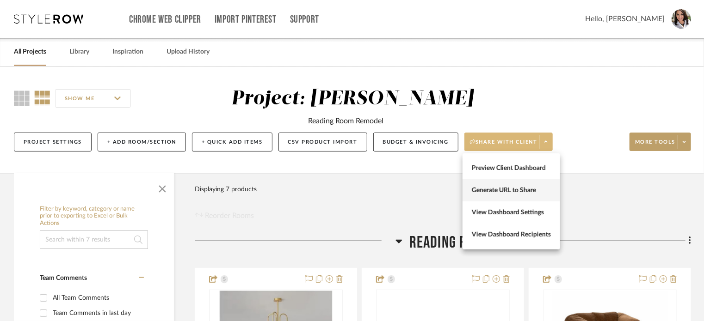
click at [528, 192] on span "Generate URL to Share" at bounding box center [511, 191] width 79 height 8
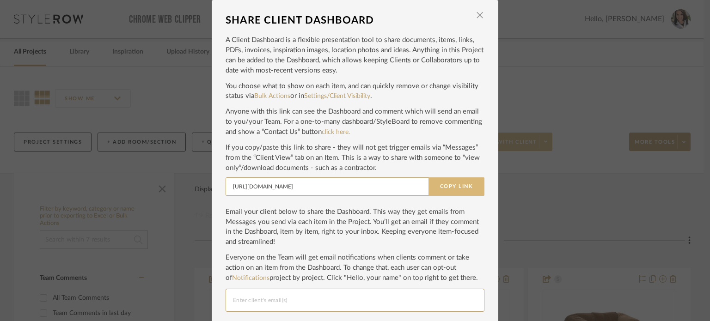
click at [461, 186] on button "Copy Link" at bounding box center [457, 187] width 56 height 18
click at [478, 13] on span "button" at bounding box center [480, 15] width 18 height 18
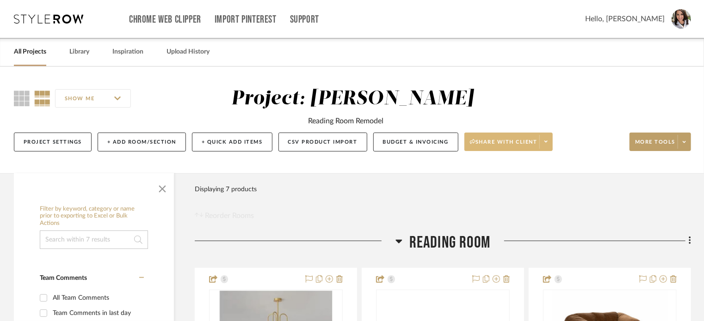
click at [651, 19] on span "Hello, [PERSON_NAME]" at bounding box center [625, 18] width 80 height 11
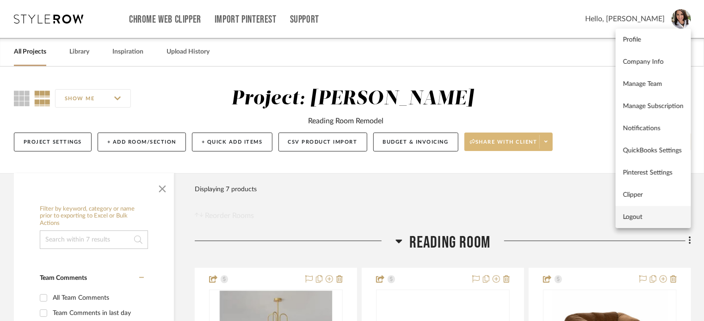
click at [631, 215] on span "Logout" at bounding box center [653, 218] width 61 height 8
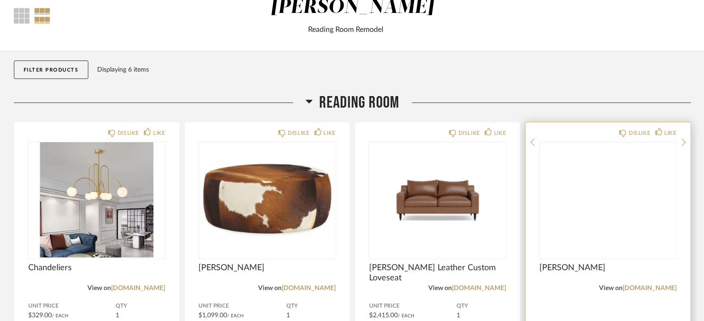
scroll to position [185, 0]
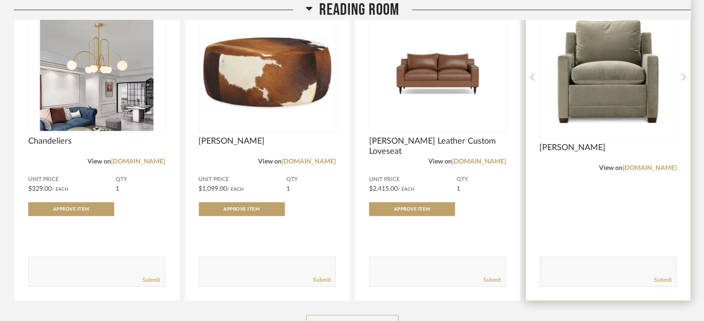
click at [576, 267] on textarea at bounding box center [608, 268] width 136 height 12
type textarea "D"
type textarea "This is a Designer Trade Account Item"
click at [664, 283] on link "Submit" at bounding box center [663, 280] width 18 height 8
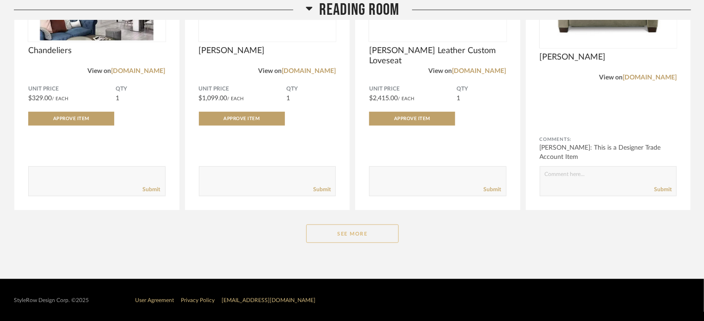
click at [346, 235] on button "See More" at bounding box center [352, 234] width 92 height 18
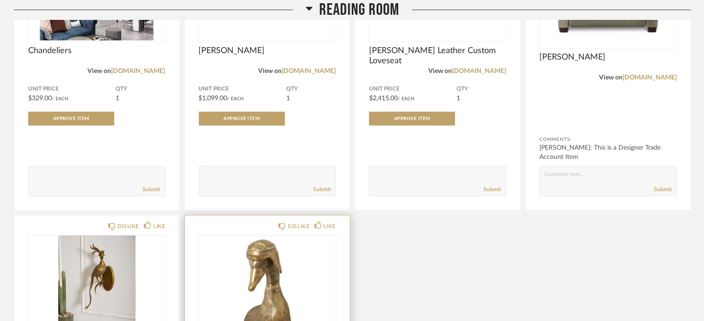
scroll to position [0, 0]
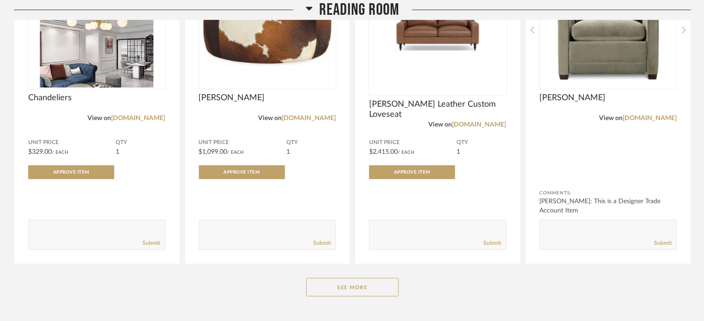
scroll to position [283, 0]
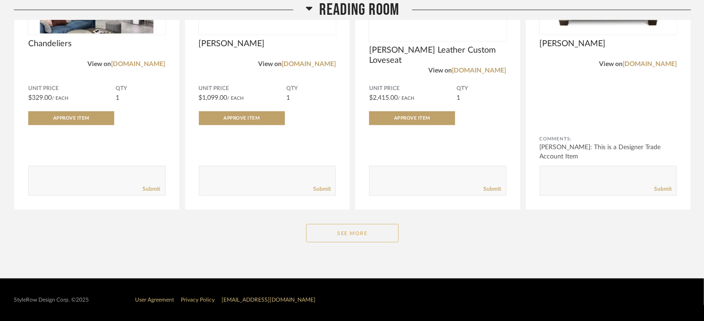
click at [362, 242] on button "See More" at bounding box center [352, 233] width 92 height 18
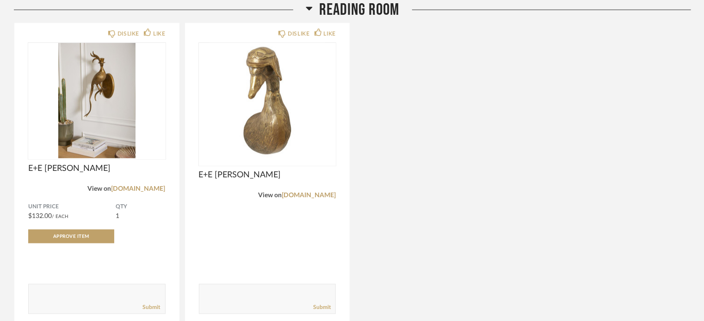
scroll to position [270, 0]
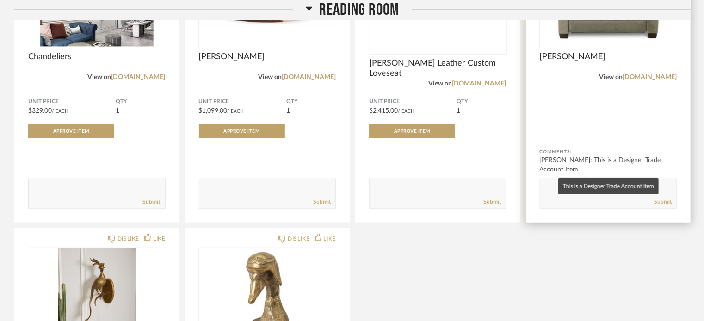
click at [576, 166] on div "[PERSON_NAME]: This is a Designer Trade Account Item" at bounding box center [608, 165] width 137 height 18
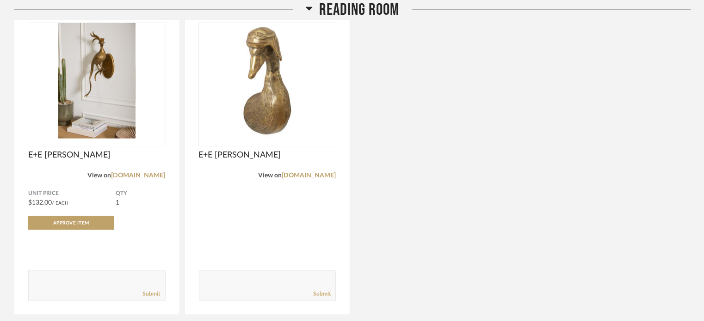
scroll to position [547, 0]
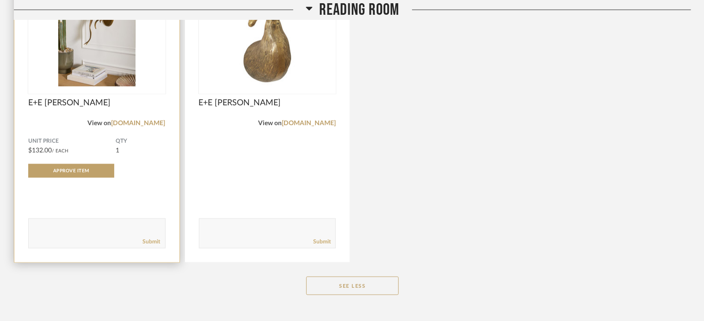
click at [85, 234] on textarea at bounding box center [97, 229] width 136 height 12
type textarea "t"
type textarea "This is a designer trade account item"
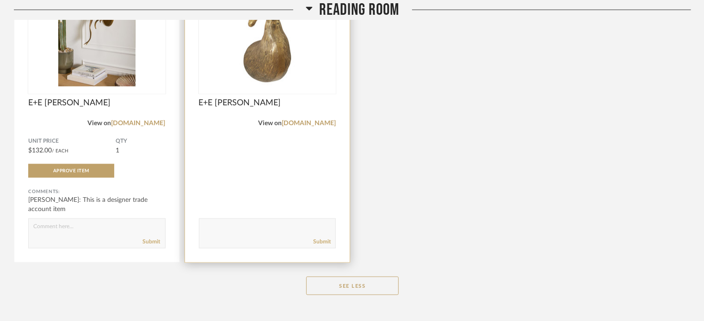
click at [228, 232] on textarea at bounding box center [267, 229] width 136 height 12
type textarea "t"
type textarea "this is a designer trade account item"
click at [325, 241] on link "Submit" at bounding box center [322, 242] width 18 height 8
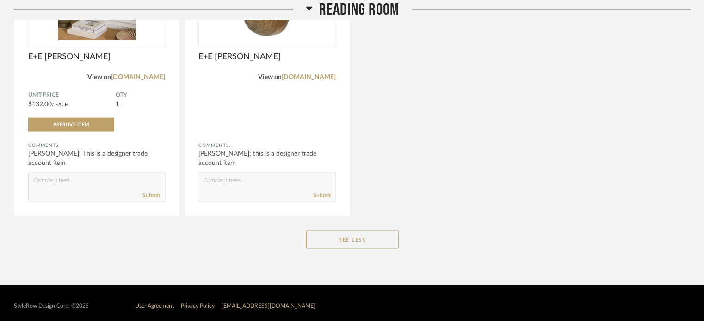
scroll to position [501, 0]
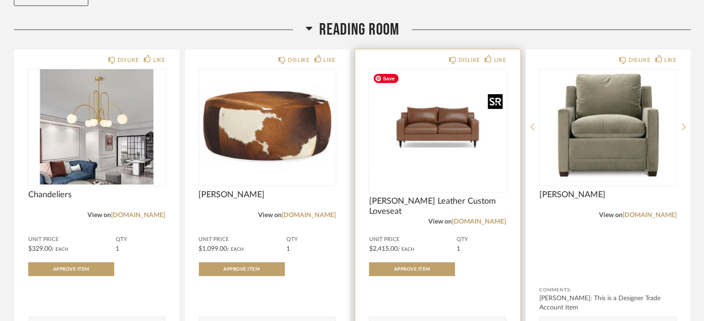
scroll to position [139, 0]
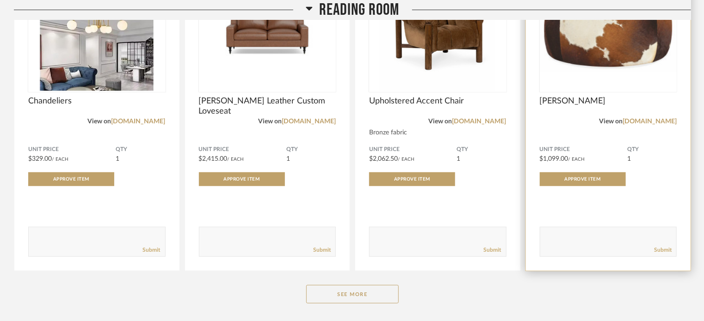
scroll to position [231, 0]
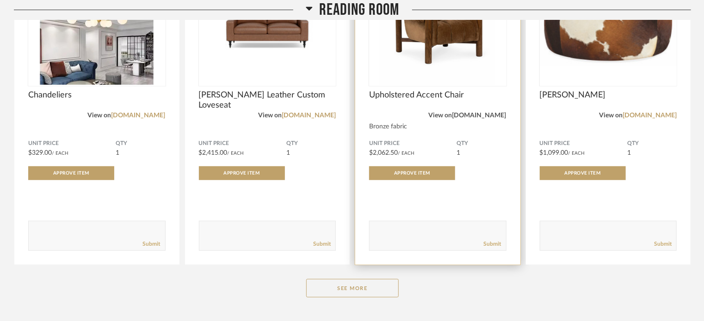
click at [472, 116] on link "[DOMAIN_NAME]" at bounding box center [479, 115] width 54 height 6
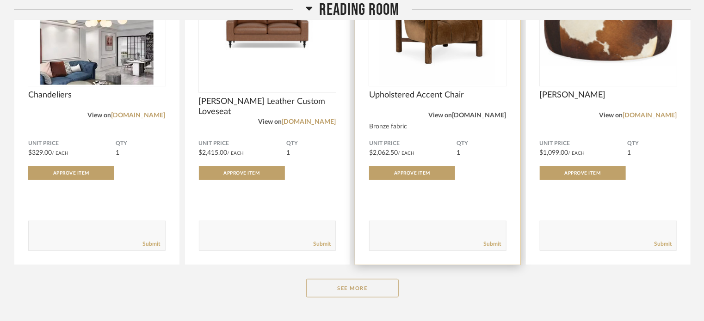
click at [468, 113] on link "[DOMAIN_NAME]" at bounding box center [479, 115] width 54 height 6
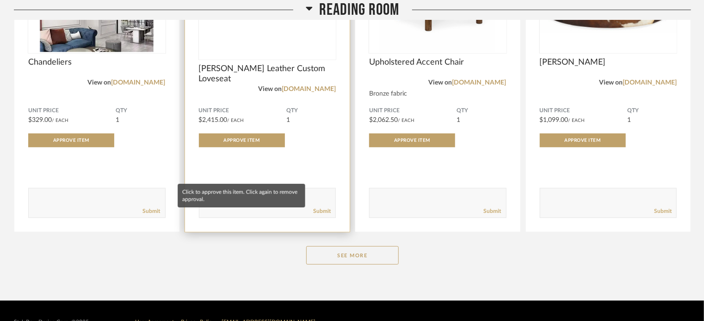
scroll to position [286, 0]
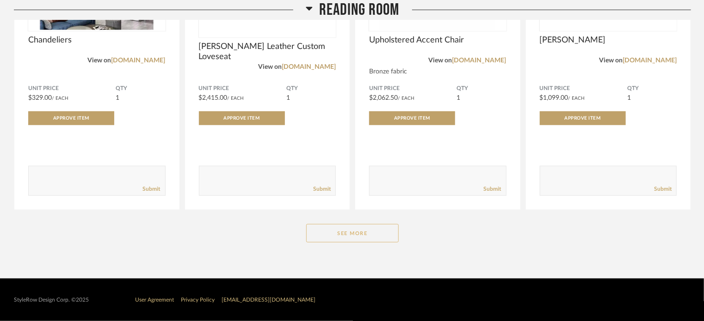
click at [333, 231] on button "See More" at bounding box center [352, 233] width 92 height 18
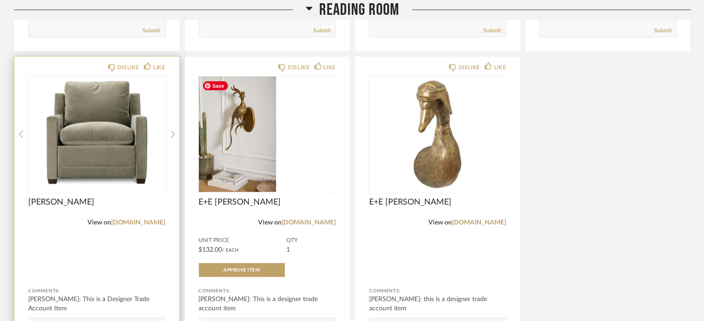
scroll to position [471, 0]
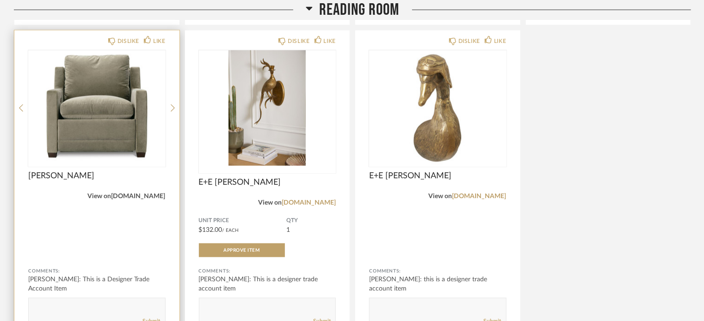
click at [142, 197] on link "[DOMAIN_NAME]" at bounding box center [138, 196] width 54 height 6
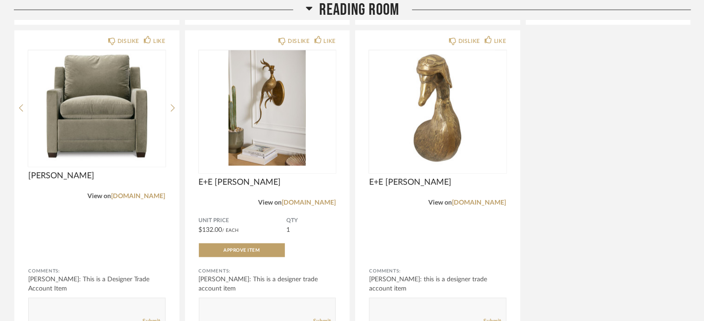
click at [622, 151] on div "DISLIKE LIKE Chandeliers View on amazon.com Unit Price $329.00 / Each QTY 1 App…" at bounding box center [352, 25] width 677 height 633
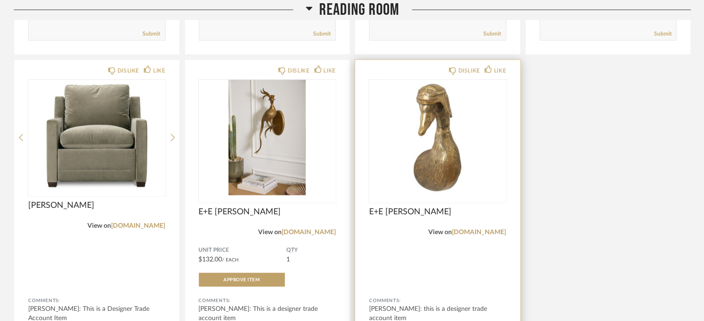
scroll to position [488, 0]
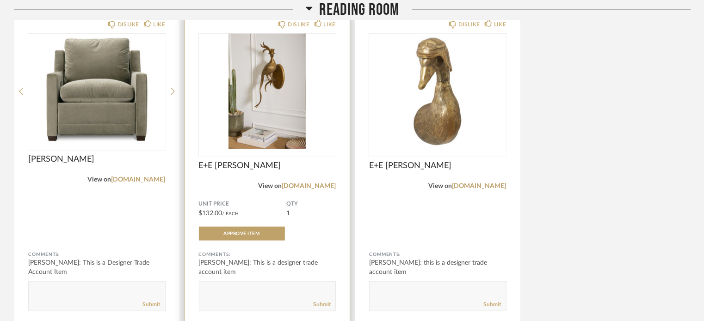
click at [316, 218] on div "Unit Price $132.00 / Each QTY 1 Approve Item" at bounding box center [267, 221] width 137 height 40
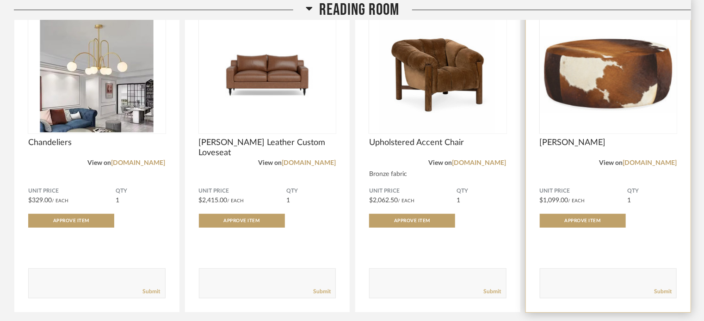
scroll to position [286, 0]
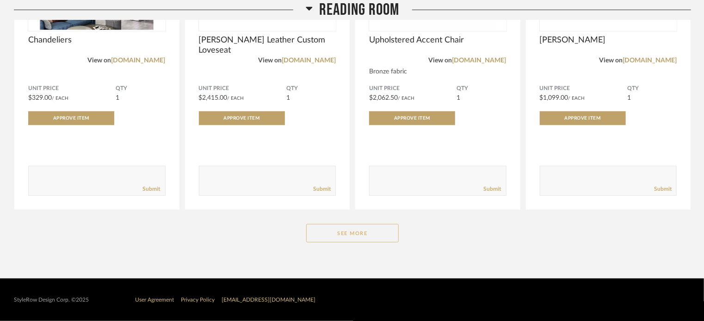
click at [355, 233] on button "See More" at bounding box center [352, 233] width 92 height 18
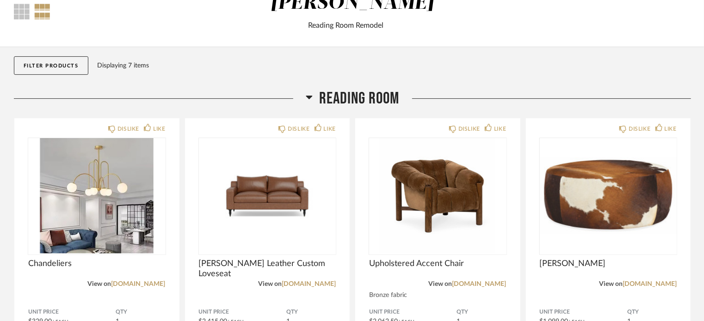
scroll to position [0, 0]
